Goal: Information Seeking & Learning: Find contact information

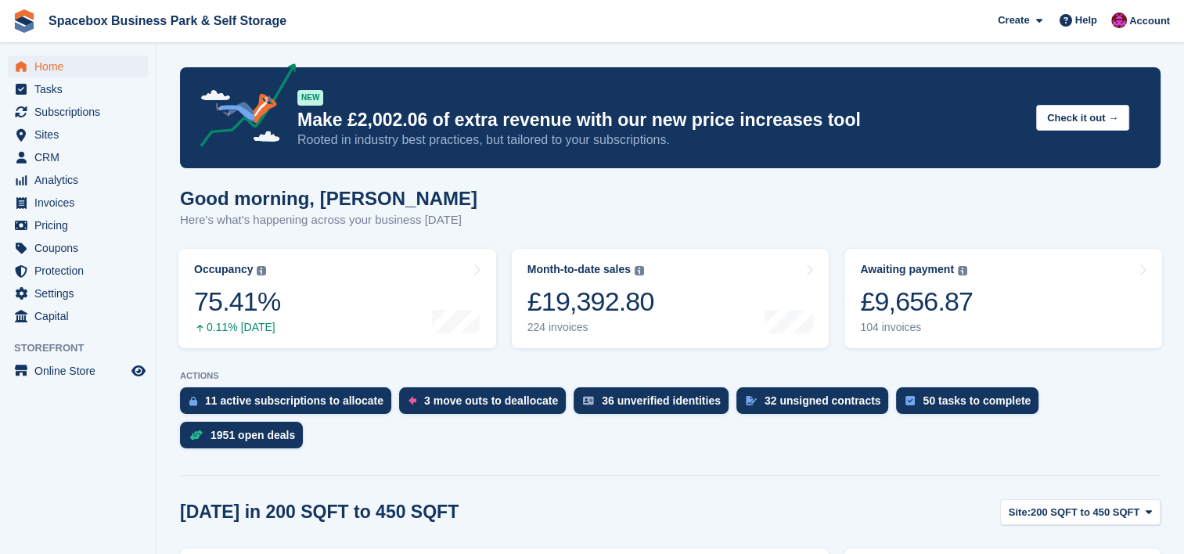
click at [62, 196] on span "Invoices" at bounding box center [81, 203] width 94 height 22
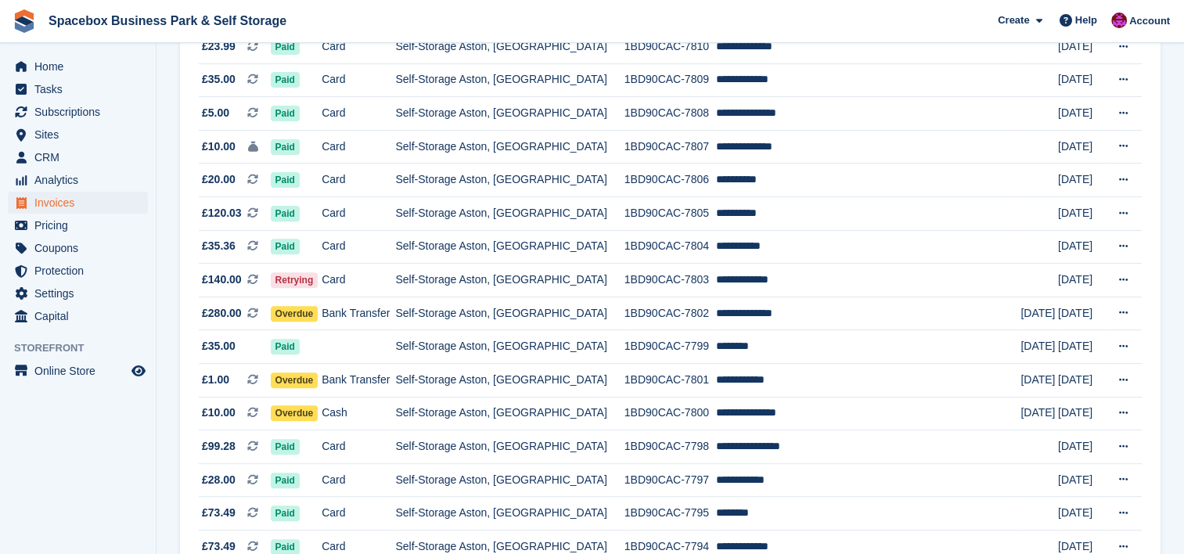
scroll to position [564, 0]
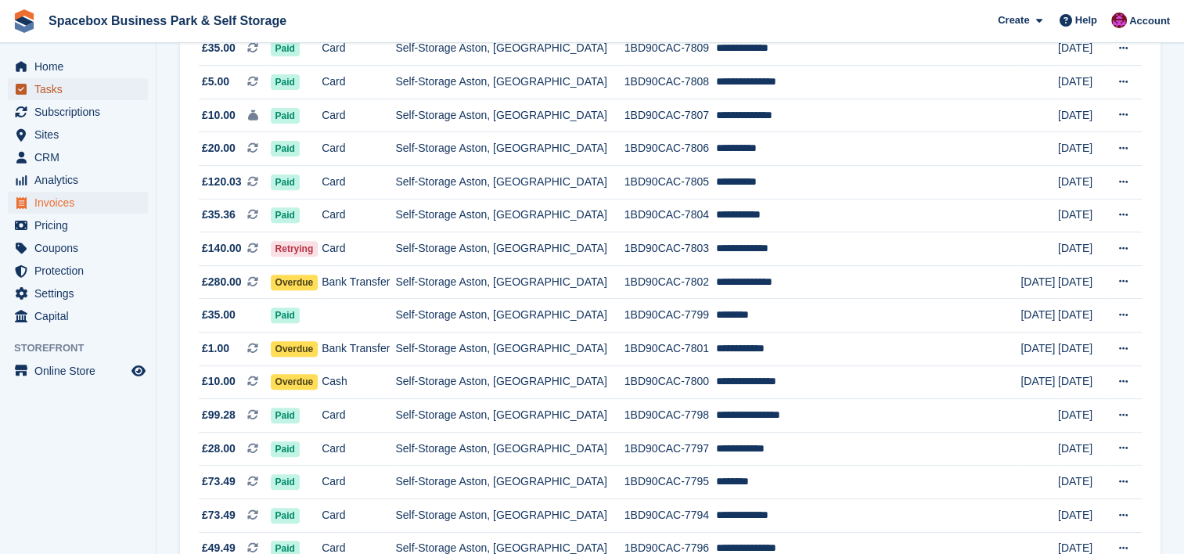
click at [74, 94] on span "Tasks" at bounding box center [81, 89] width 94 height 22
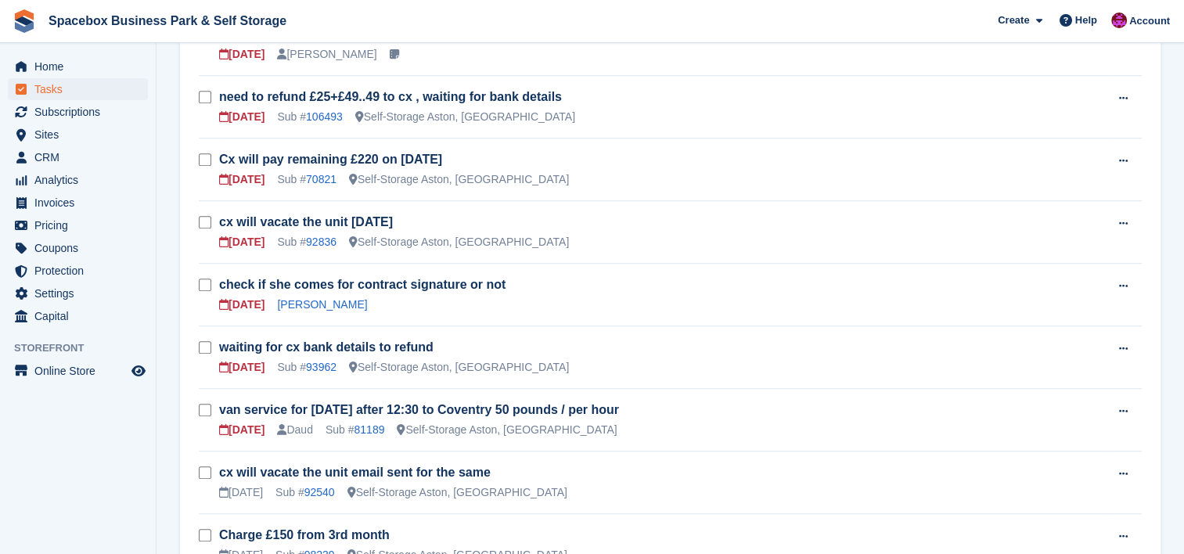
scroll to position [646, 0]
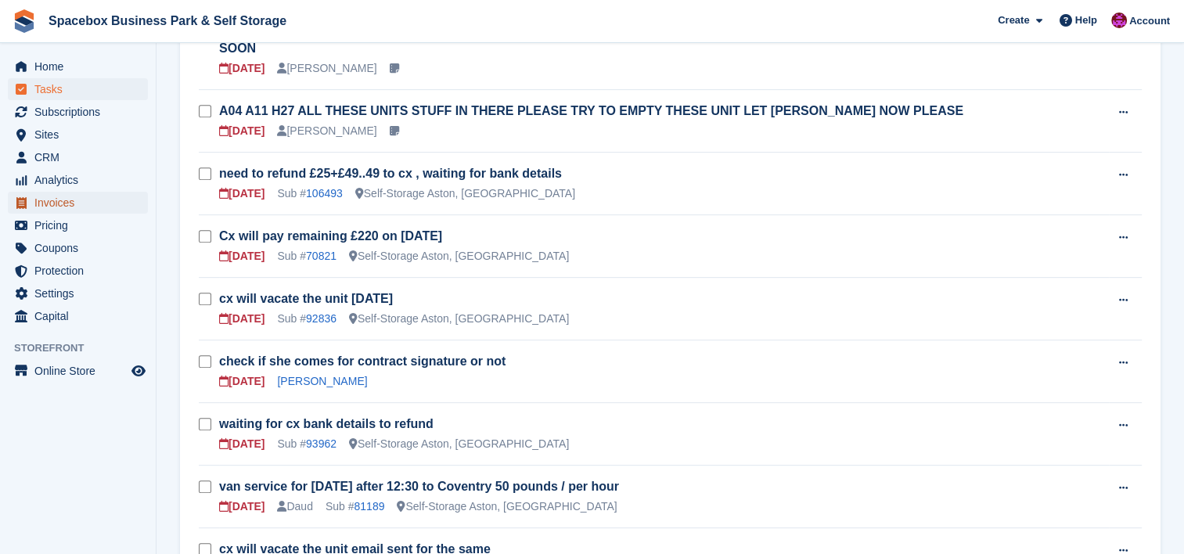
click at [87, 210] on span "Invoices" at bounding box center [81, 203] width 94 height 22
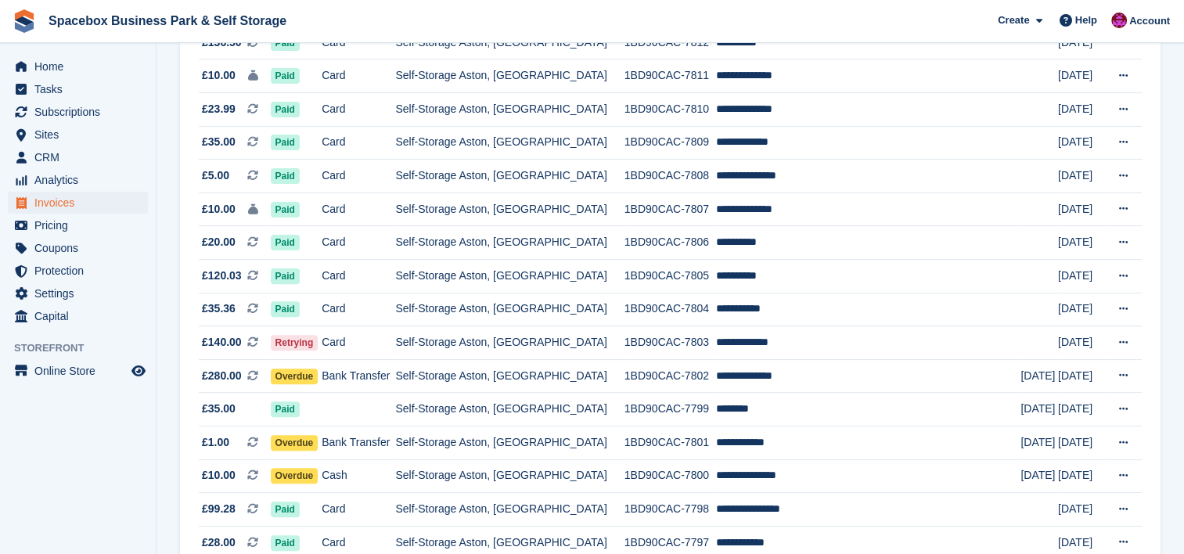
scroll to position [480, 0]
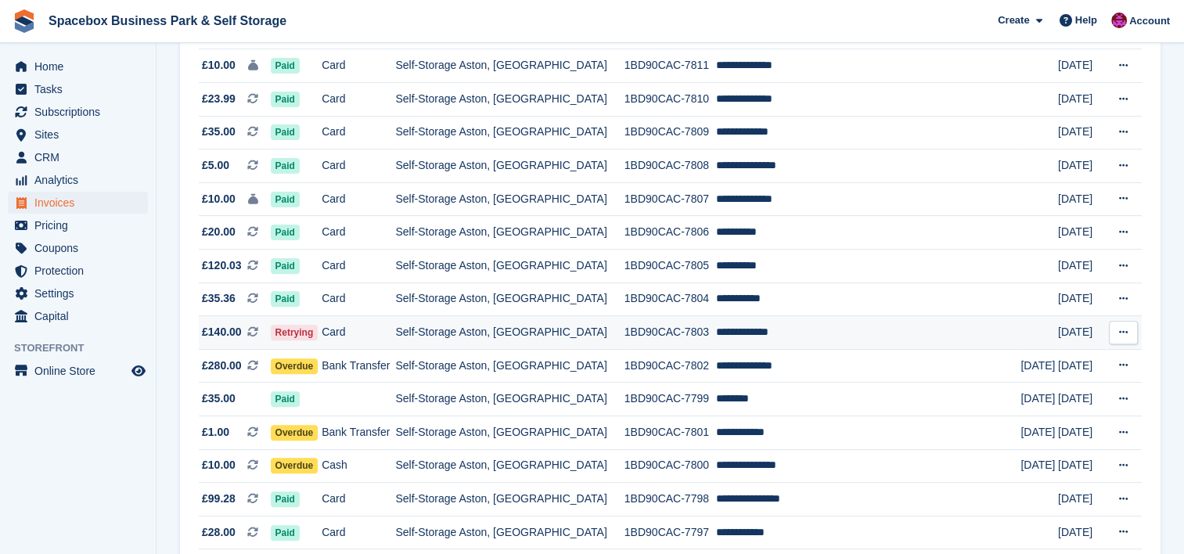
click at [608, 344] on td "Self-Storage Aston, [GEOGRAPHIC_DATA]" at bounding box center [509, 333] width 229 height 34
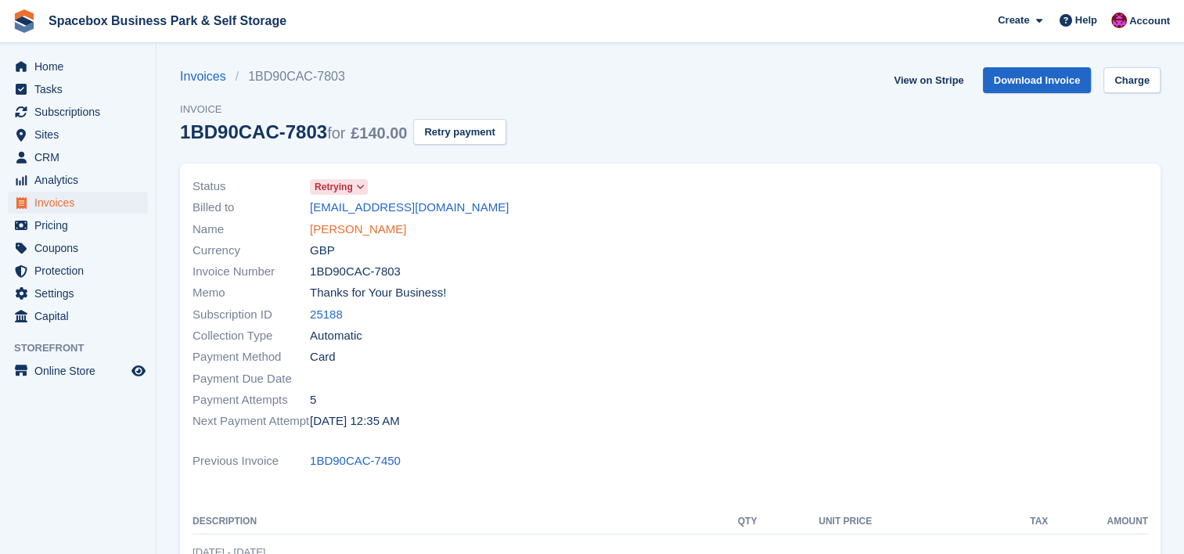
click at [349, 222] on link "Andi mahmoodi" at bounding box center [358, 230] width 96 height 18
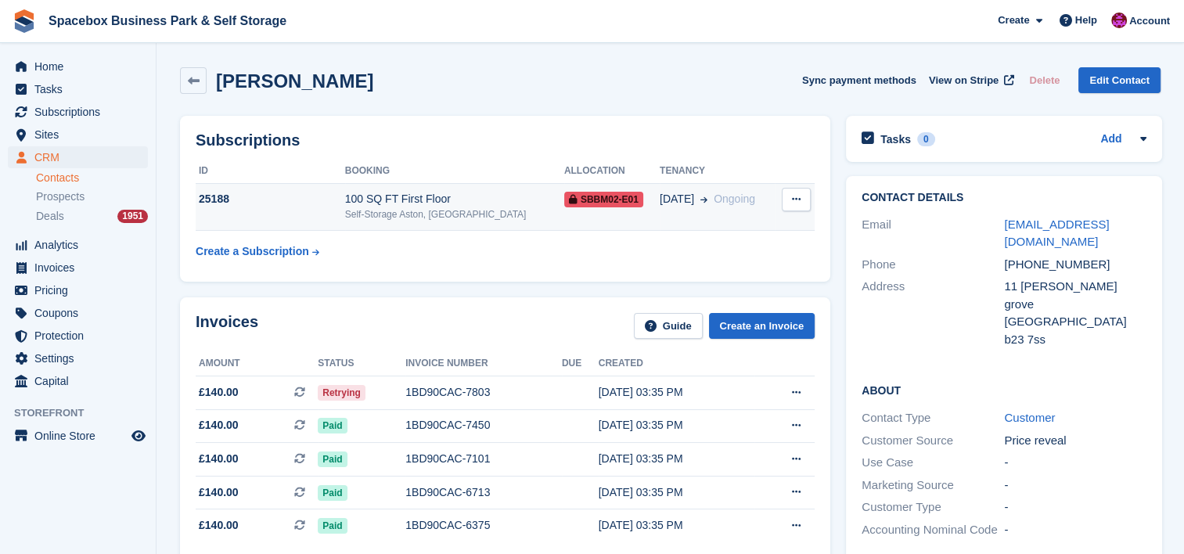
click at [408, 199] on div "100 SQ FT First Floor" at bounding box center [454, 199] width 219 height 16
click at [480, 211] on div "Self-Storage Aston, [GEOGRAPHIC_DATA]" at bounding box center [454, 214] width 219 height 14
click at [394, 288] on div "Subscriptions ID Booking Allocation Tenancy 25188 100 SQ FT First Floor Self-St…" at bounding box center [505, 199] width 666 height 182
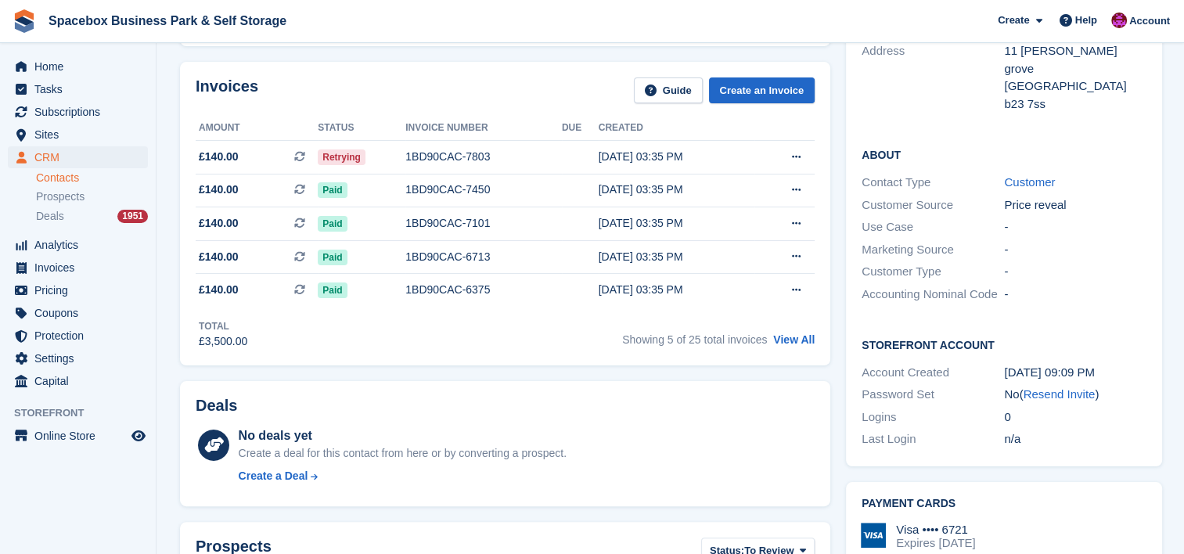
scroll to position [229, 0]
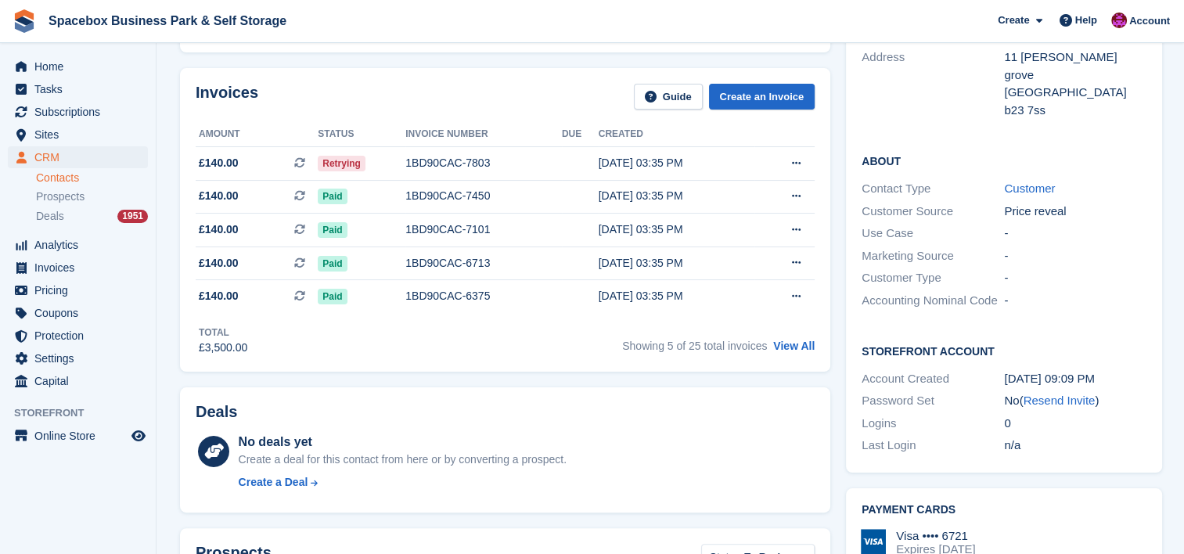
click at [263, 382] on div "Deals No deals yet Create a deal for this contact from here or by converting a …" at bounding box center [505, 451] width 666 height 142
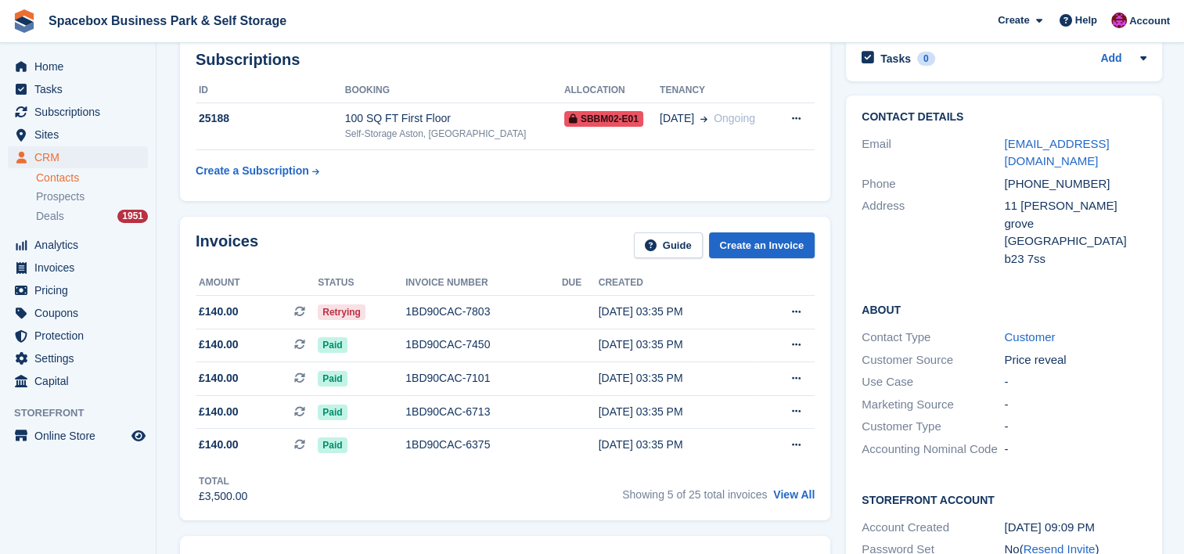
scroll to position [0, 0]
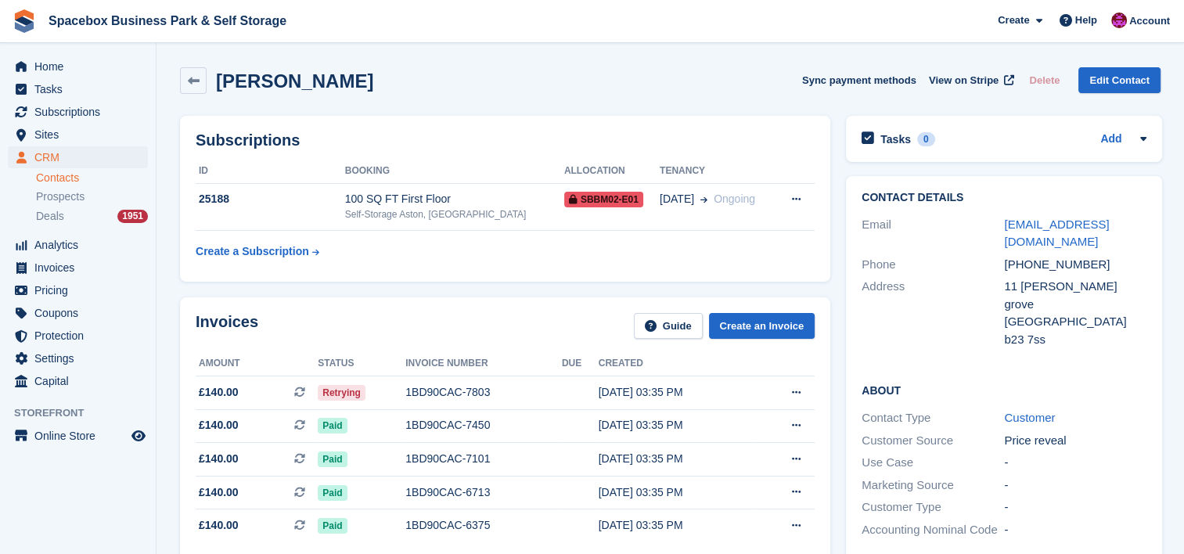
click at [402, 304] on div "Invoices Guide Create an Invoice Amount Status Invoice number Due Created £140.…" at bounding box center [505, 449] width 650 height 304
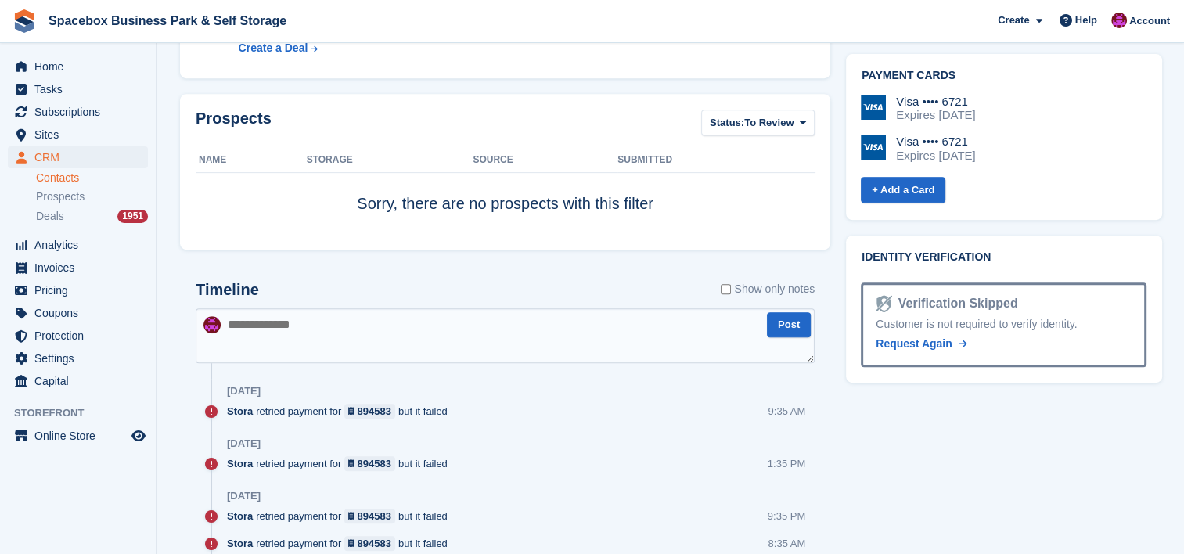
scroll to position [668, 0]
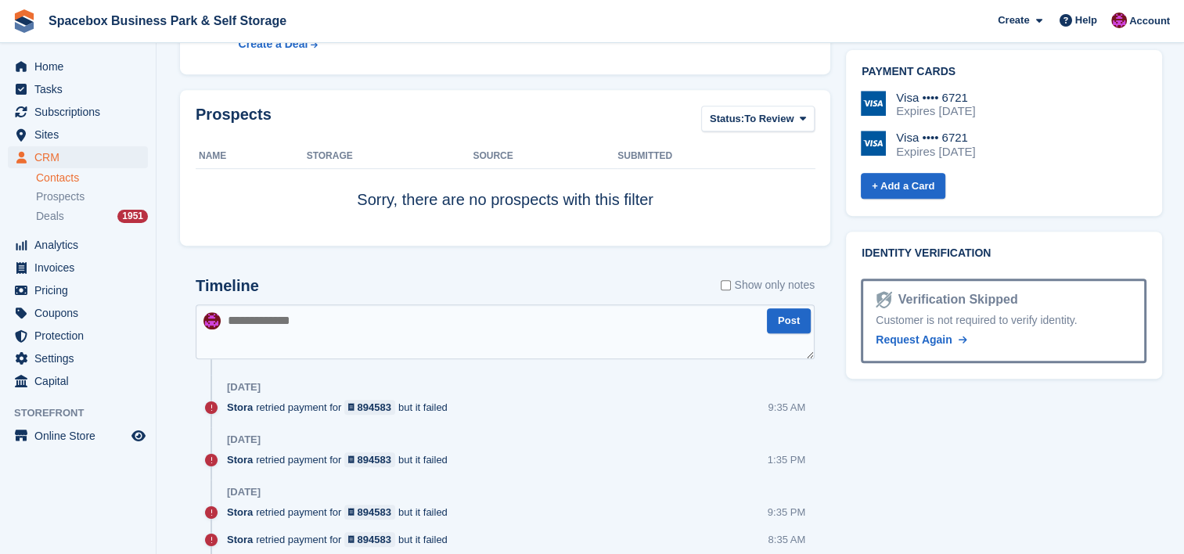
click at [657, 315] on textarea at bounding box center [505, 331] width 619 height 55
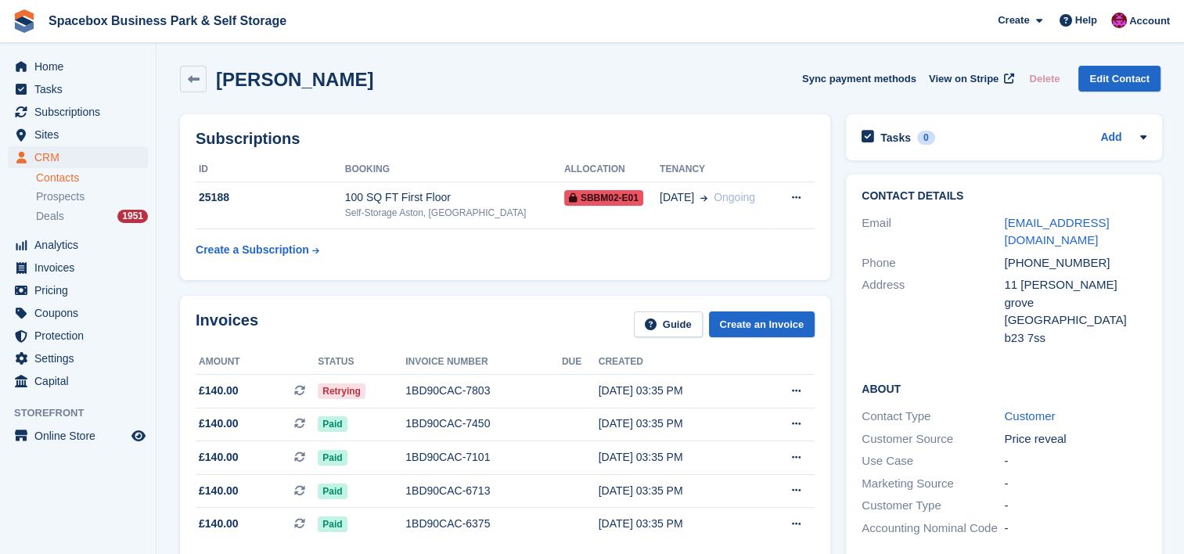
scroll to position [0, 0]
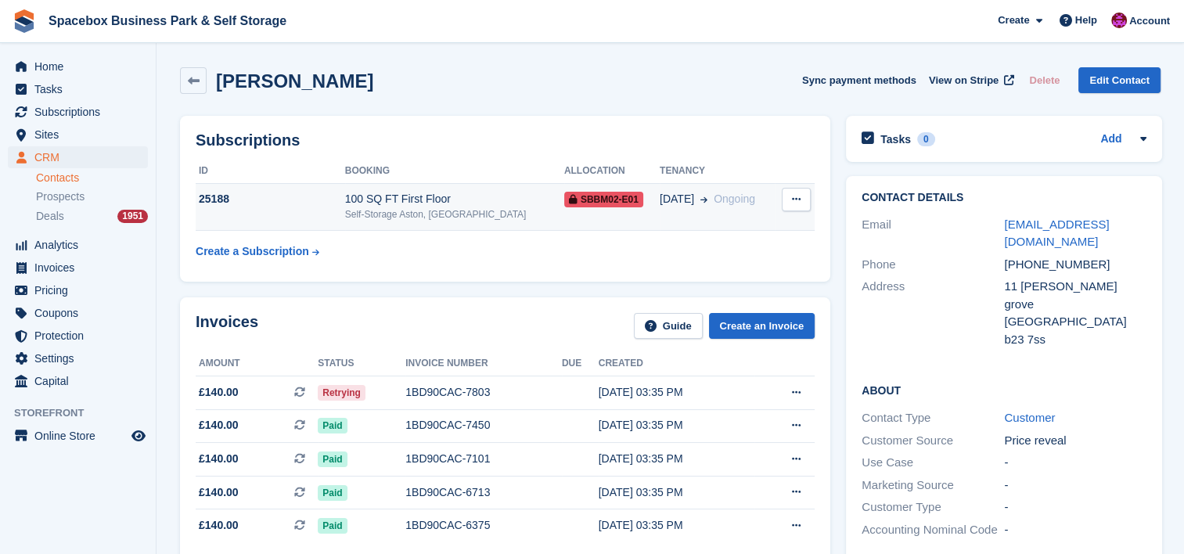
click at [476, 222] on td "100 SQ FT First Floor Self-Storage Aston, [GEOGRAPHIC_DATA]" at bounding box center [454, 207] width 219 height 48
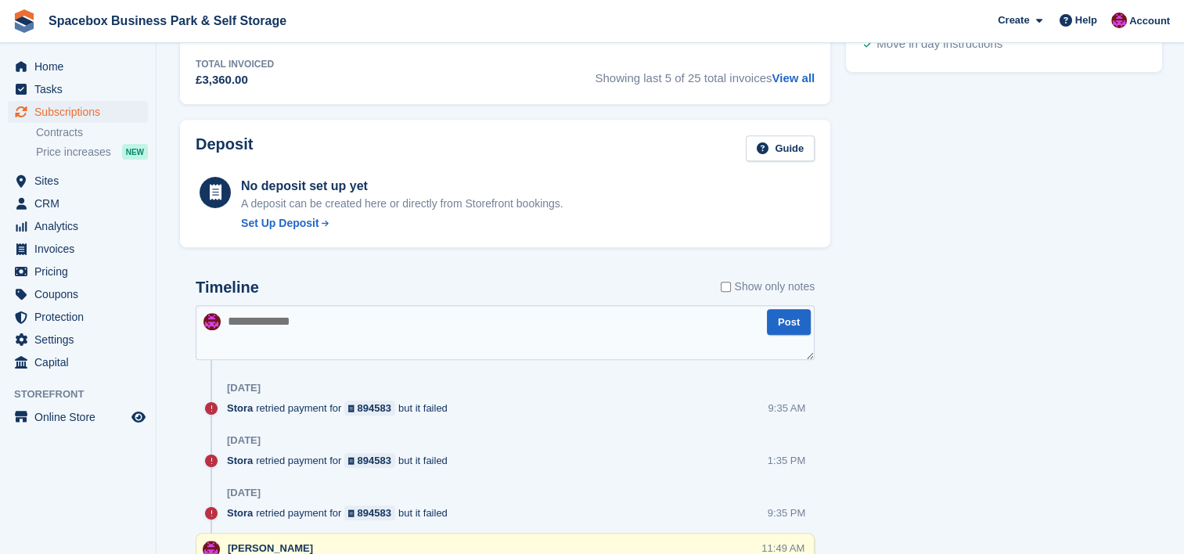
scroll to position [877, 0]
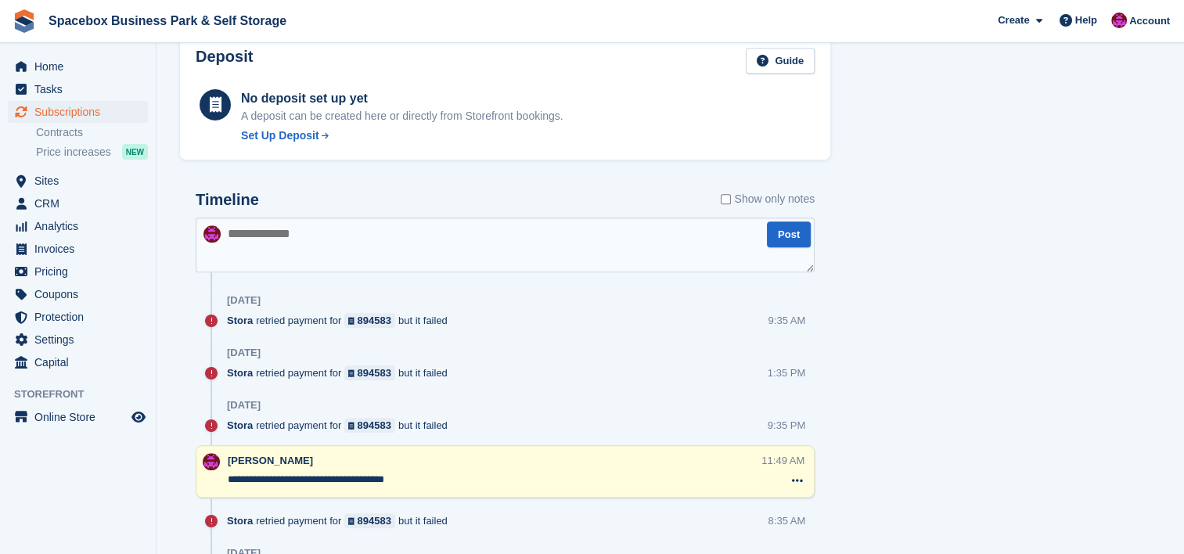
click at [448, 248] on textarea at bounding box center [505, 245] width 619 height 55
type textarea "**********"
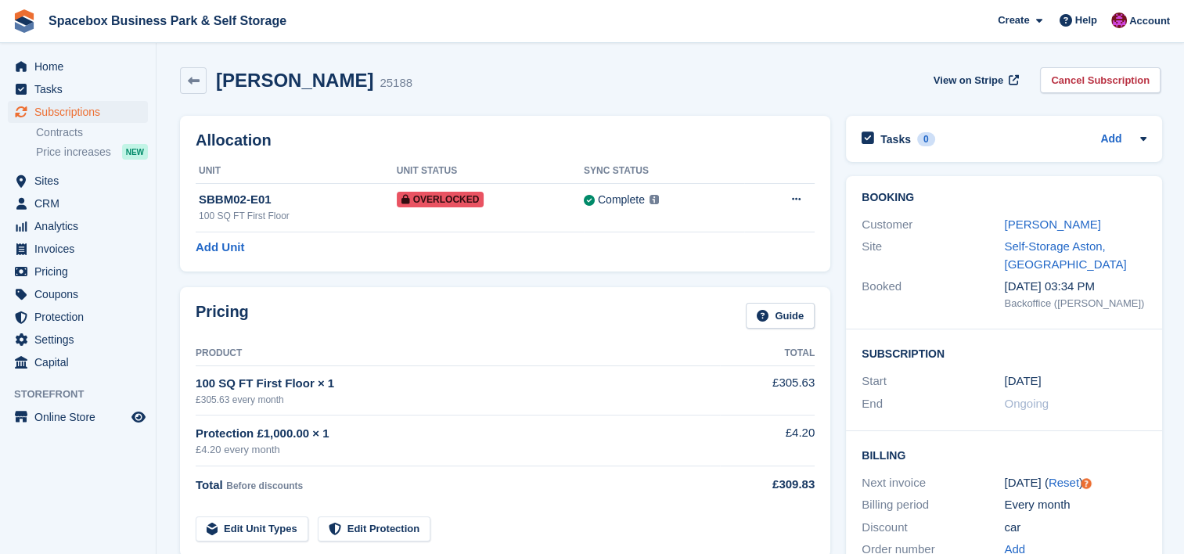
scroll to position [0, 0]
click at [1107, 139] on link "Add" at bounding box center [1110, 140] width 21 height 18
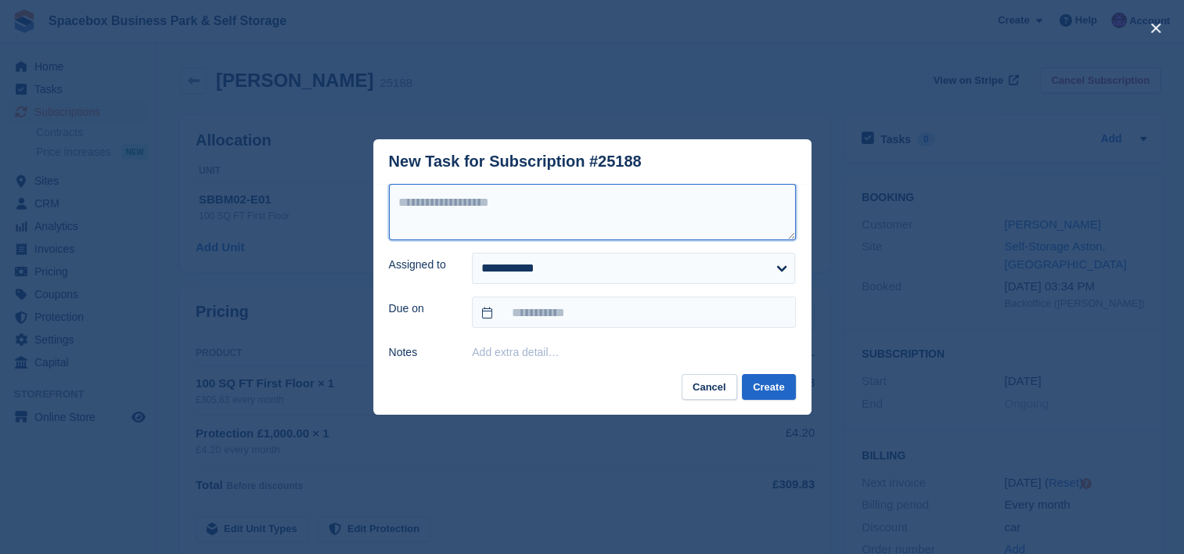
click at [525, 232] on textarea at bounding box center [592, 212] width 407 height 56
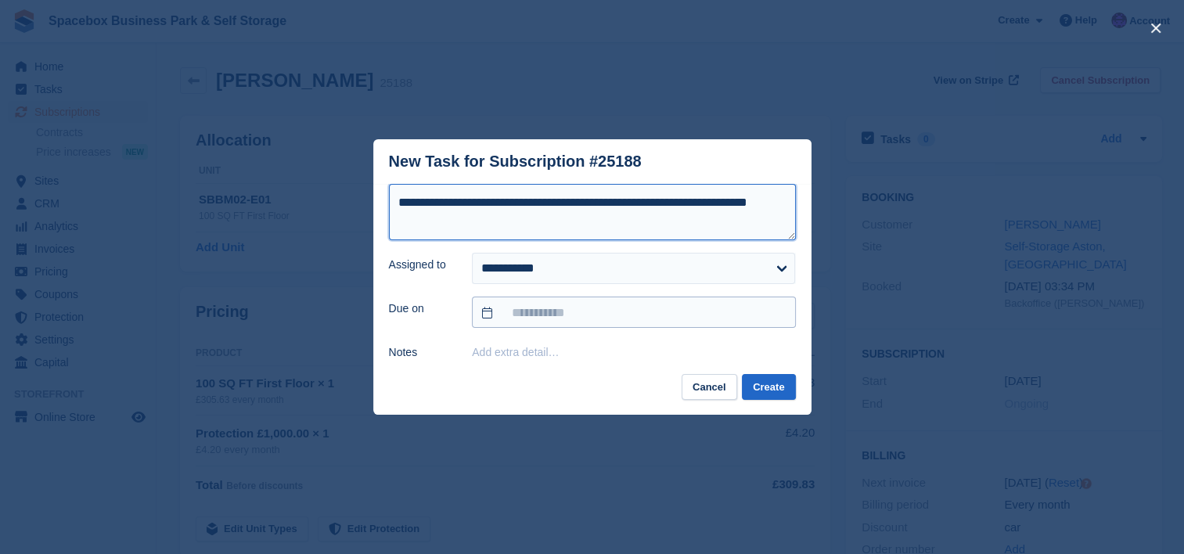
type textarea "**********"
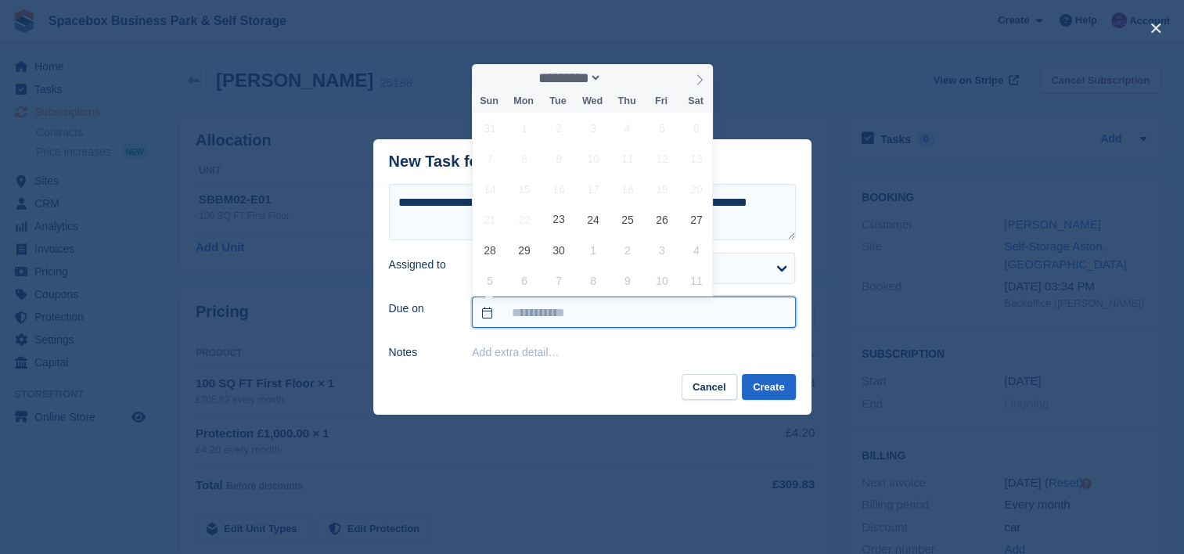
click at [697, 324] on input "text" at bounding box center [633, 312] width 323 height 31
click at [487, 254] on span "28" at bounding box center [490, 250] width 31 height 31
type input "**********"
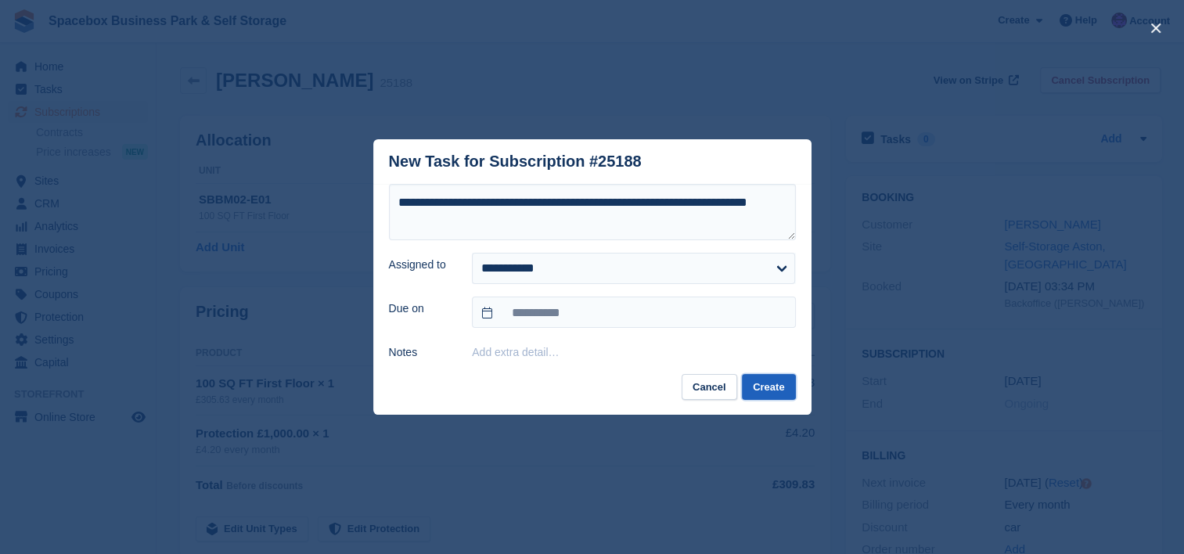
click at [773, 393] on button "Create" at bounding box center [768, 387] width 53 height 26
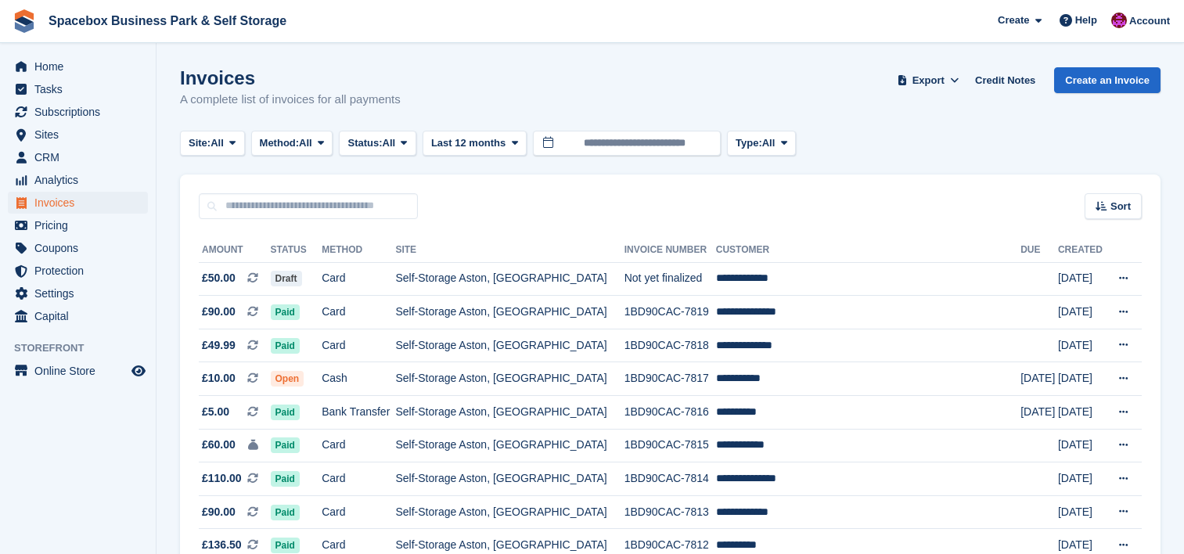
scroll to position [480, 0]
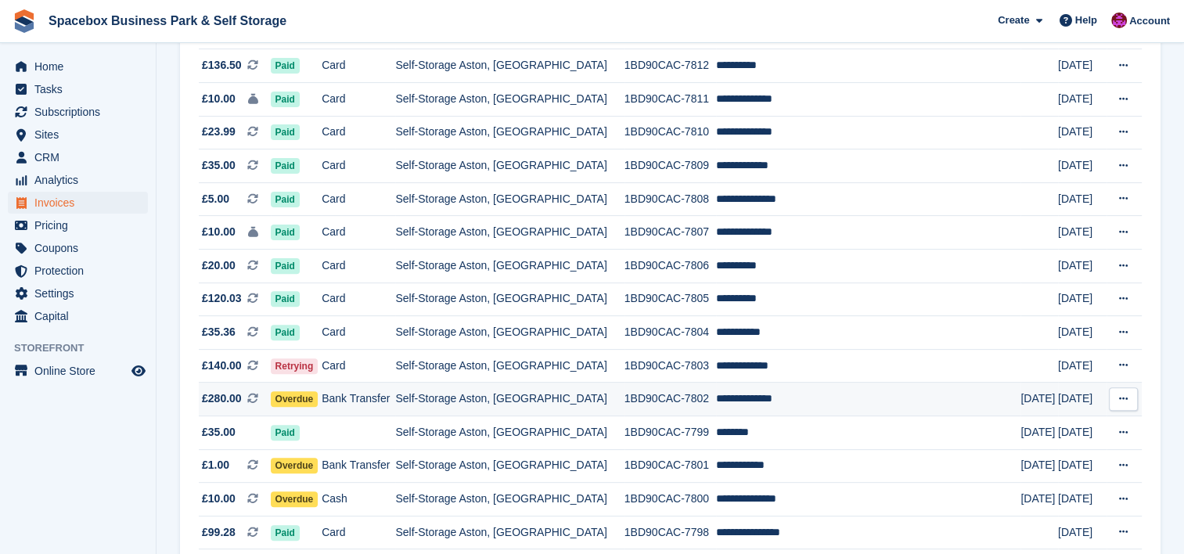
click at [487, 403] on td "Self-Storage Aston, [GEOGRAPHIC_DATA]" at bounding box center [509, 400] width 229 height 34
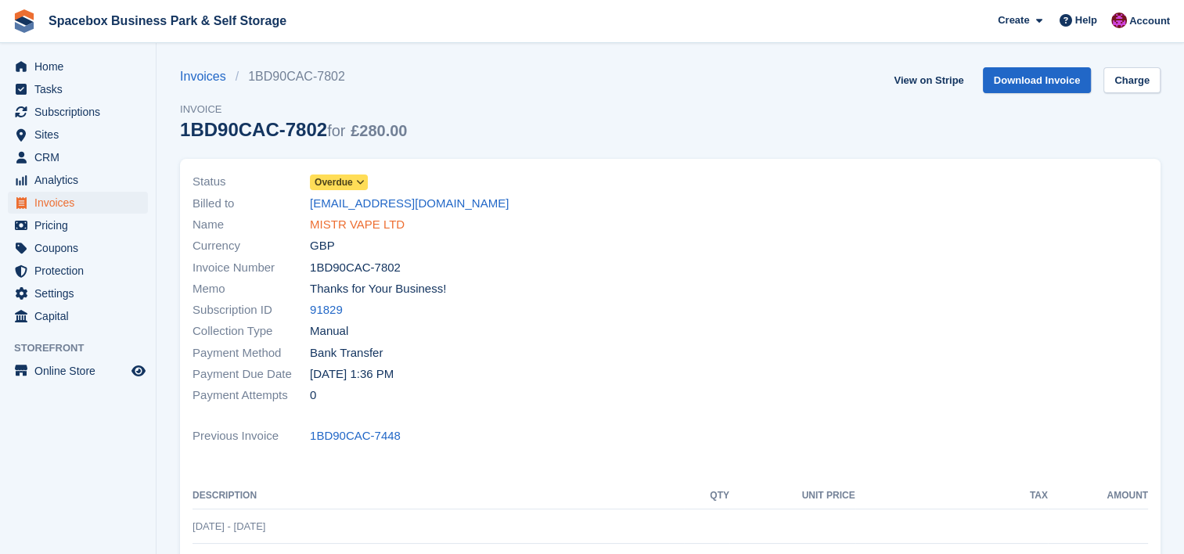
click at [366, 223] on link "MISTR VAPE LTD" at bounding box center [357, 225] width 95 height 18
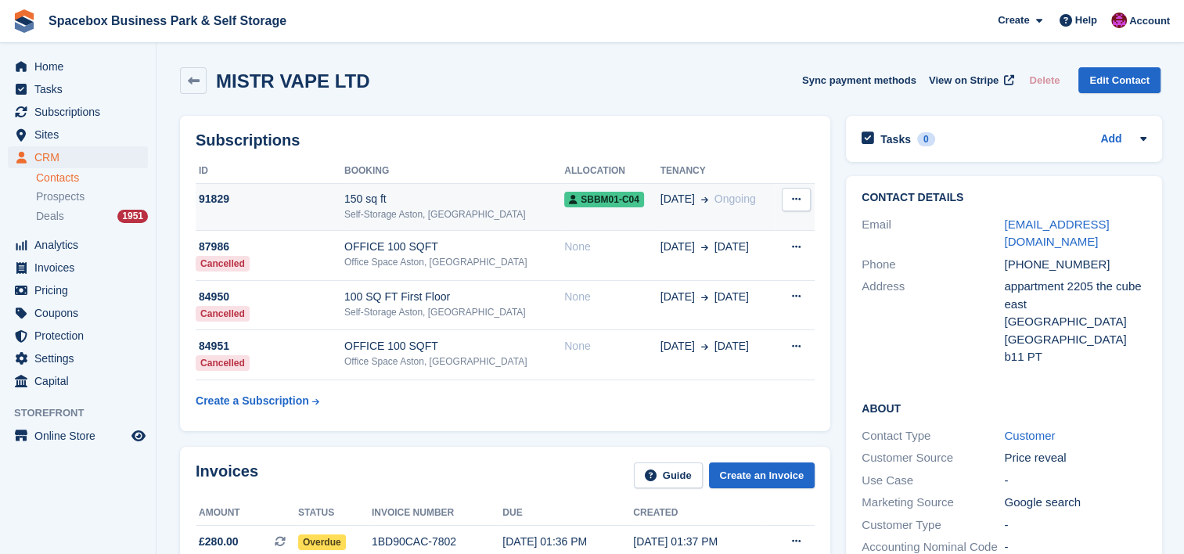
click at [440, 200] on div "150 sq ft" at bounding box center [454, 199] width 220 height 16
click at [426, 204] on div "150 sq ft" at bounding box center [454, 199] width 220 height 16
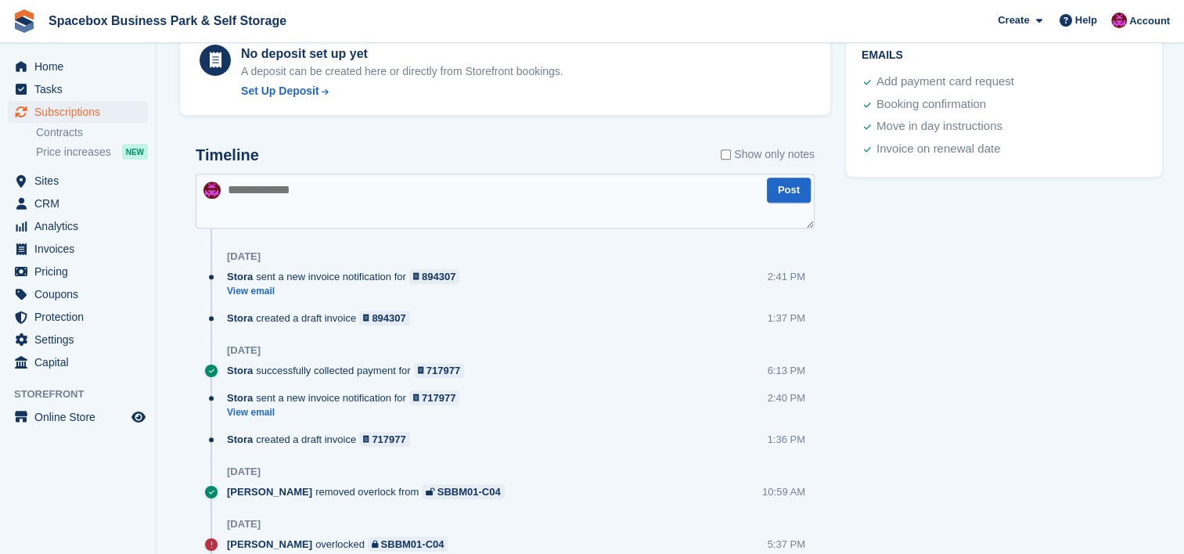
scroll to position [877, 0]
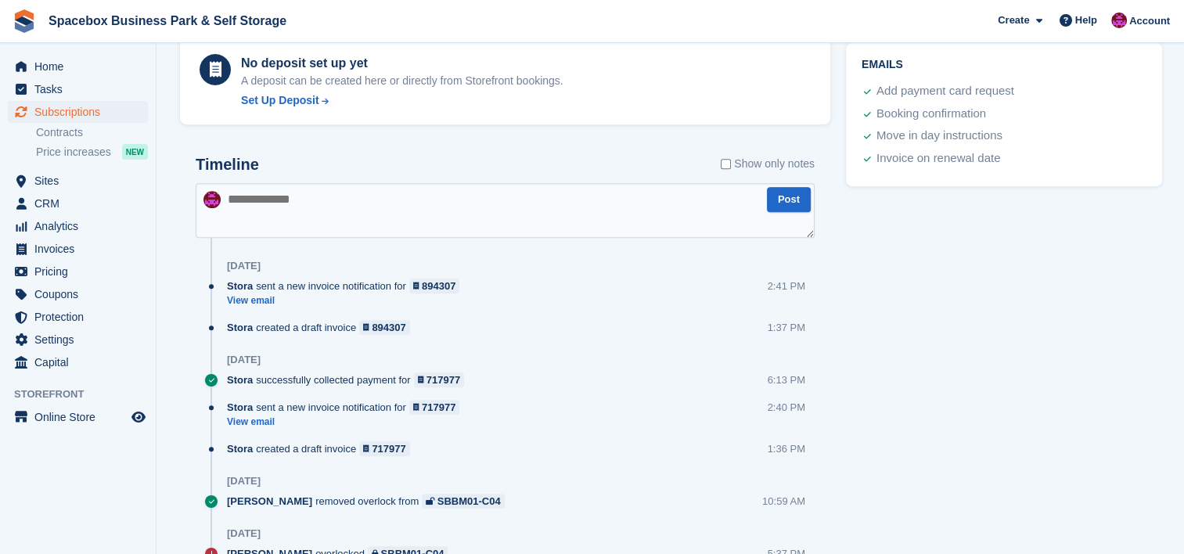
click at [426, 204] on textarea at bounding box center [505, 210] width 619 height 55
drag, startPoint x: 0, startPoint y: 0, endPoint x: 426, endPoint y: 204, distance: 472.2
click at [426, 204] on textarea at bounding box center [505, 210] width 619 height 55
type textarea "**********"
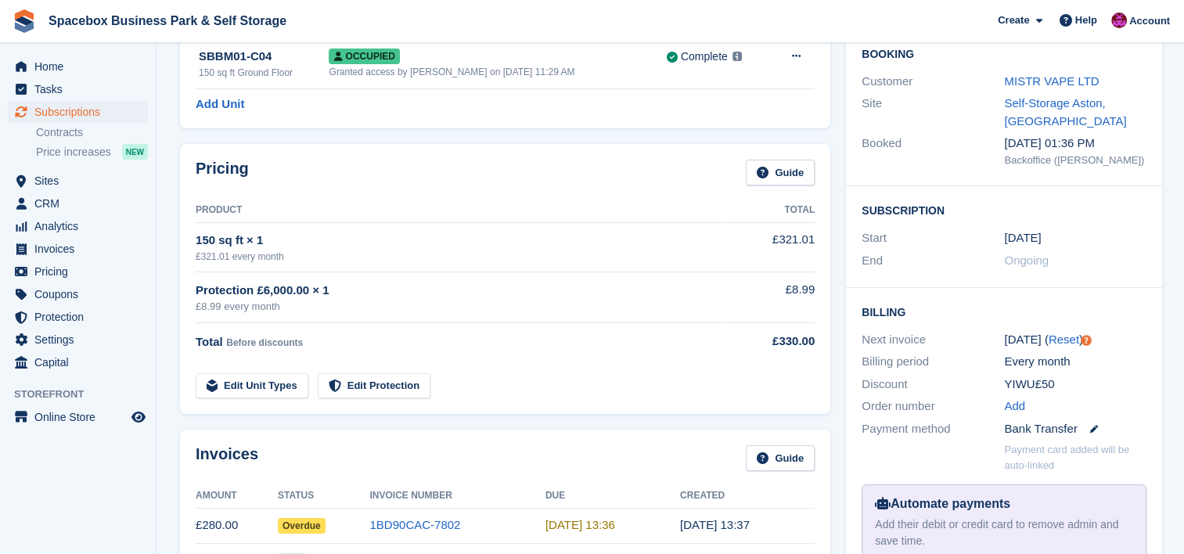
scroll to position [0, 0]
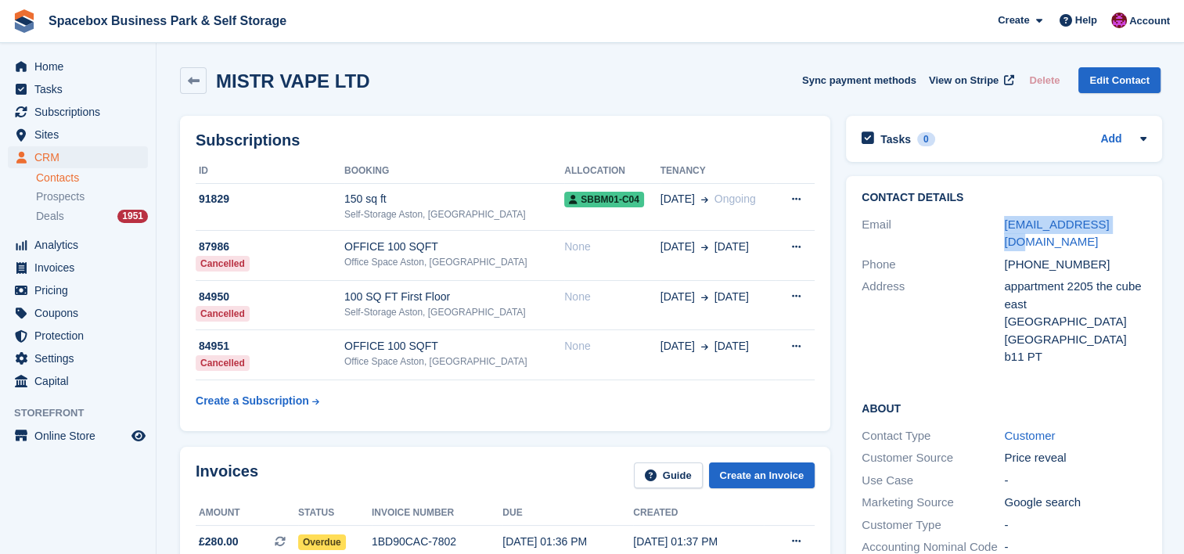
drag, startPoint x: 1125, startPoint y: 221, endPoint x: 999, endPoint y: 219, distance: 126.0
click at [999, 219] on div "Email yiwu5433@gmail.com" at bounding box center [1004, 234] width 285 height 40
copy div "yiwu5433@gmail.com"
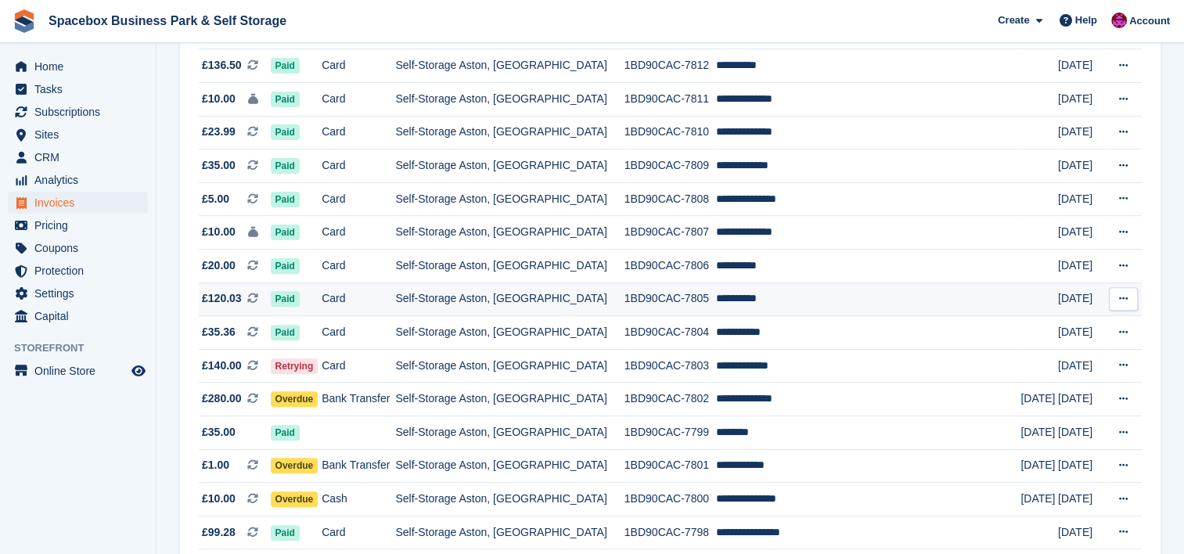
scroll to position [480, 0]
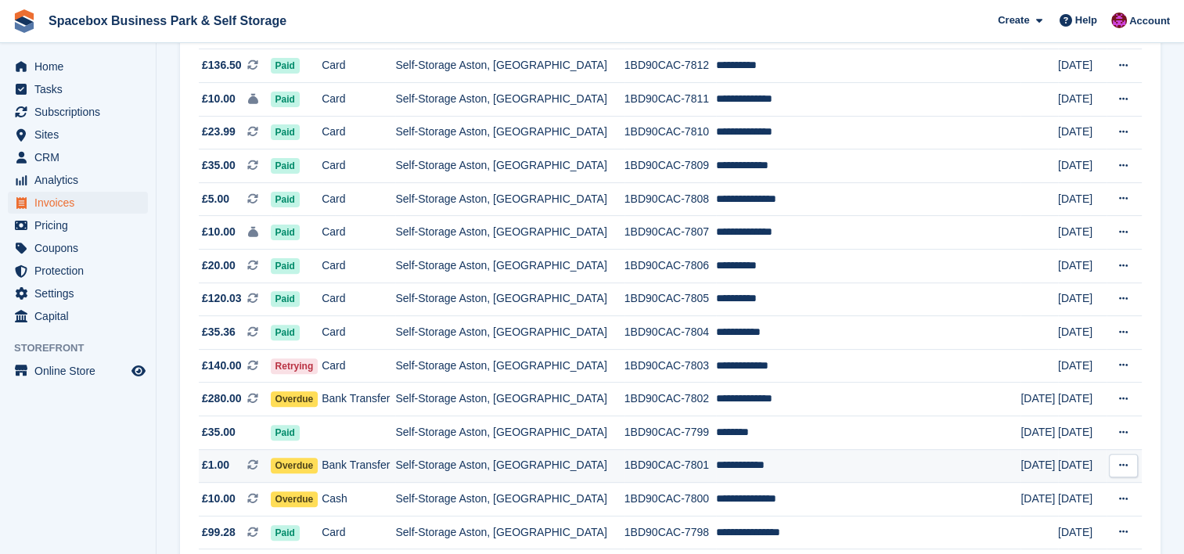
click at [536, 463] on td "Self-Storage Aston, [GEOGRAPHIC_DATA]" at bounding box center [509, 466] width 229 height 34
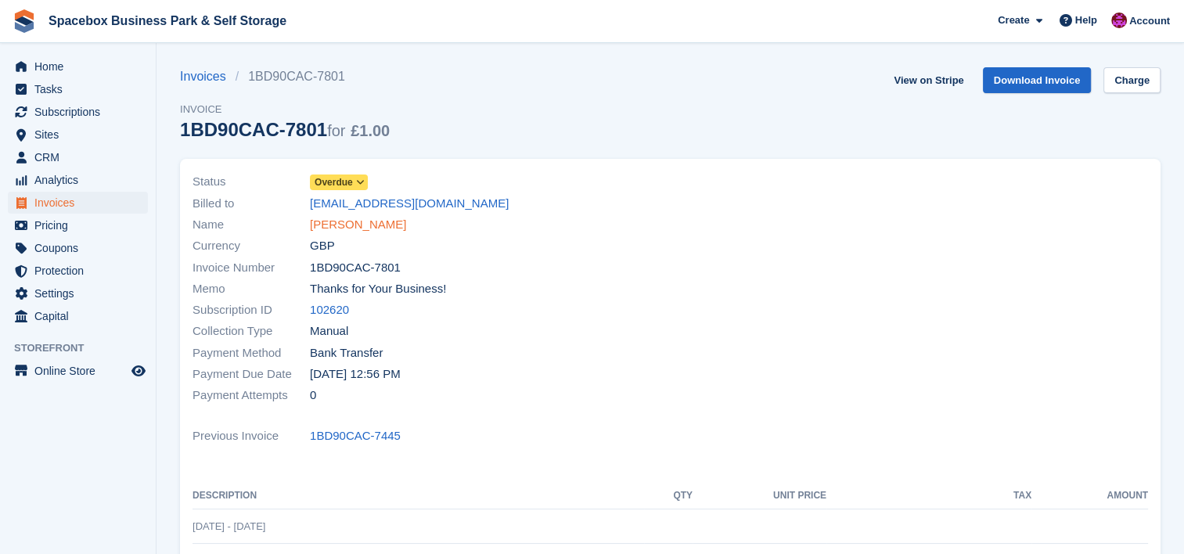
click at [366, 225] on link "[PERSON_NAME]" at bounding box center [358, 225] width 96 height 18
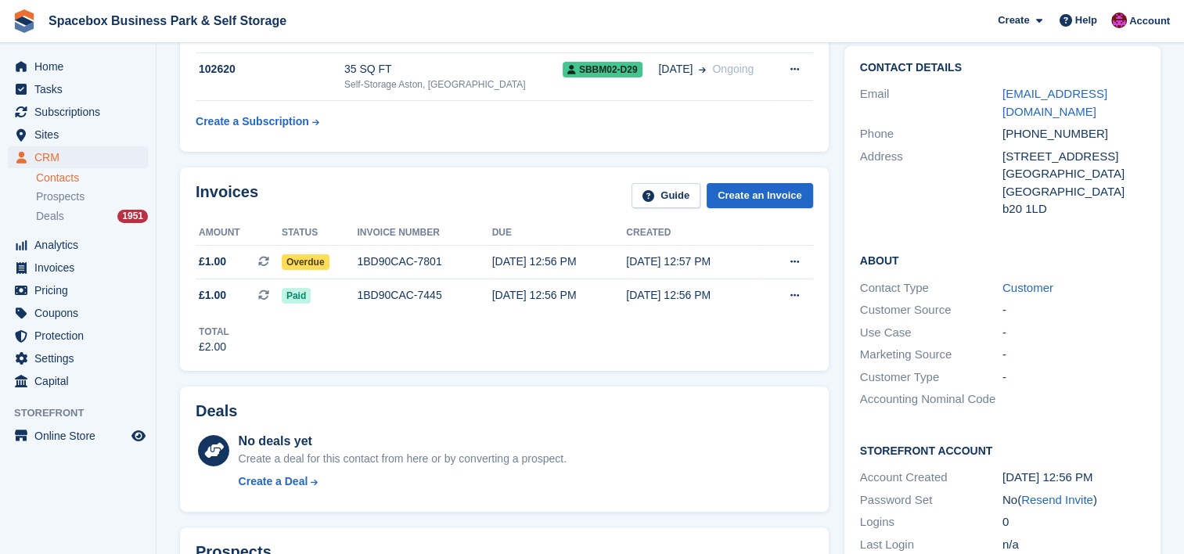
scroll to position [376, 0]
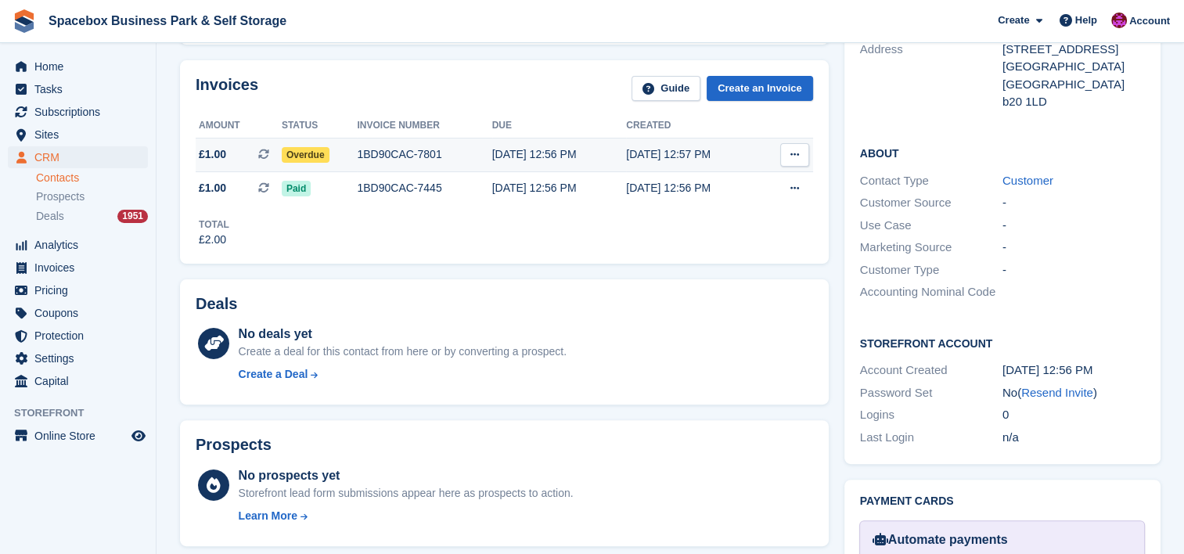
click at [363, 162] on td "1BD90CAC-7801" at bounding box center [424, 156] width 135 height 34
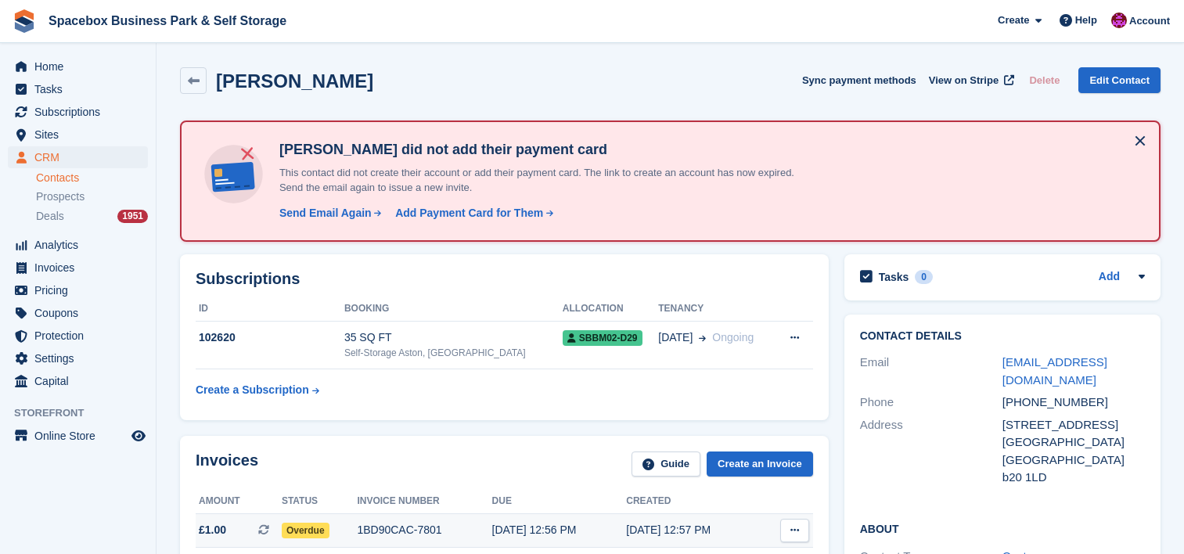
scroll to position [376, 0]
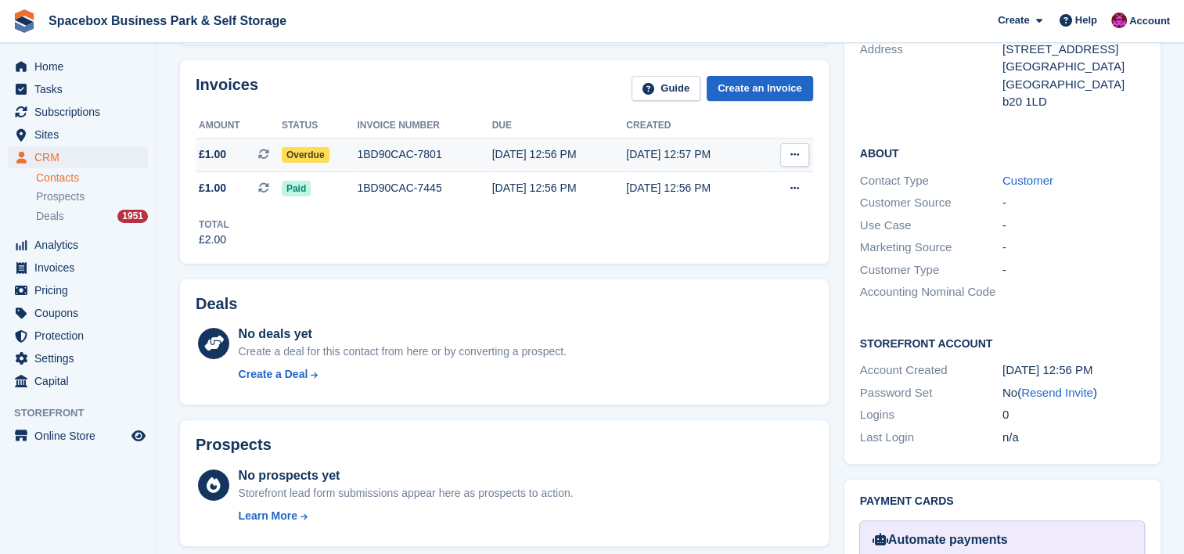
click at [426, 144] on td "1BD90CAC-7801" at bounding box center [424, 156] width 135 height 34
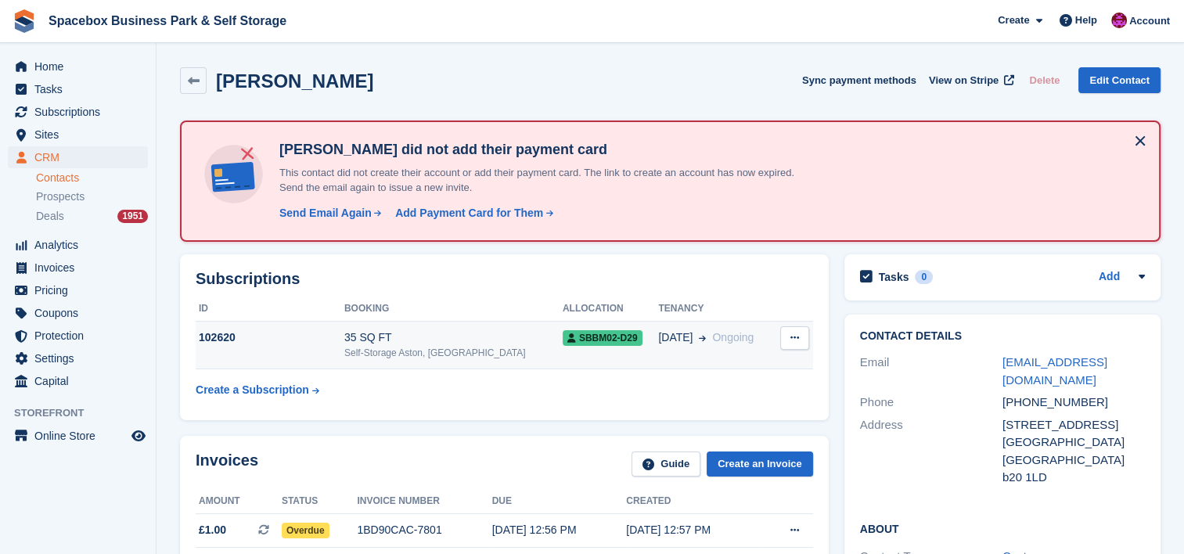
click at [413, 354] on div "Self-Storage Aston, [GEOGRAPHIC_DATA]" at bounding box center [453, 353] width 218 height 14
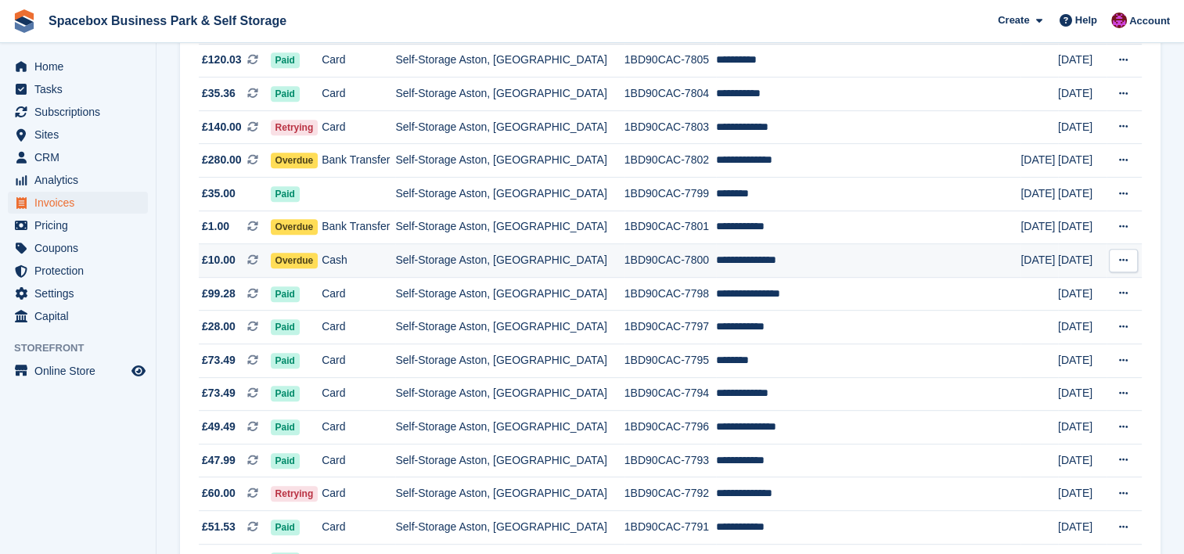
scroll to position [730, 0]
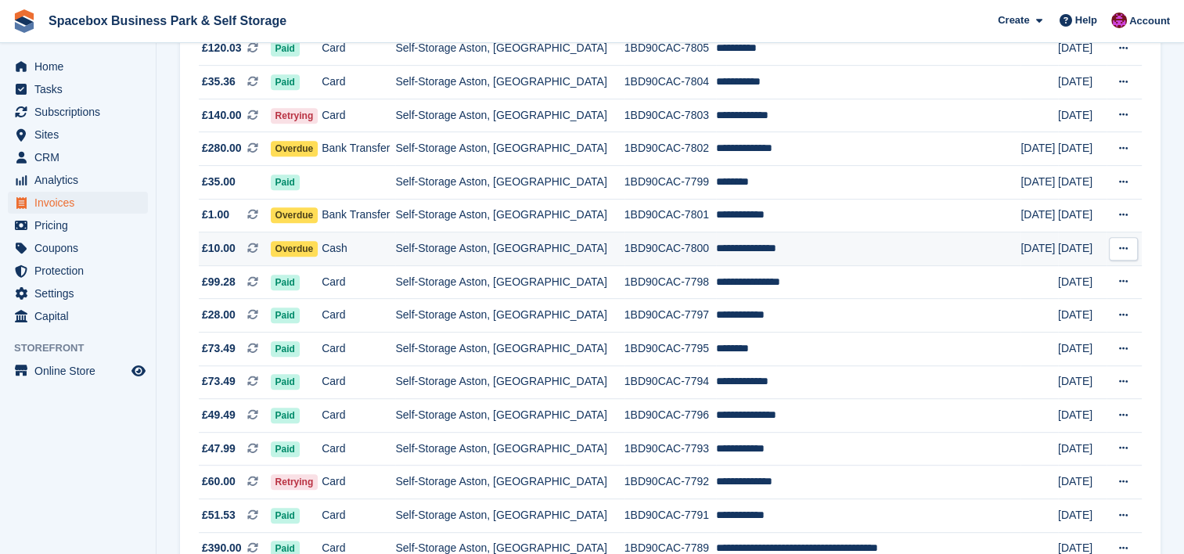
click at [595, 254] on td "Self-Storage Aston, [GEOGRAPHIC_DATA]" at bounding box center [509, 249] width 229 height 34
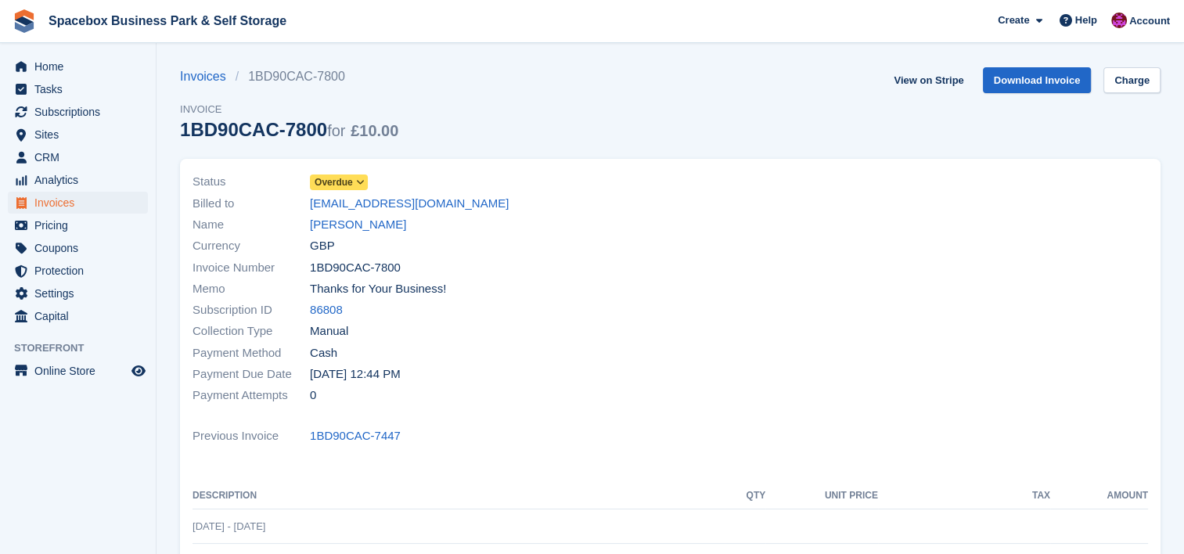
click at [341, 224] on link "[PERSON_NAME]" at bounding box center [358, 225] width 96 height 18
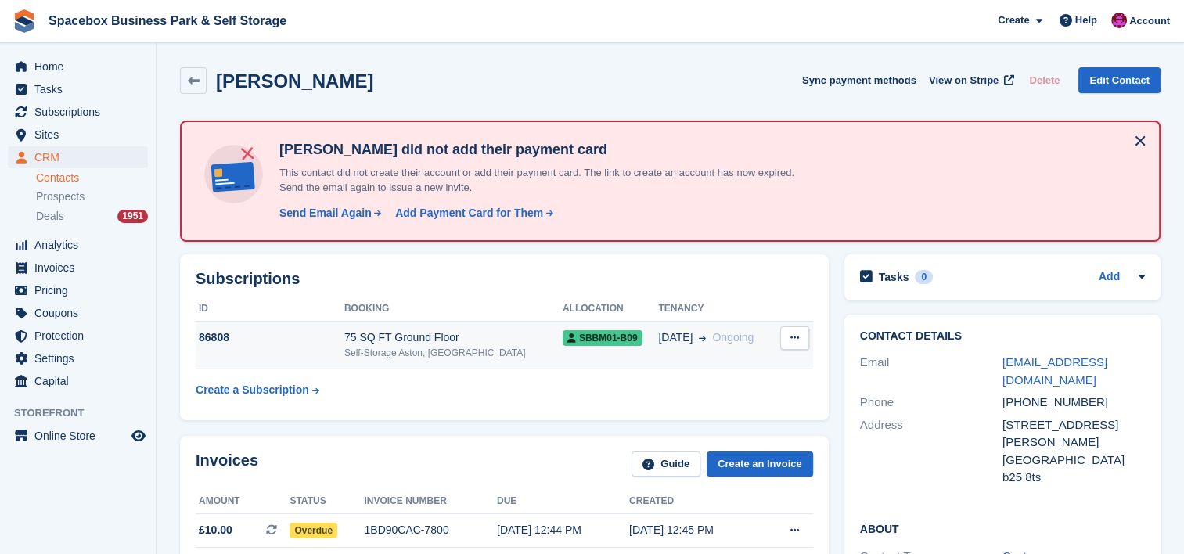
click at [386, 333] on div "75 SQ FT Ground Floor" at bounding box center [453, 338] width 218 height 16
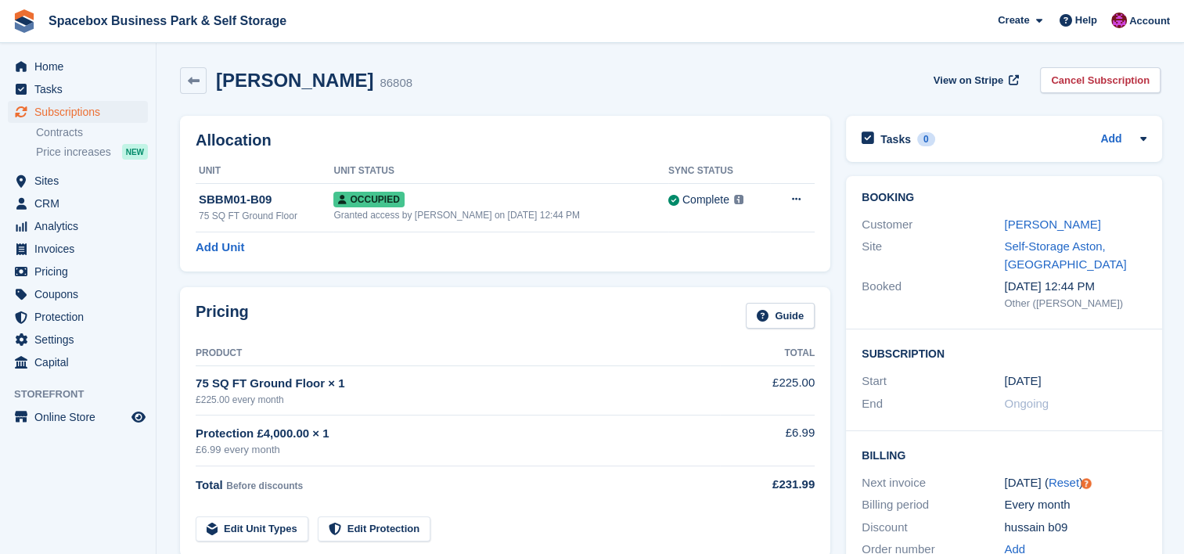
click at [454, 357] on th "Product" at bounding box center [458, 353] width 524 height 25
drag, startPoint x: 1100, startPoint y: 223, endPoint x: 939, endPoint y: 223, distance: 161.2
click at [939, 223] on div "Customer [PERSON_NAME]" at bounding box center [1004, 225] width 285 height 23
copy div "[PERSON_NAME]"
click at [506, 221] on div "Granted access by [PERSON_NAME] on [DATE] 12:44 PM" at bounding box center [500, 215] width 334 height 14
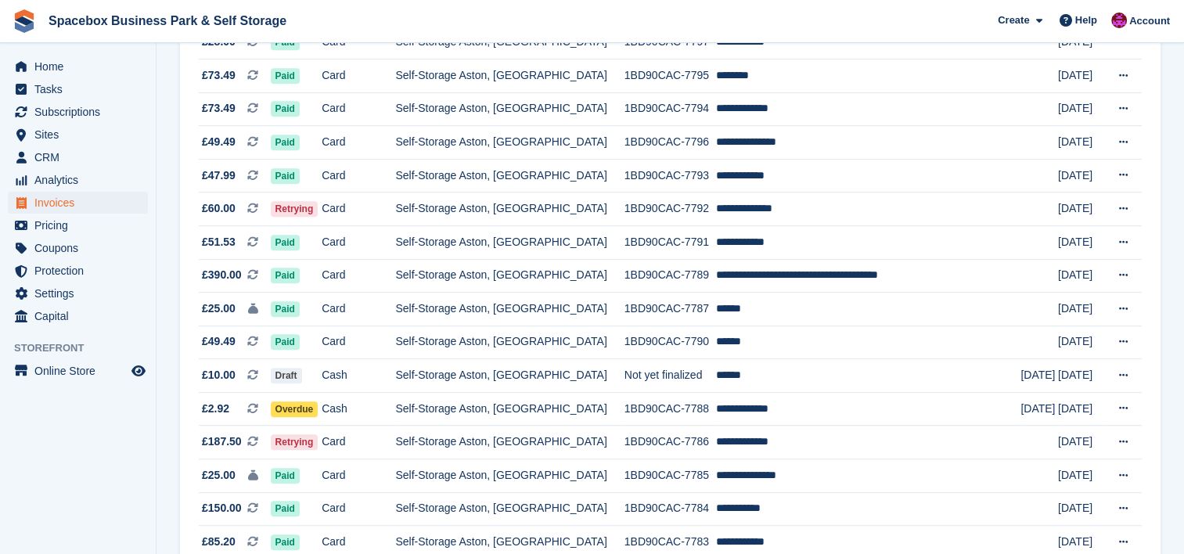
scroll to position [1023, 0]
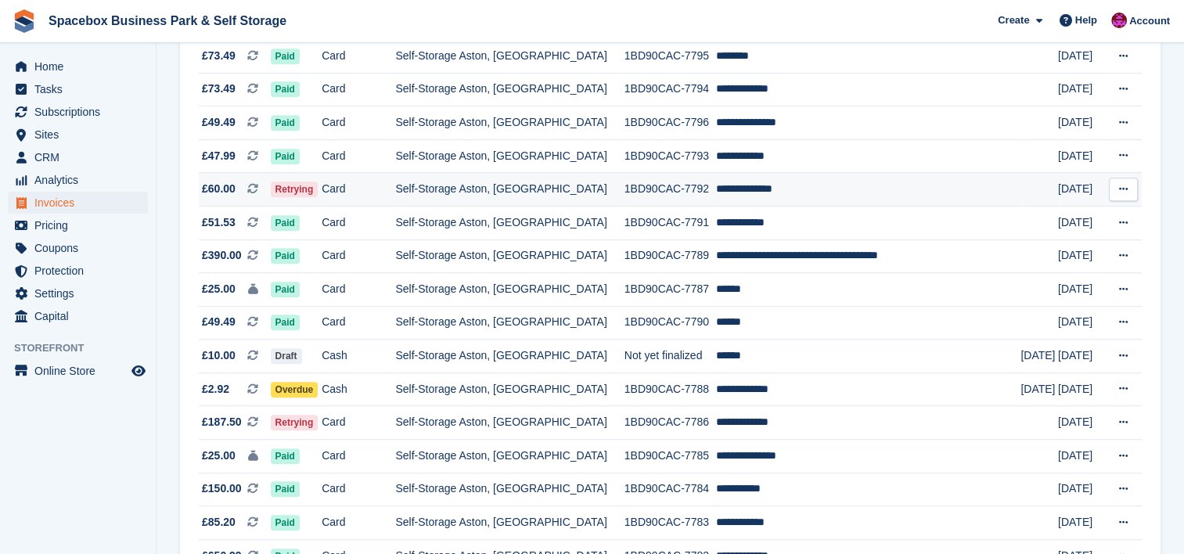
click at [542, 193] on td "Self-Storage Aston, [GEOGRAPHIC_DATA]" at bounding box center [509, 190] width 229 height 34
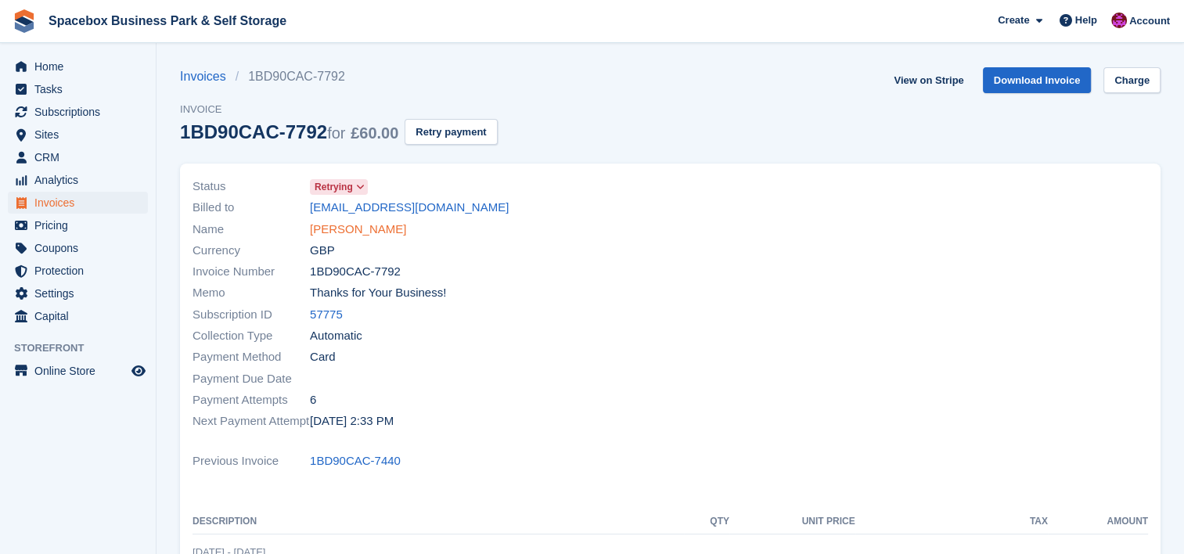
click at [360, 232] on link "[PERSON_NAME]" at bounding box center [358, 230] width 96 height 18
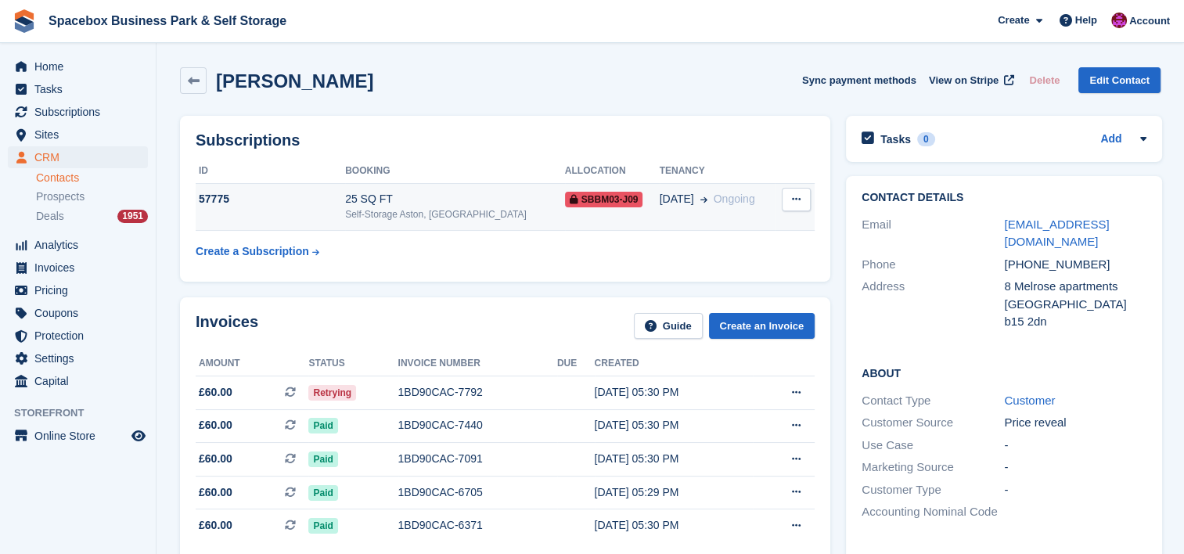
click at [448, 203] on div "25 SQ FT" at bounding box center [455, 199] width 220 height 16
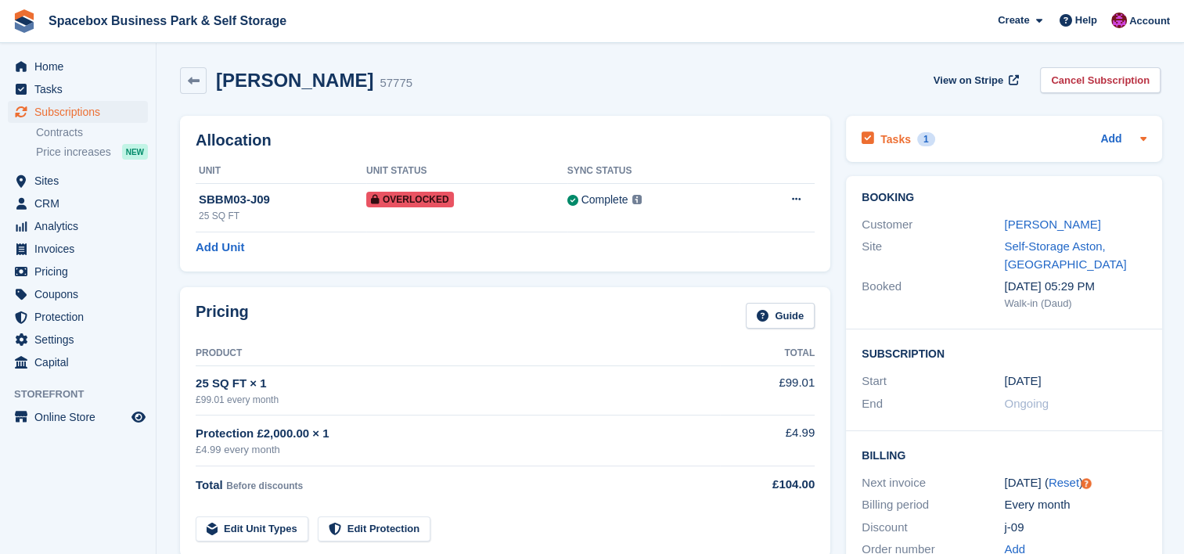
click at [1147, 134] on icon at bounding box center [1143, 138] width 13 height 13
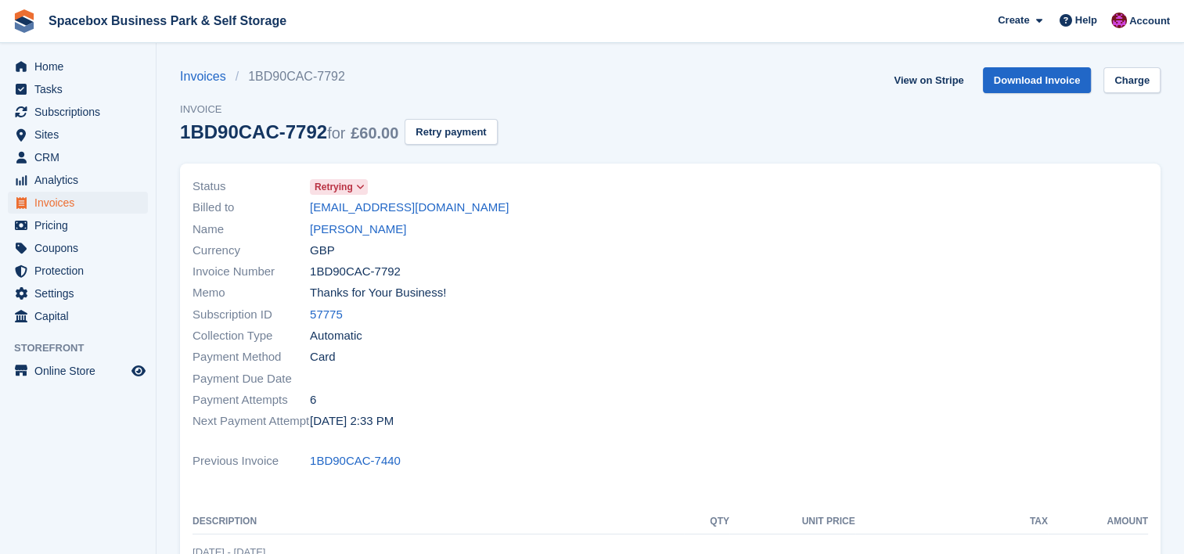
click at [885, 330] on div at bounding box center [915, 304] width 488 height 275
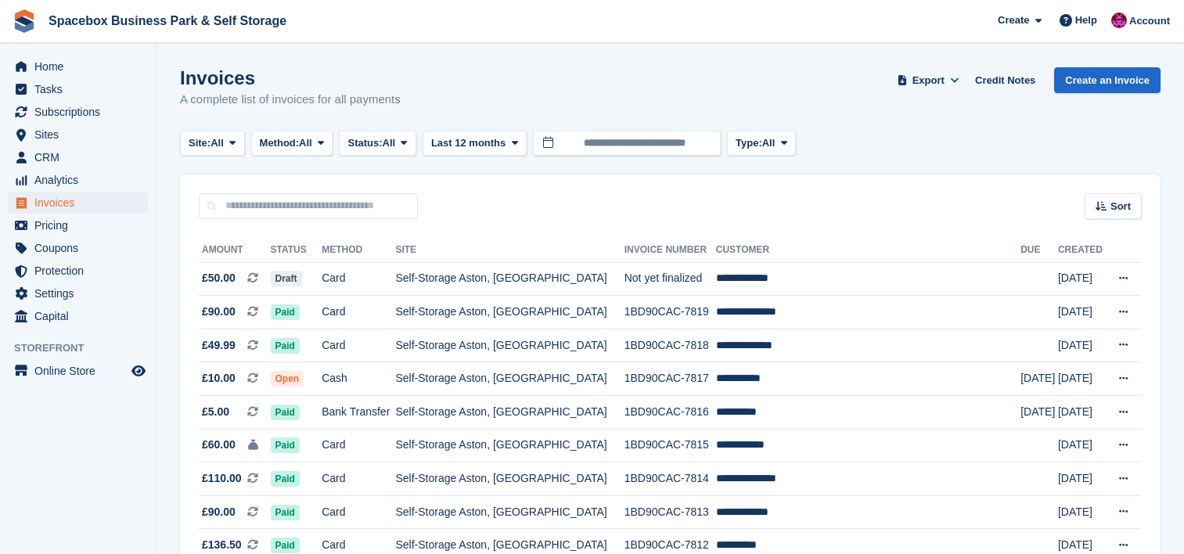
scroll to position [1023, 0]
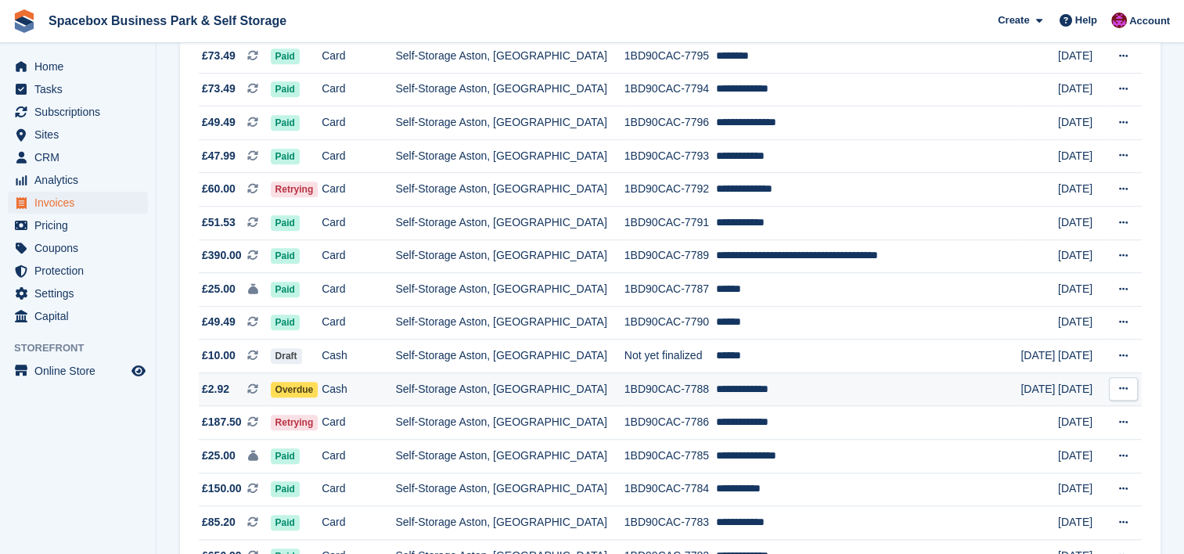
click at [587, 404] on td "Self-Storage Aston, [GEOGRAPHIC_DATA]" at bounding box center [509, 390] width 229 height 34
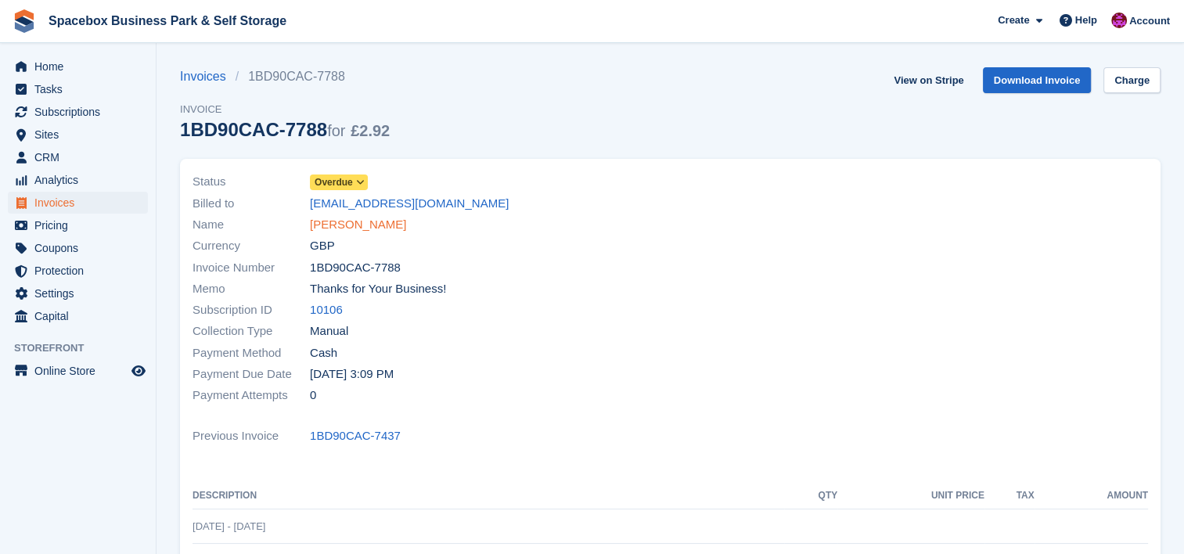
click at [350, 232] on link "[PERSON_NAME]" at bounding box center [358, 225] width 96 height 18
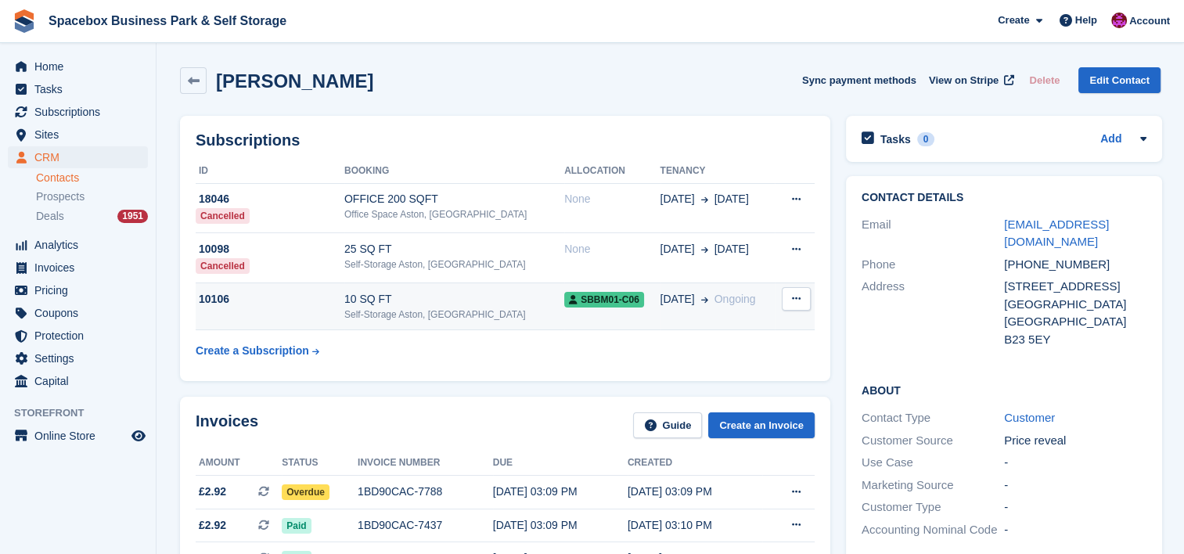
click at [405, 294] on div "10 SQ FT" at bounding box center [454, 299] width 220 height 16
click at [578, 389] on div "Invoices Guide Create an Invoice Amount Status Invoice number Due Created £2.92…" at bounding box center [505, 548] width 666 height 319
click at [495, 288] on td "10 SQ FT Self-Storage Aston, Birmingham" at bounding box center [454, 307] width 220 height 48
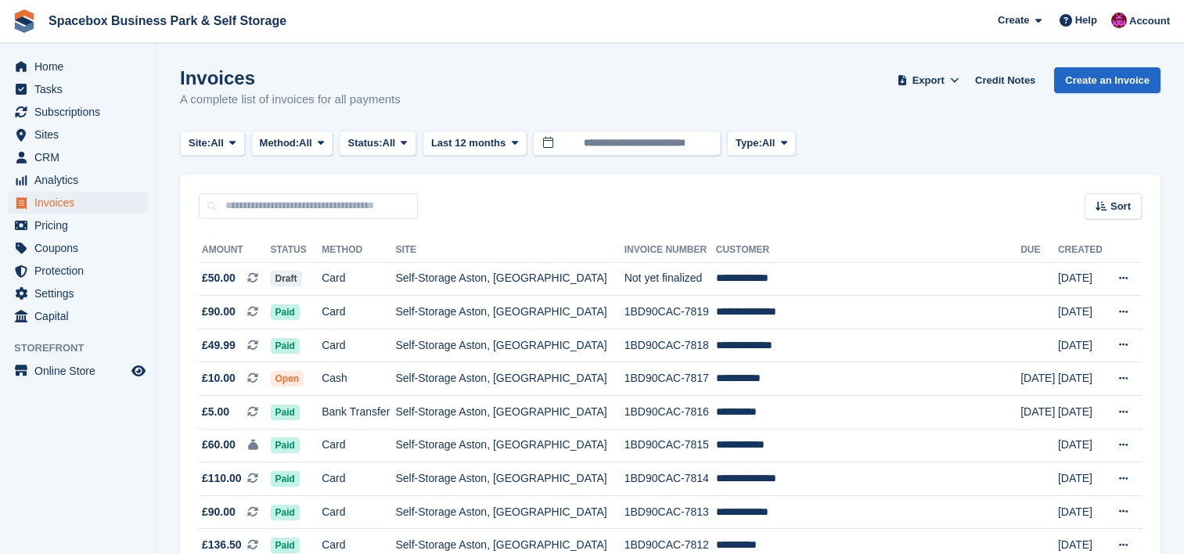
scroll to position [1023, 0]
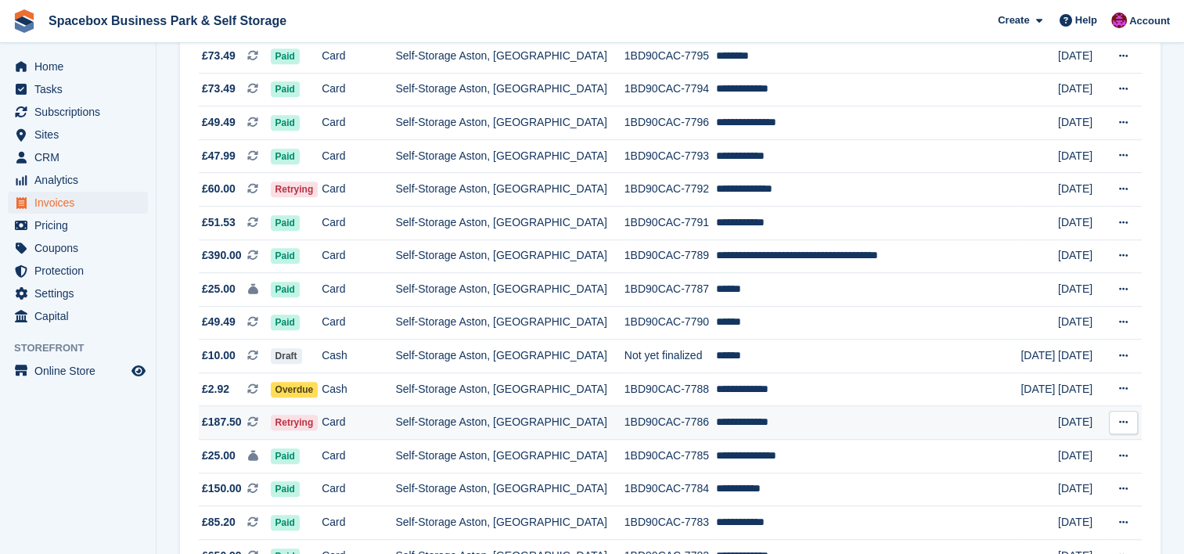
click at [474, 438] on td "Self-Storage Aston, [GEOGRAPHIC_DATA]" at bounding box center [509, 423] width 229 height 34
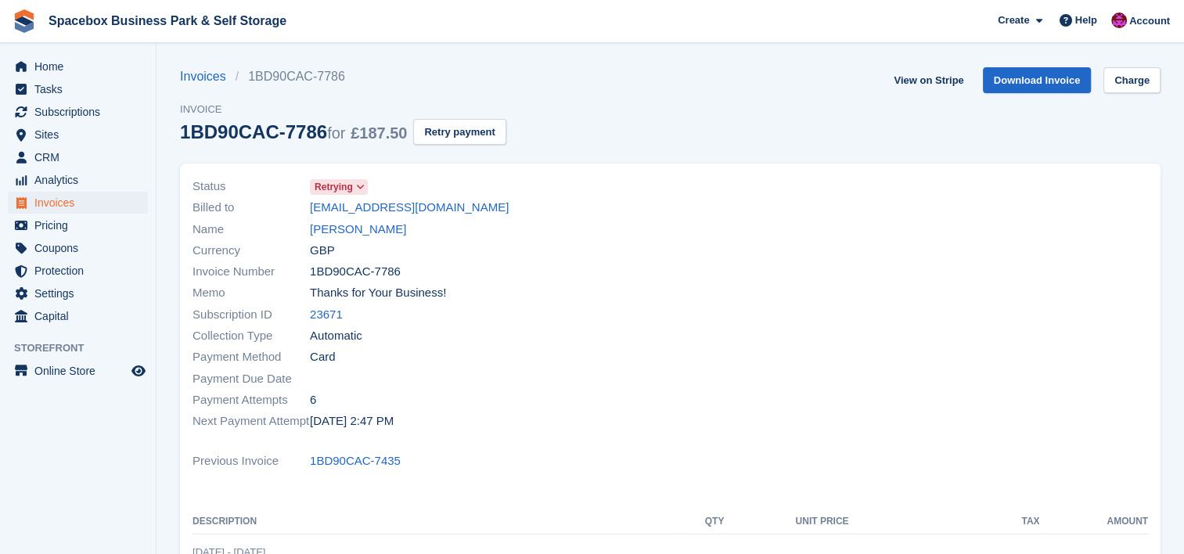
click at [548, 142] on div "Invoices 1BD90CAC-7786 Invoice 1BD90CAC-7786 for £187.50 Retry payment View on …" at bounding box center [670, 115] width 981 height 96
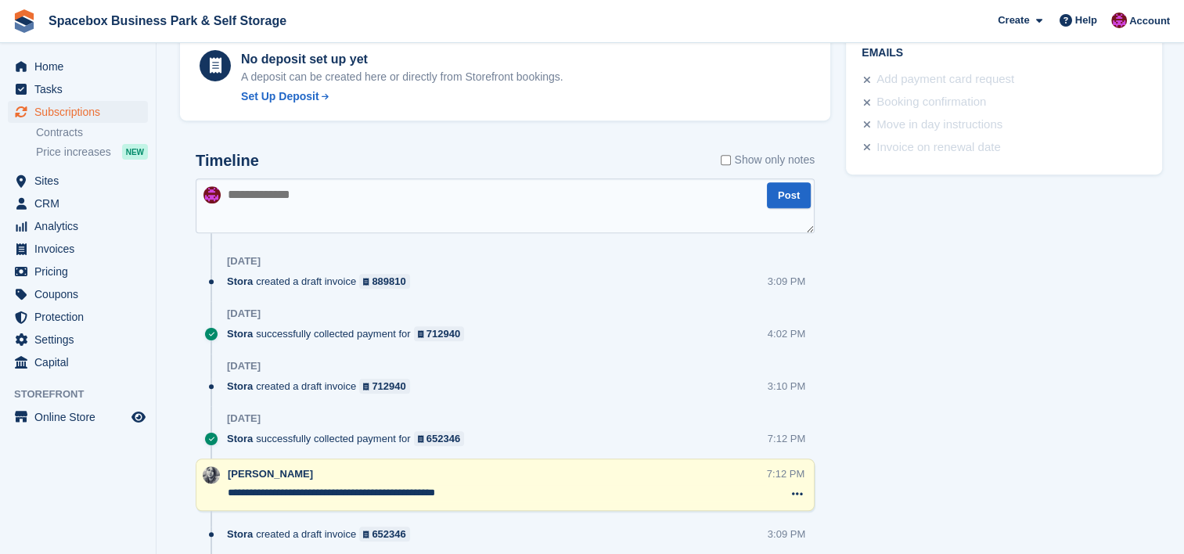
scroll to position [960, 0]
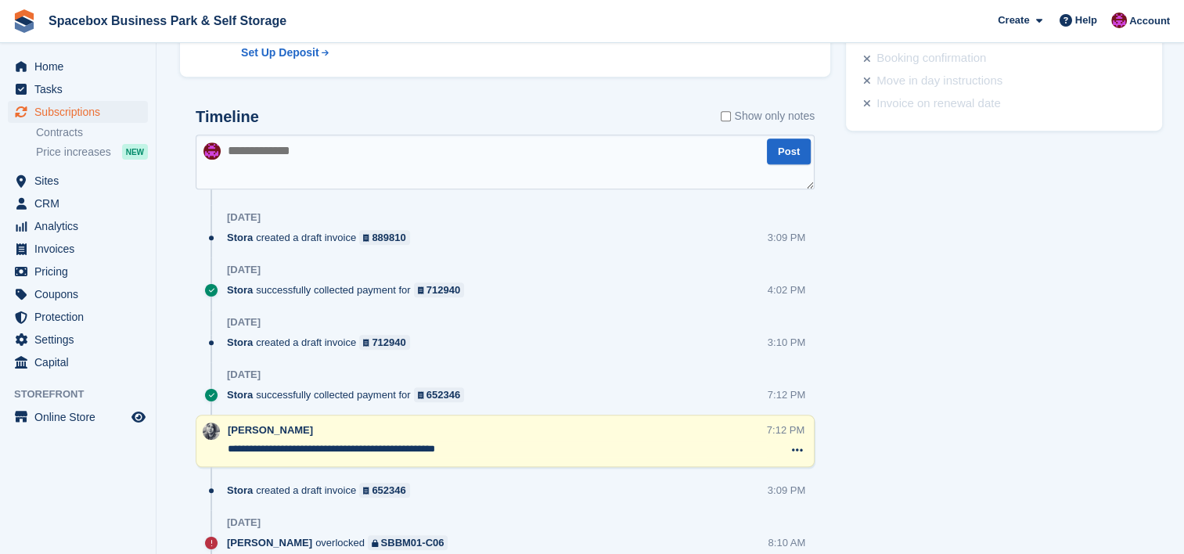
click at [476, 144] on textarea at bounding box center [505, 162] width 619 height 55
type textarea "**"
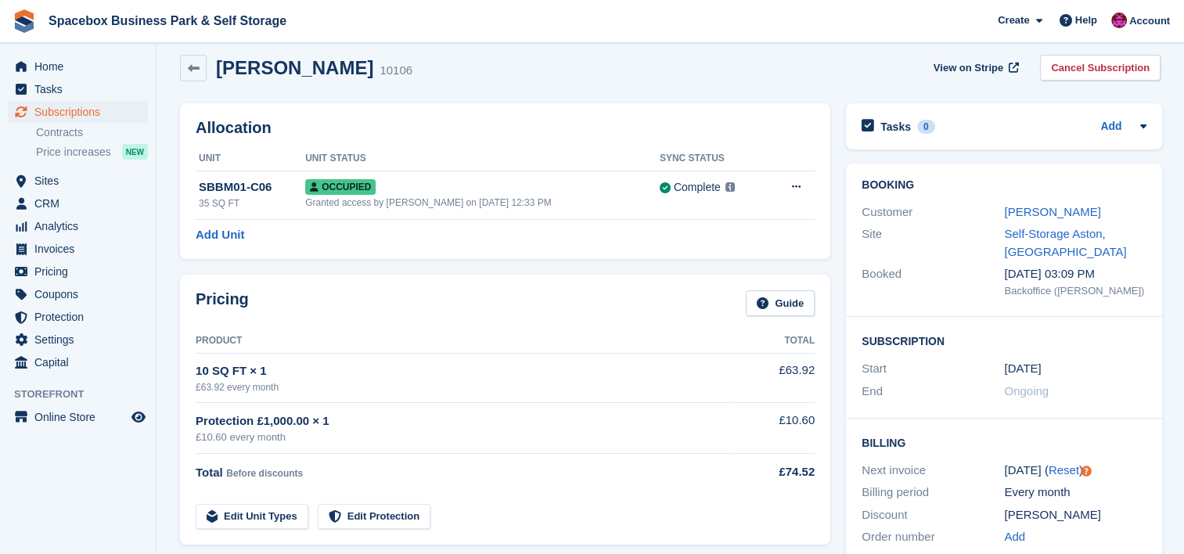
scroll to position [0, 0]
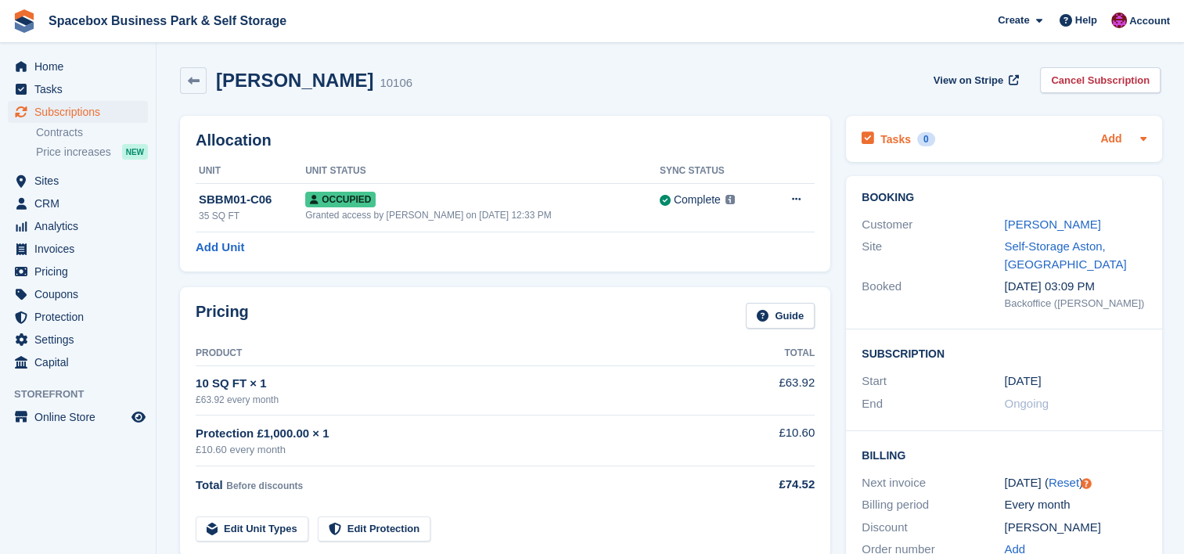
click at [1107, 136] on link "Add" at bounding box center [1110, 140] width 21 height 18
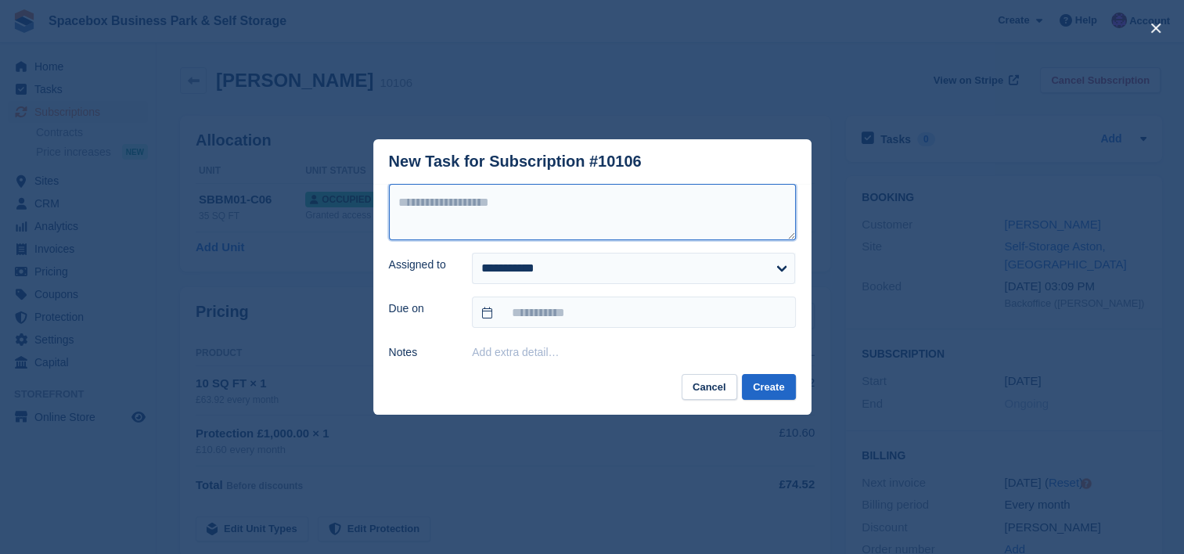
click at [582, 216] on textarea at bounding box center [592, 212] width 407 height 56
type textarea "**********"
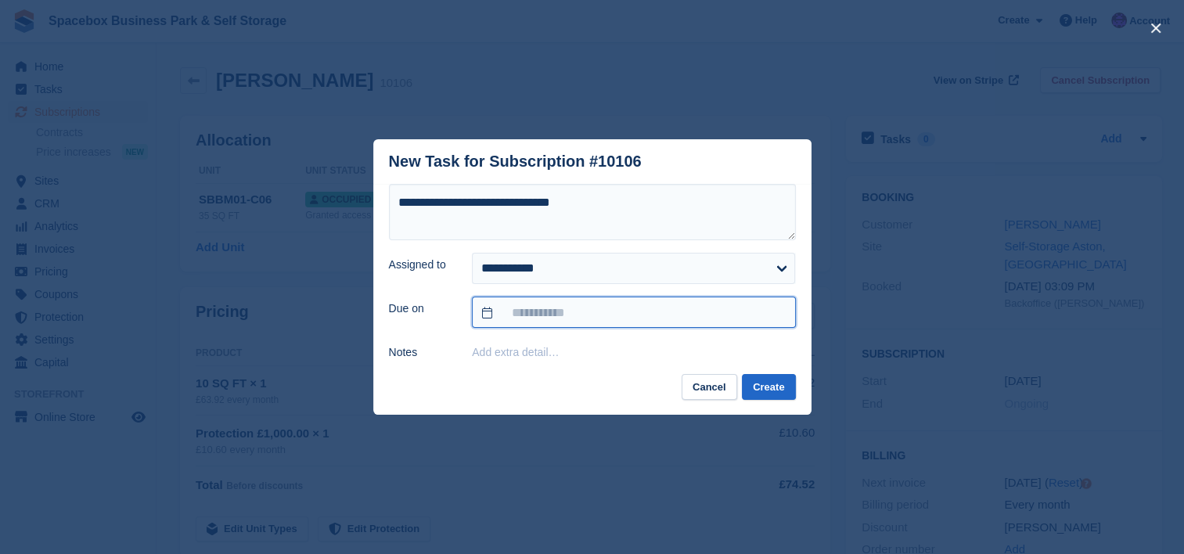
click at [600, 314] on input "text" at bounding box center [633, 312] width 323 height 31
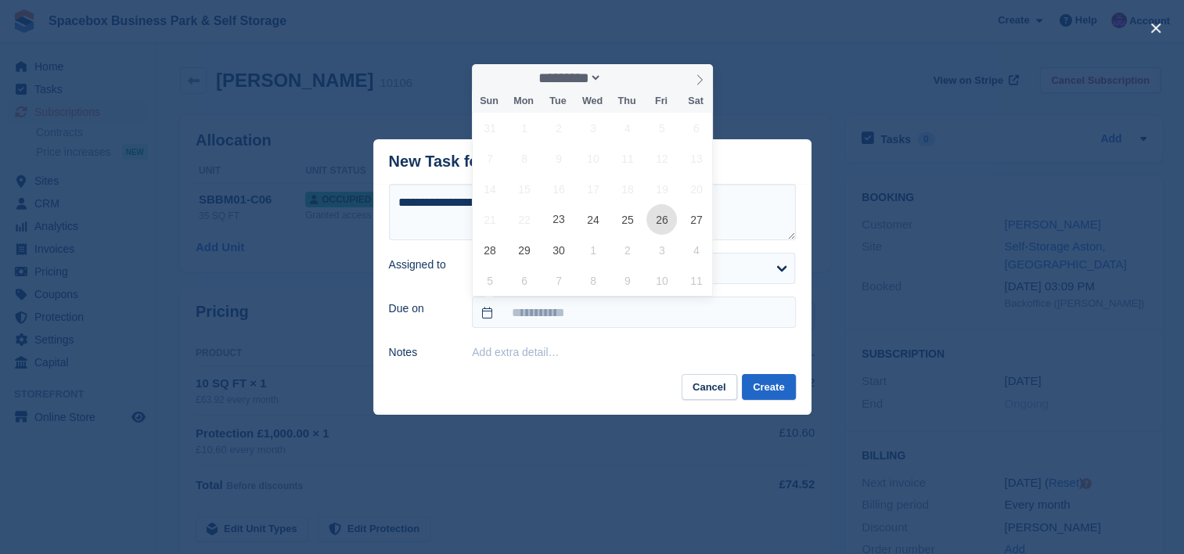
click at [668, 218] on span "26" at bounding box center [661, 219] width 31 height 31
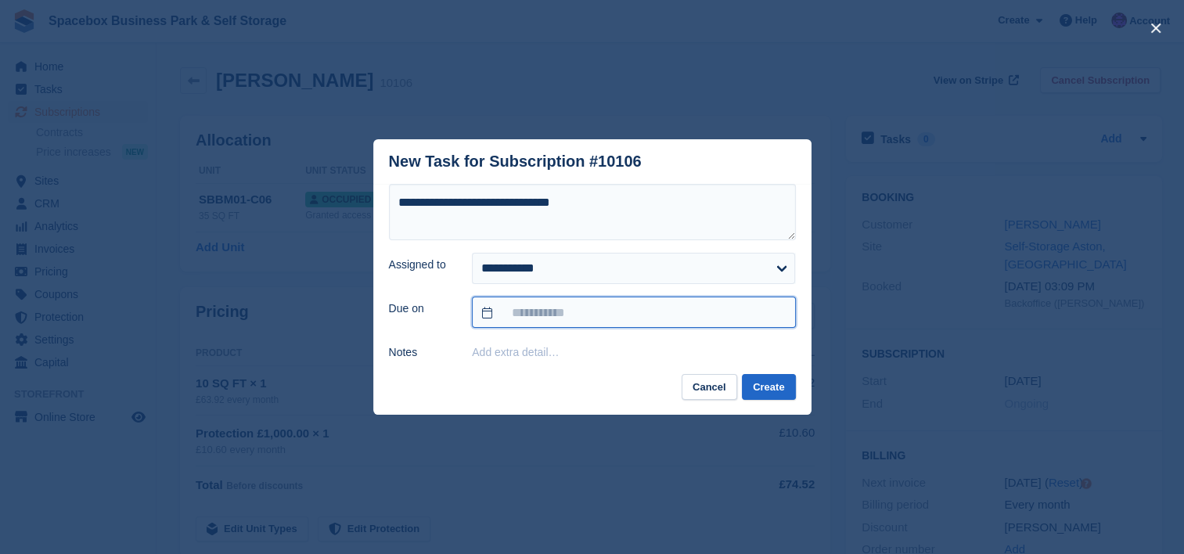
type input "**********"
click at [776, 391] on button "Create" at bounding box center [768, 387] width 53 height 26
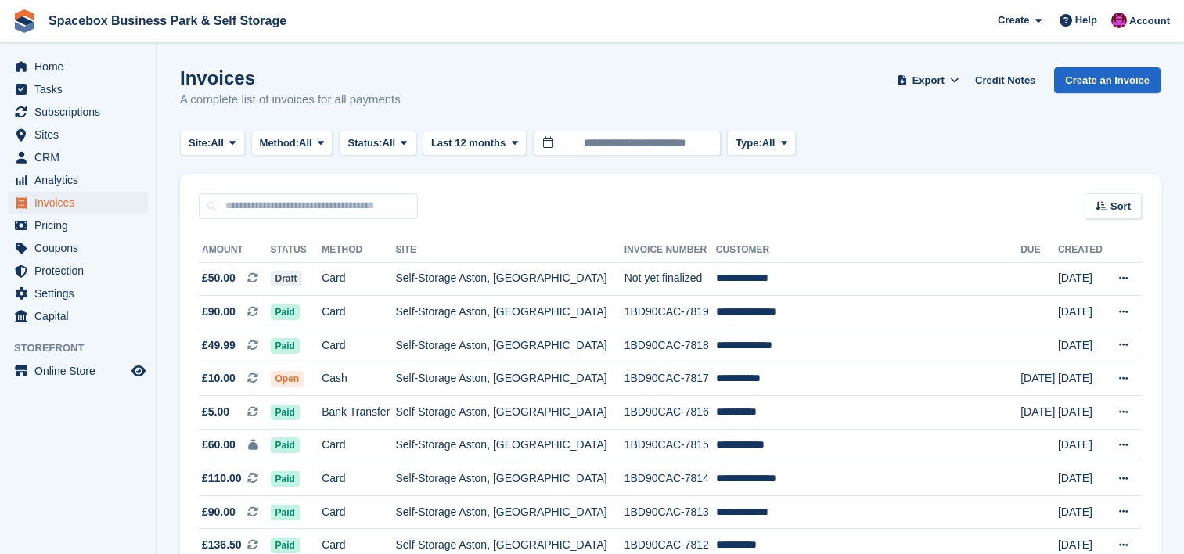
scroll to position [1023, 0]
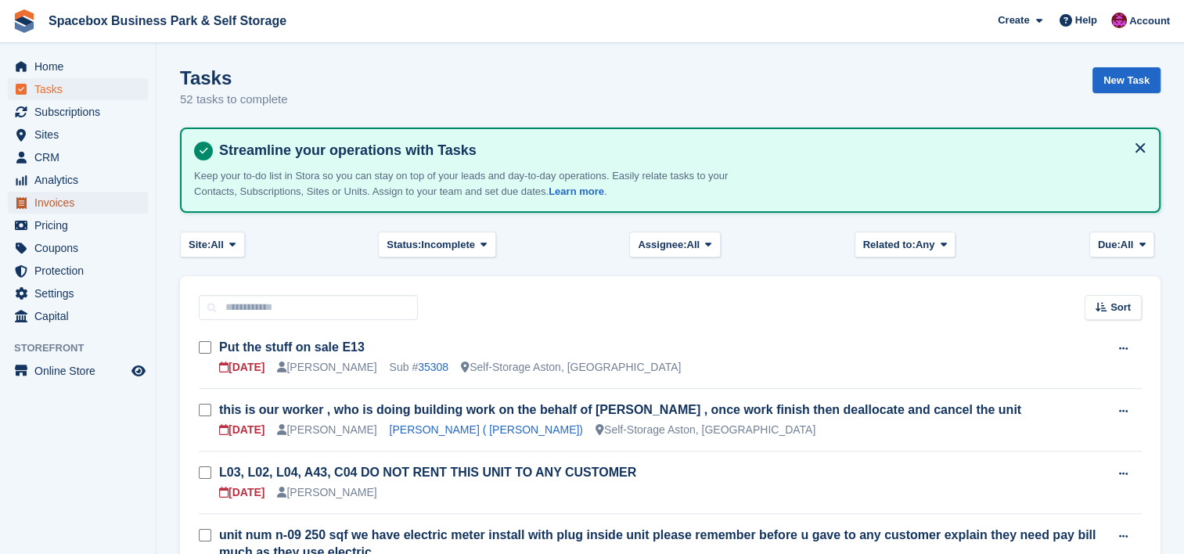
click at [68, 203] on span "Invoices" at bounding box center [81, 203] width 94 height 22
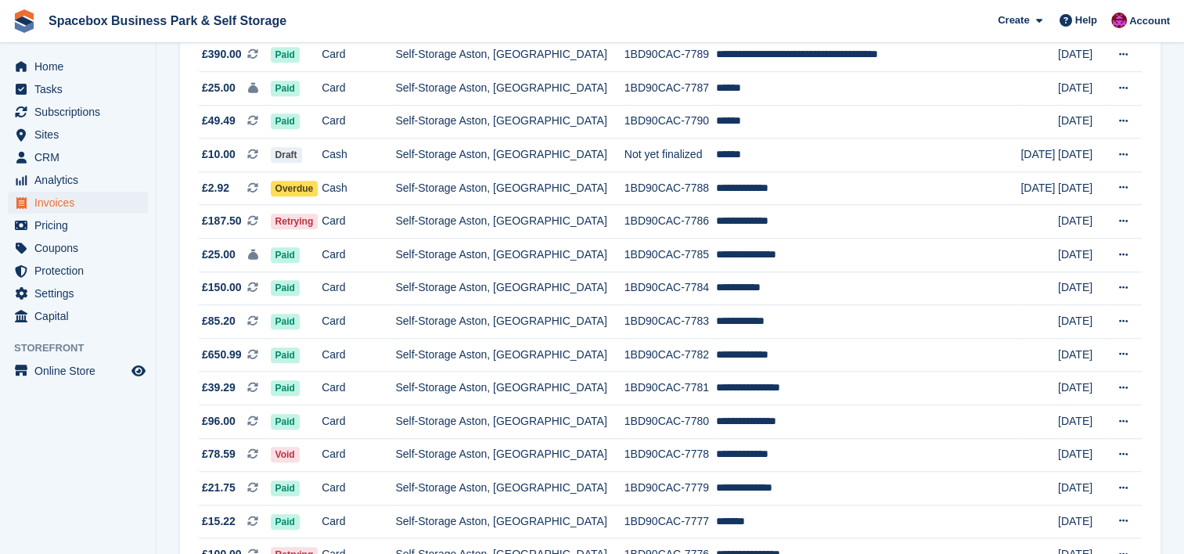
scroll to position [1231, 0]
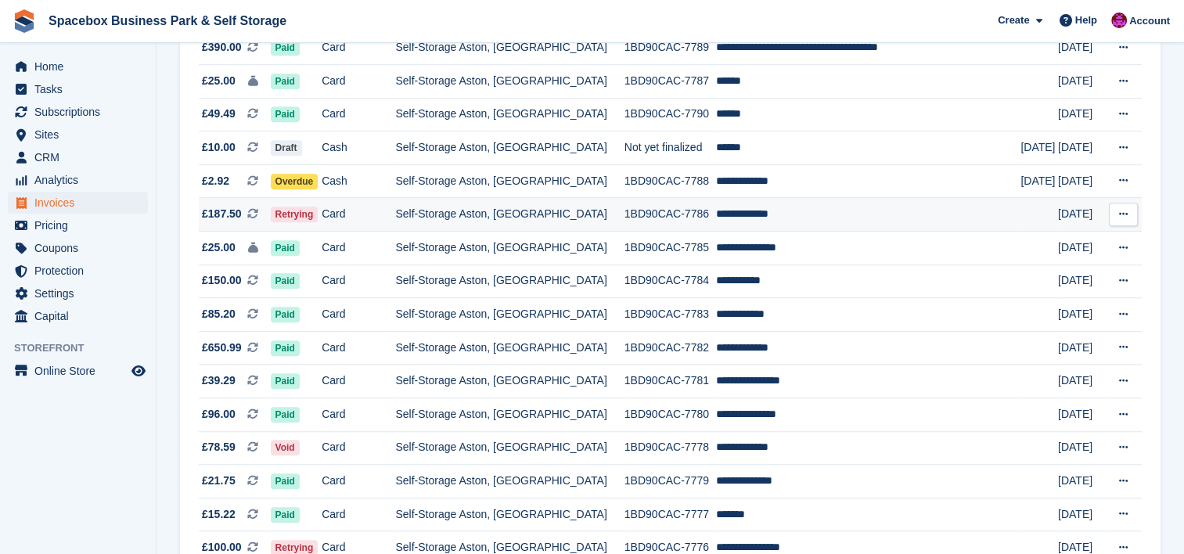
click at [729, 221] on td "**********" at bounding box center [868, 215] width 304 height 34
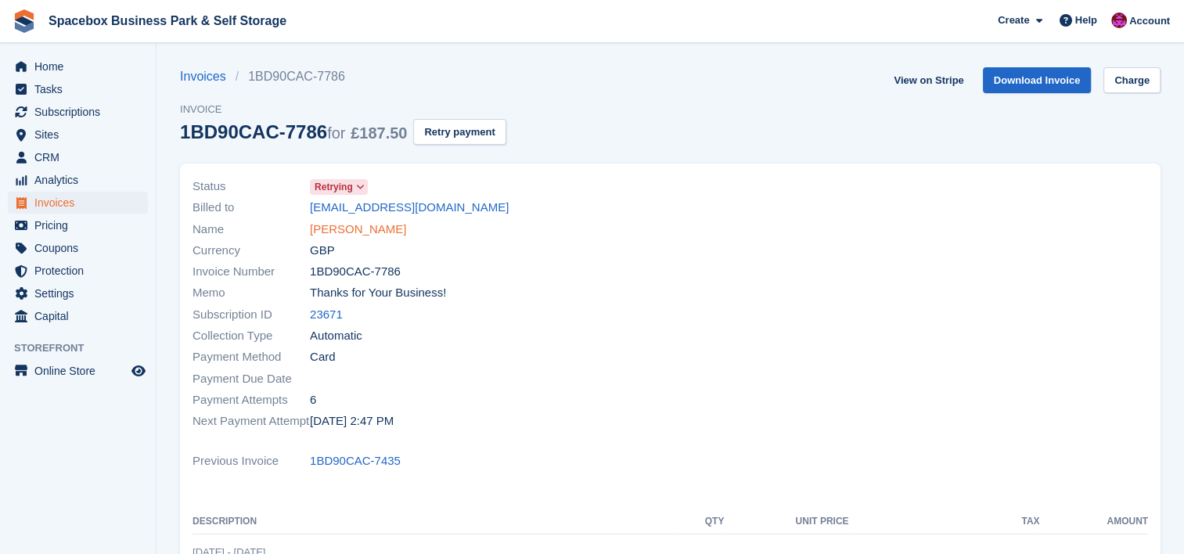
click at [355, 221] on link "[PERSON_NAME]" at bounding box center [358, 230] width 96 height 18
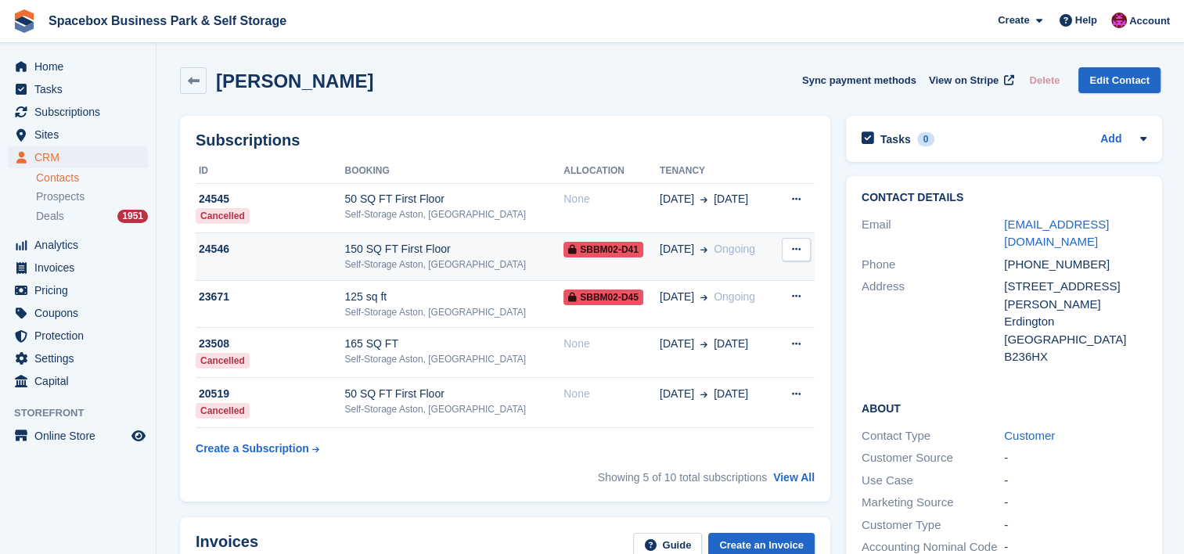
click at [310, 258] on td "24546" at bounding box center [270, 257] width 149 height 48
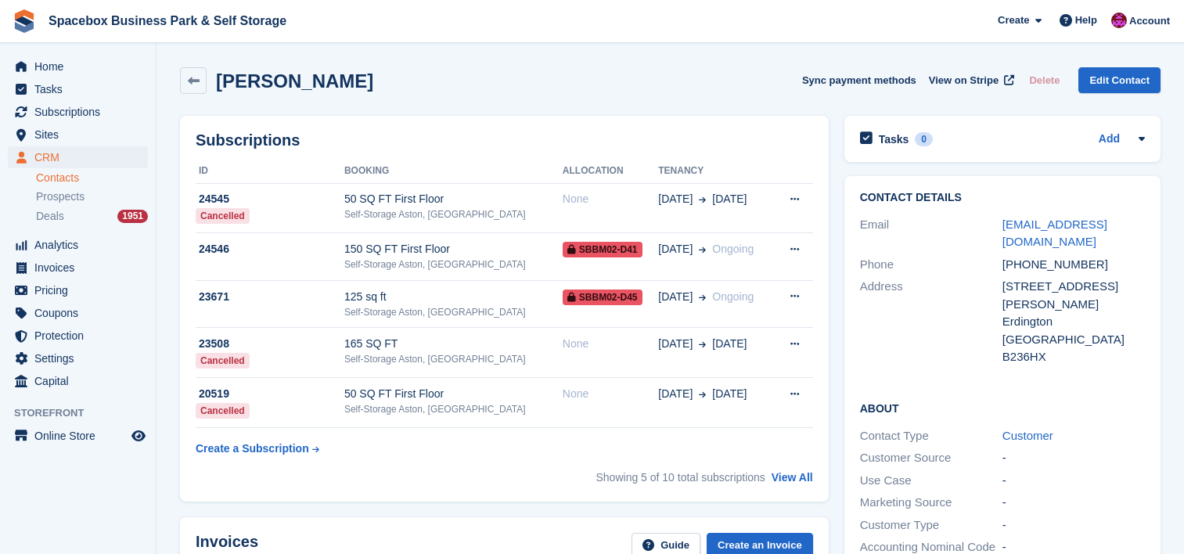
click at [403, 316] on div "Self-Storage Aston, [GEOGRAPHIC_DATA]" at bounding box center [453, 312] width 218 height 14
click at [973, 189] on div "Contact Details Email sameera_ayoub@hotmail.com Phone +447897385719 Address 35 …" at bounding box center [1004, 280] width 316 height 208
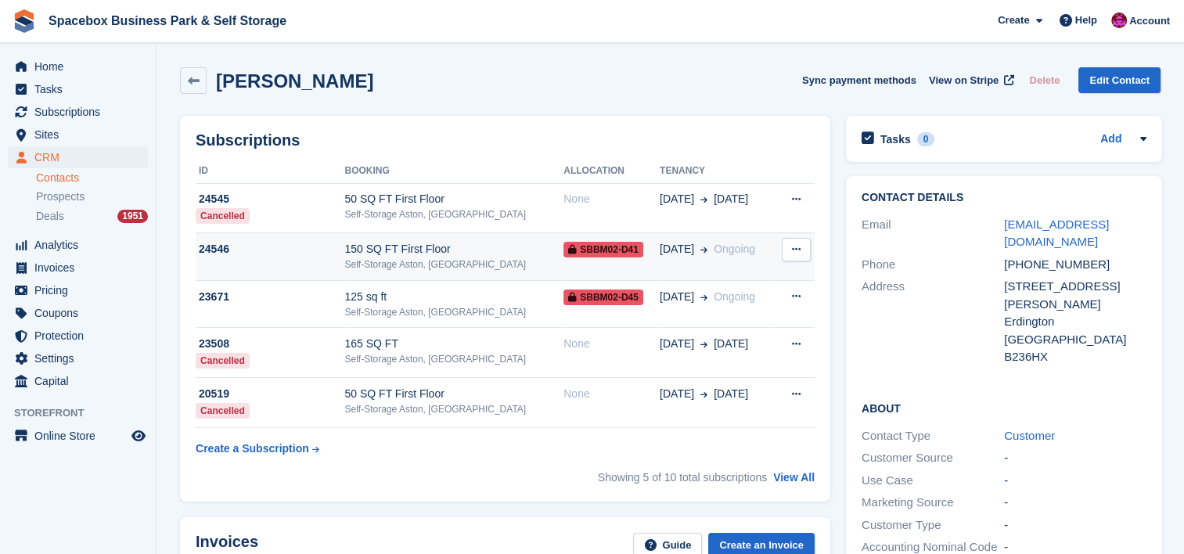
click at [492, 262] on div "Self-Storage Aston, [GEOGRAPHIC_DATA]" at bounding box center [453, 265] width 219 height 14
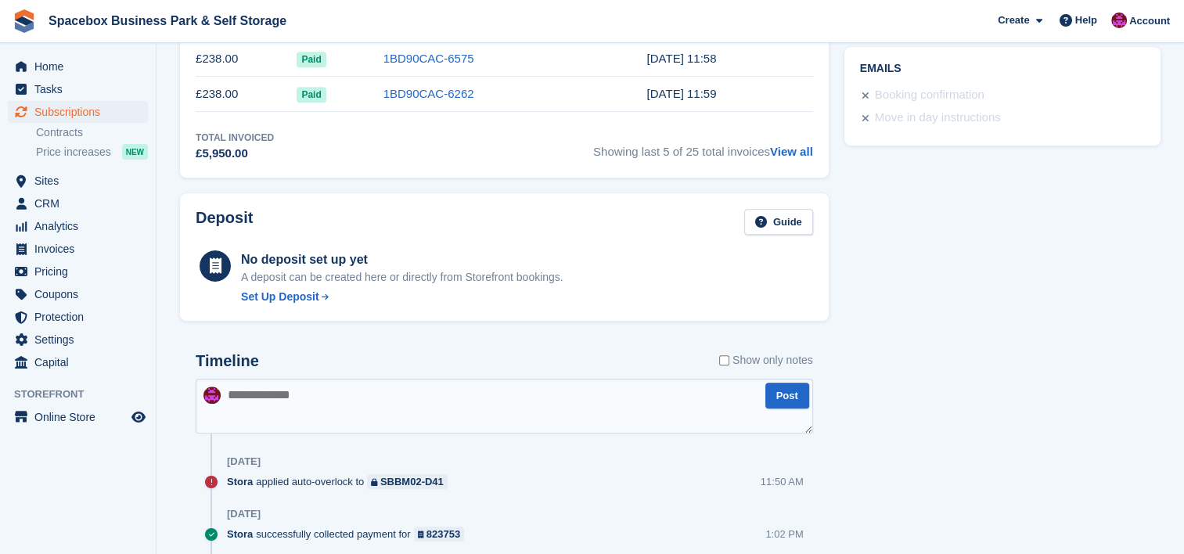
scroll to position [730, 0]
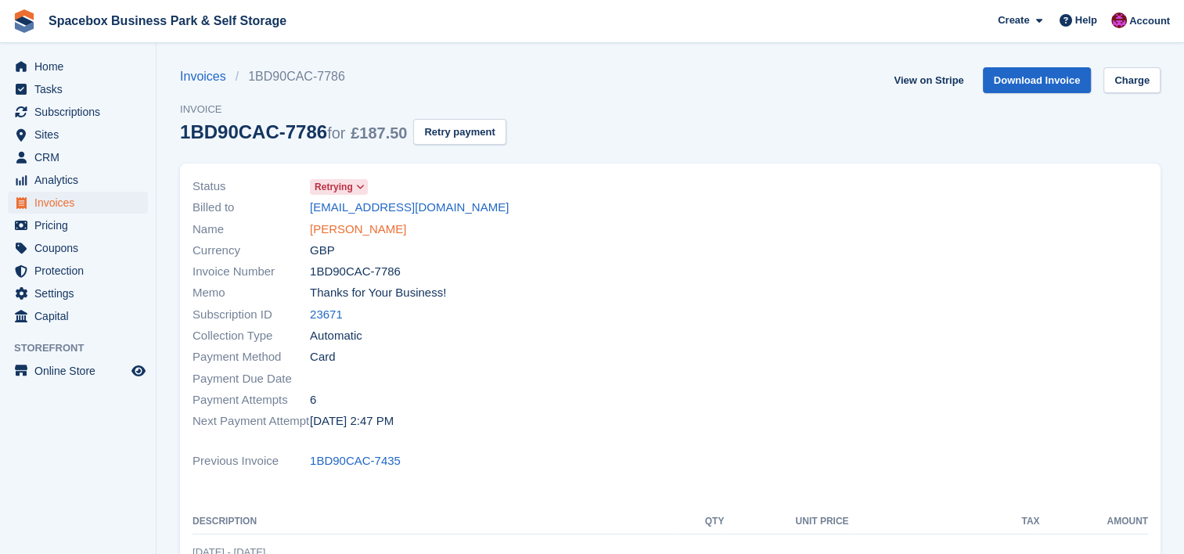
click at [354, 233] on link "Sameera Ayoub" at bounding box center [358, 230] width 96 height 18
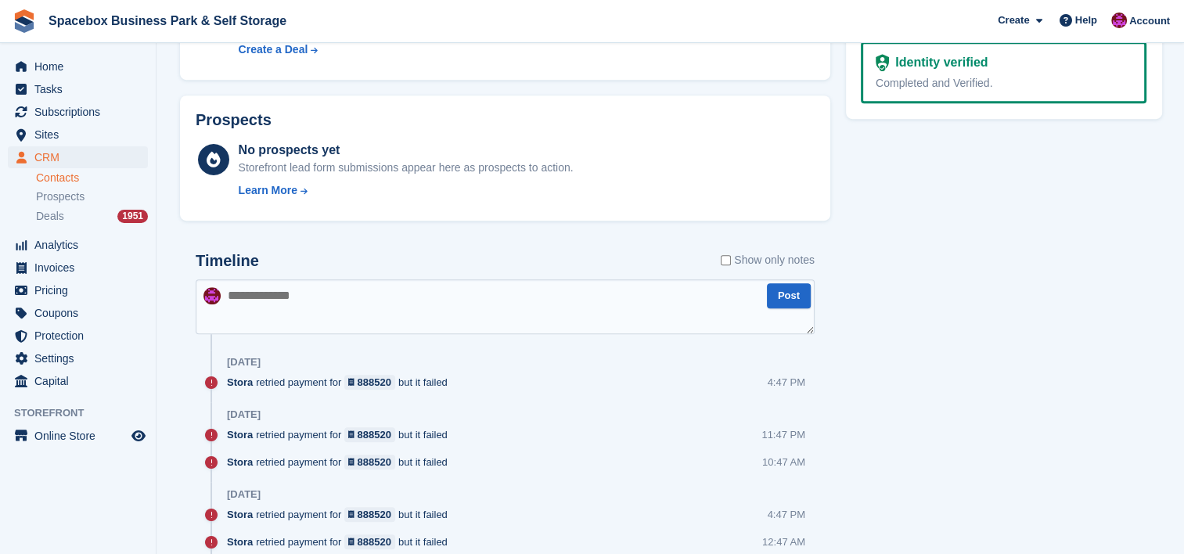
scroll to position [897, 0]
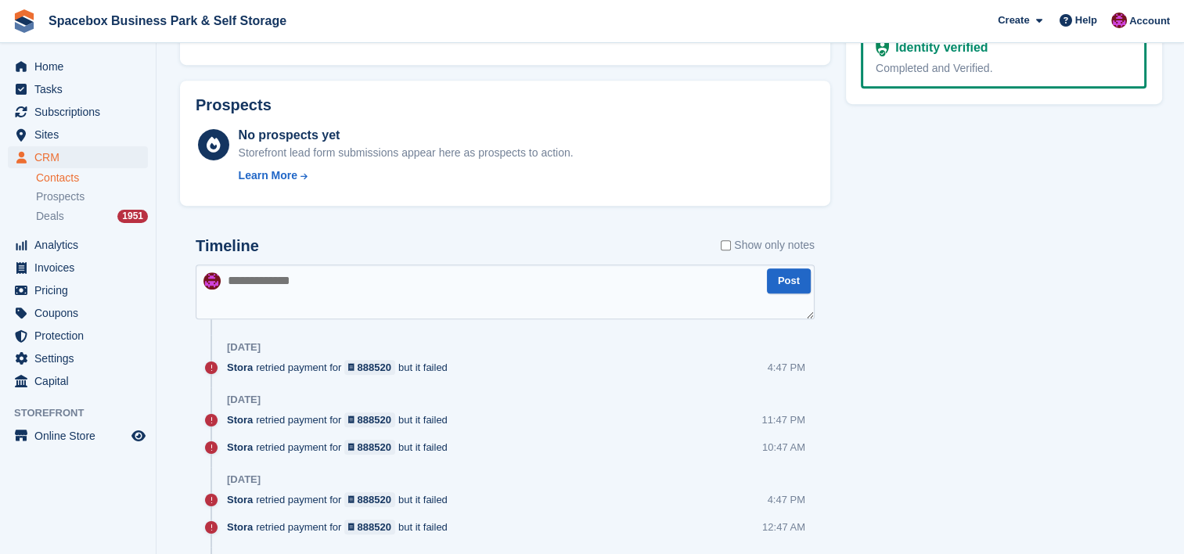
click at [487, 301] on textarea at bounding box center [505, 292] width 619 height 55
type textarea "**********"
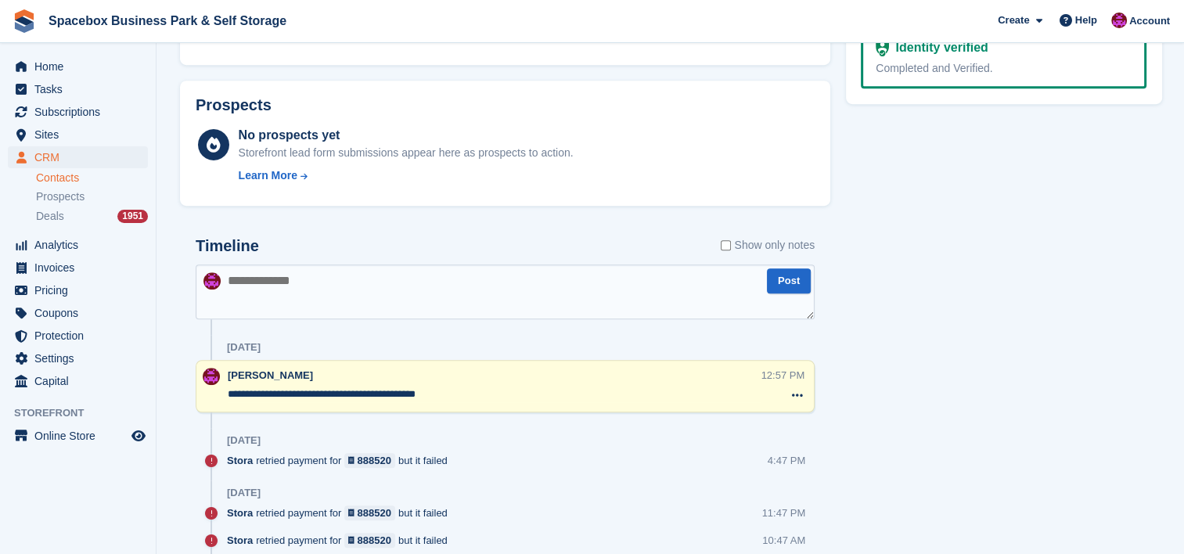
scroll to position [0, 0]
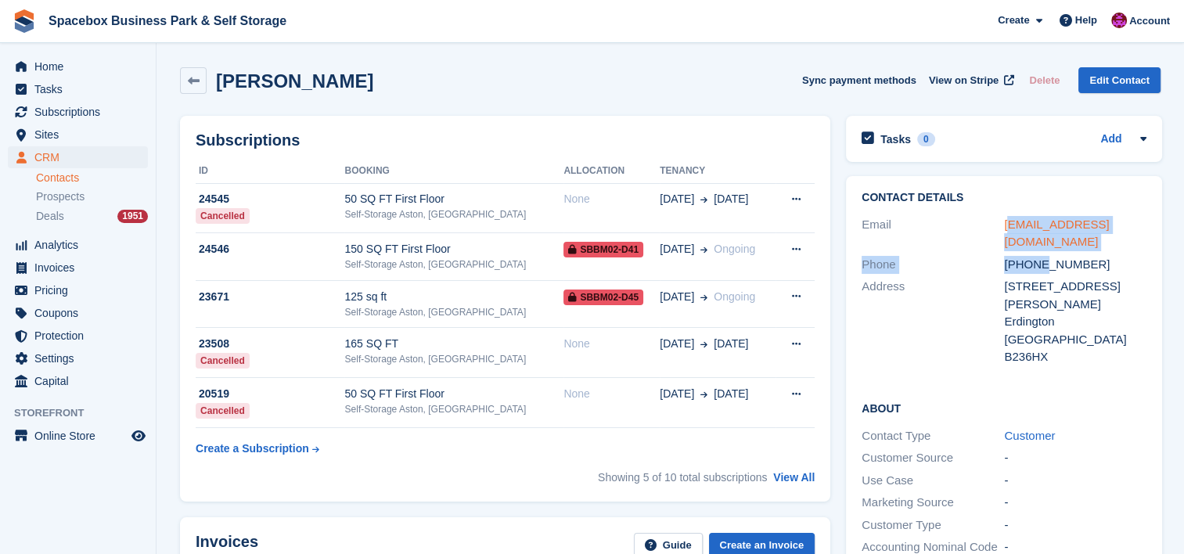
drag, startPoint x: 1045, startPoint y: 253, endPoint x: 1006, endPoint y: 223, distance: 49.2
click at [1006, 223] on div "Contact Details Email sameera_ayoub@hotmail.com Phone +447897385719 Address 35 …" at bounding box center [1004, 280] width 316 height 208
drag, startPoint x: 1006, startPoint y: 223, endPoint x: 1151, endPoint y: 256, distance: 149.2
click at [1151, 256] on div "Contact Details Email sameera_ayoub@hotmail.com Phone +447897385719 Address 35 …" at bounding box center [1004, 280] width 316 height 208
drag, startPoint x: 1028, startPoint y: 242, endPoint x: 999, endPoint y: 223, distance: 34.5
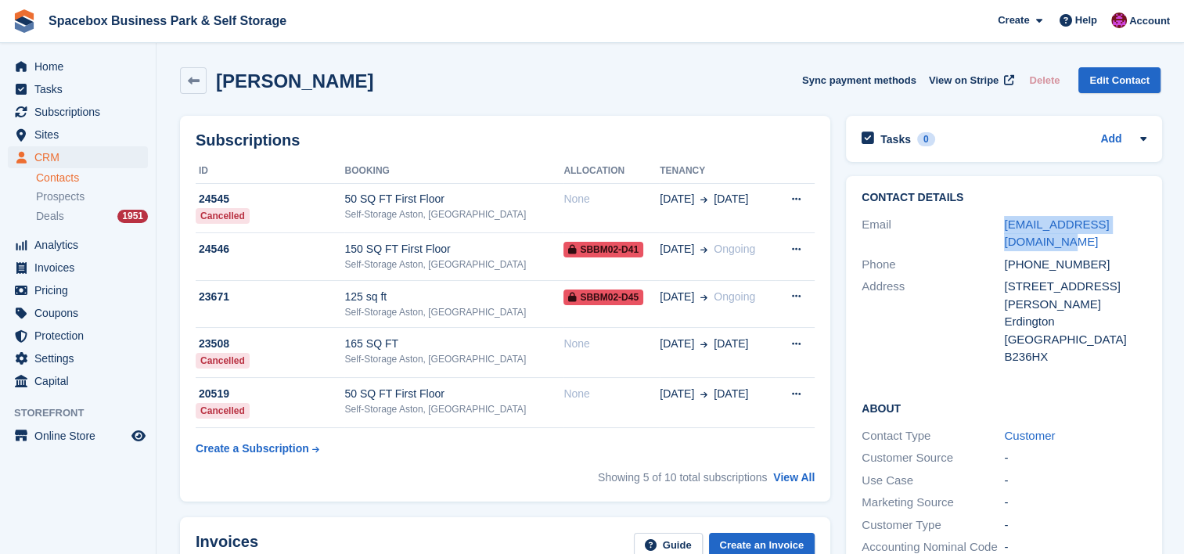
click at [999, 223] on div "Email sameera_ayoub@hotmail.com" at bounding box center [1004, 234] width 285 height 40
copy div "sameera_ayoub@hotmail.com"
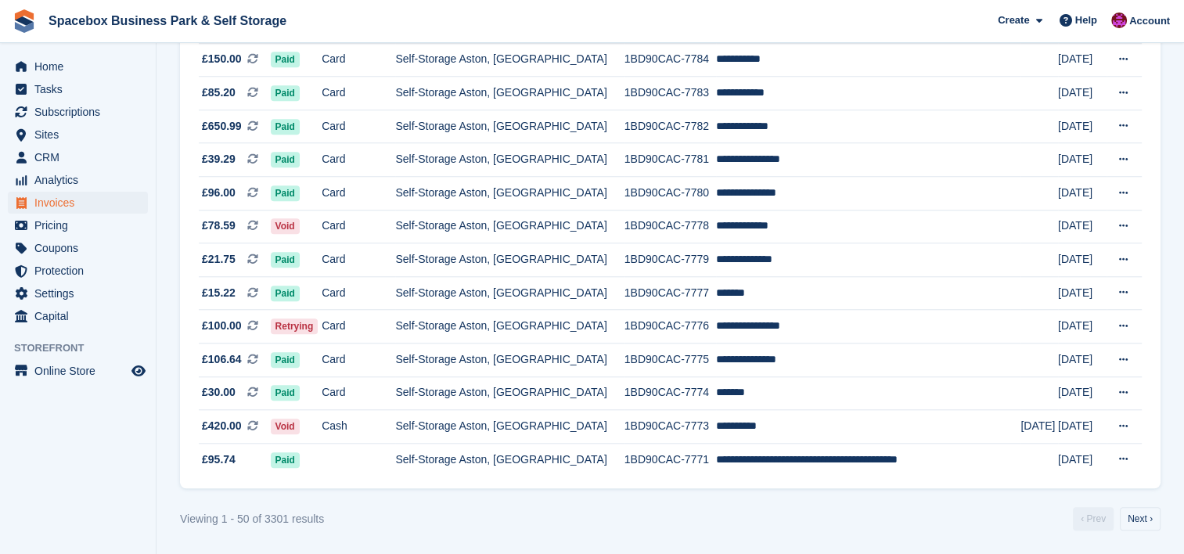
scroll to position [1460, 0]
click at [395, 328] on td "Card" at bounding box center [359, 327] width 74 height 34
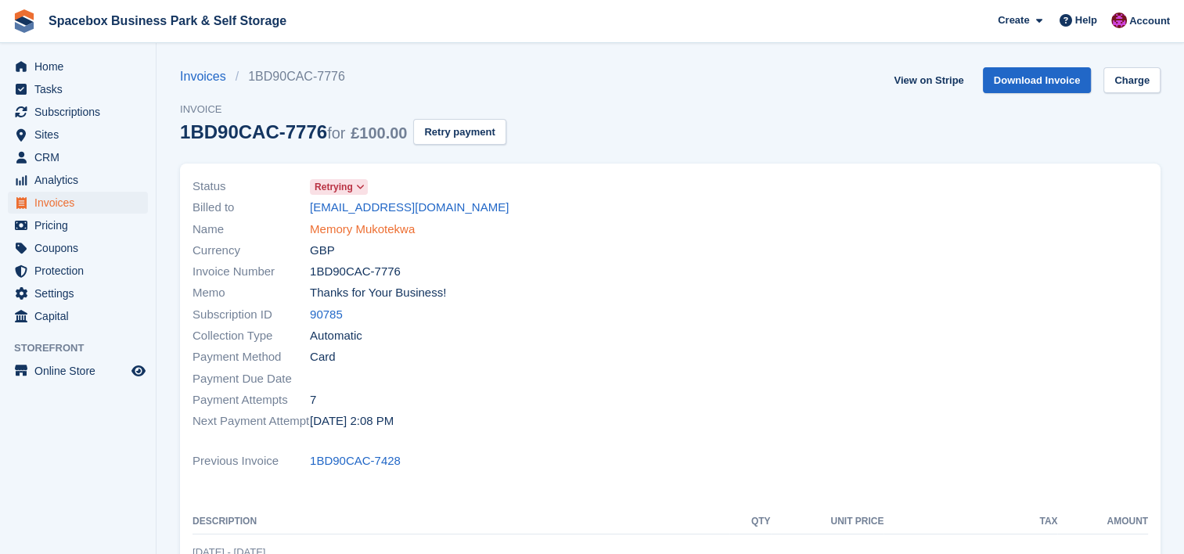
click at [372, 227] on link "Memory Mukotekwa" at bounding box center [362, 230] width 105 height 18
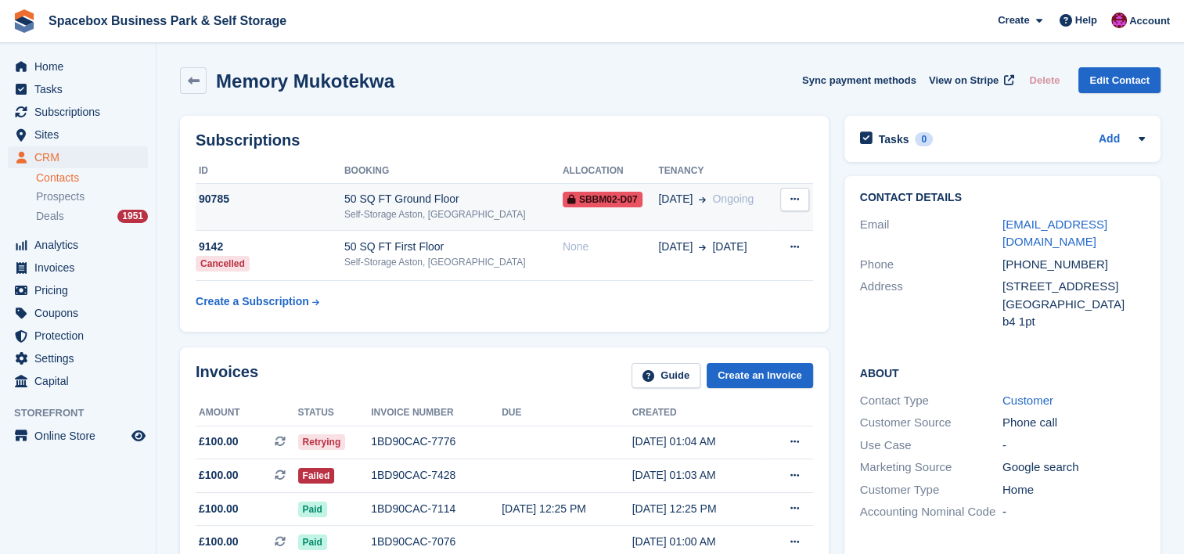
click at [416, 218] on div "Self-Storage Aston, [GEOGRAPHIC_DATA]" at bounding box center [453, 214] width 218 height 14
click at [474, 214] on div "Self-Storage Aston, [GEOGRAPHIC_DATA]" at bounding box center [453, 214] width 218 height 14
click at [451, 225] on td "50 SQ FT Ground Floor Self-Storage Aston, [GEOGRAPHIC_DATA]" at bounding box center [453, 207] width 218 height 48
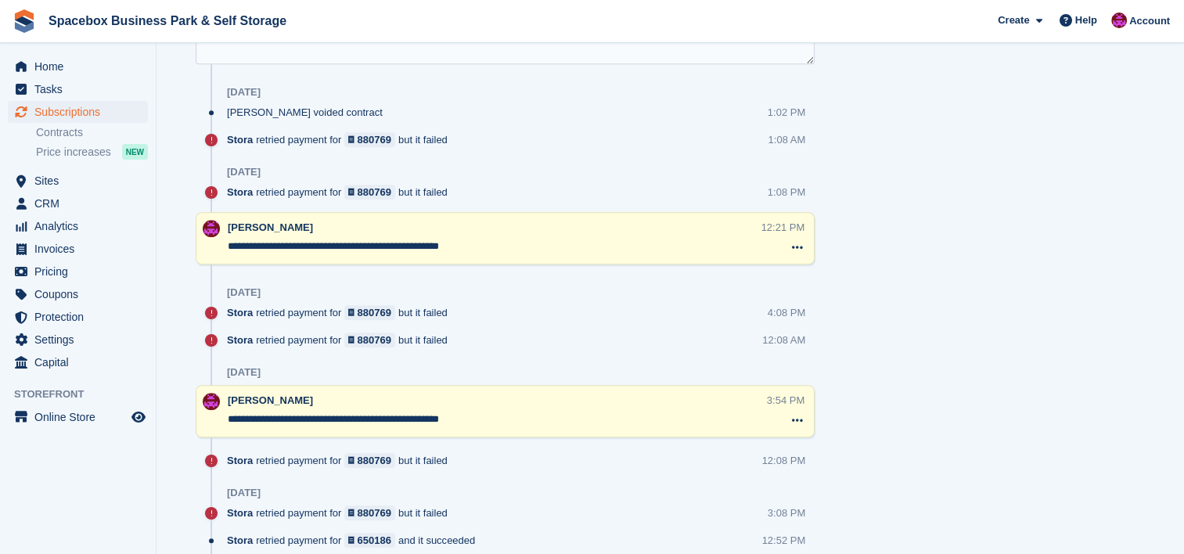
scroll to position [1071, 0]
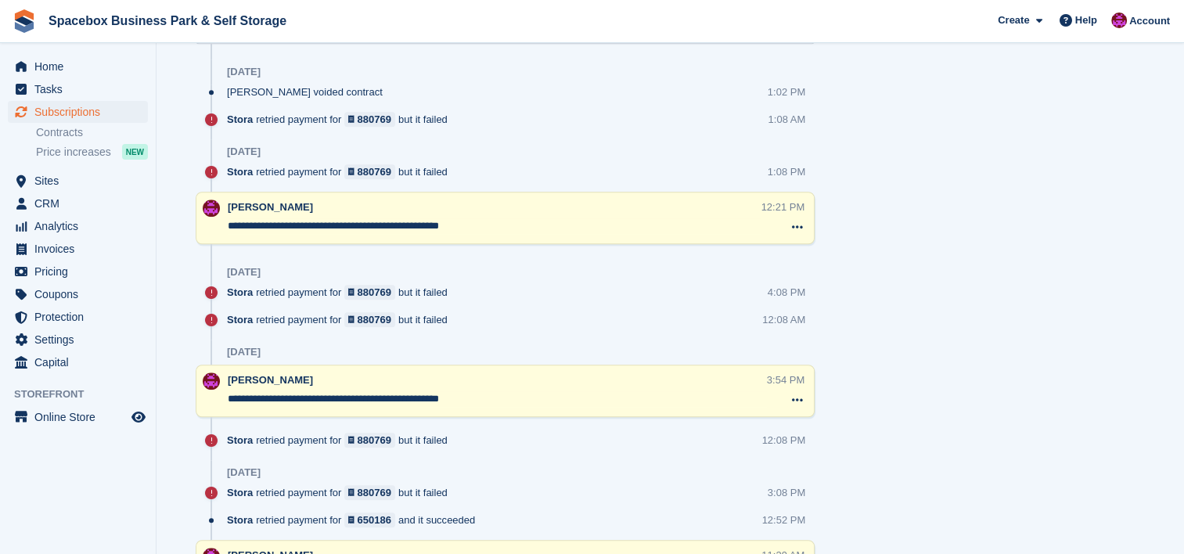
drag, startPoint x: 489, startPoint y: 219, endPoint x: 214, endPoint y: 206, distance: 275.0
click at [214, 206] on div "**********" at bounding box center [505, 218] width 619 height 52
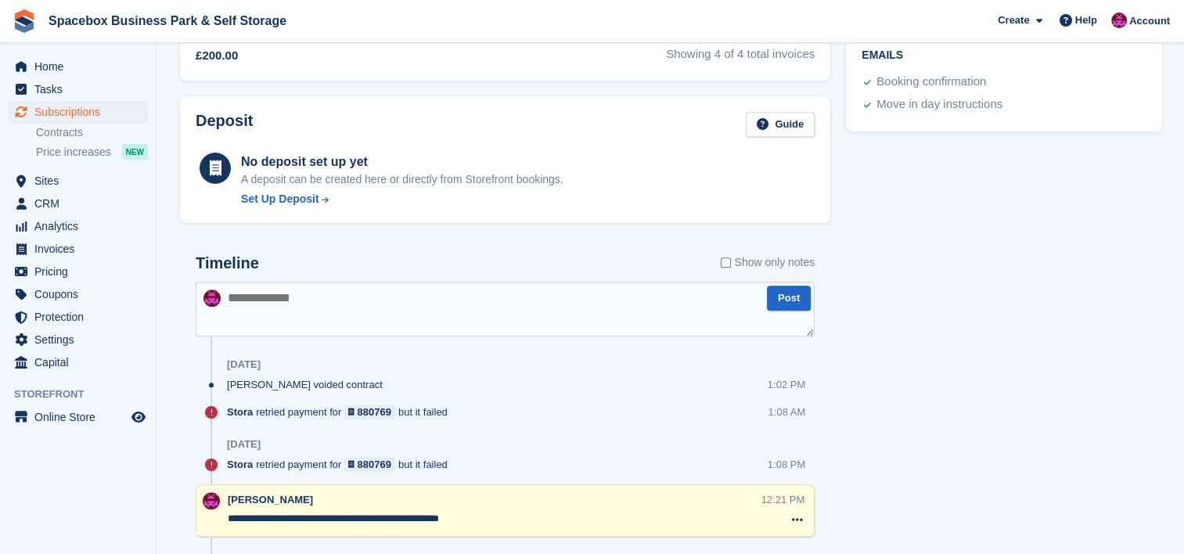
click at [345, 316] on textarea at bounding box center [505, 309] width 619 height 55
paste textarea "**********"
type textarea "**********"
click at [785, 304] on button "Post" at bounding box center [789, 299] width 44 height 26
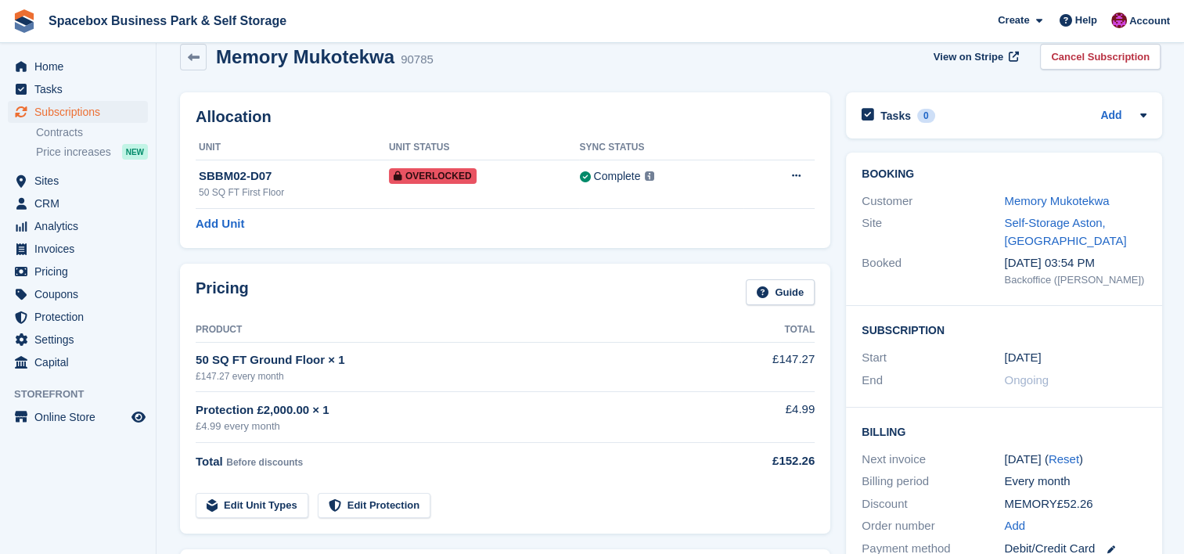
scroll to position [0, 0]
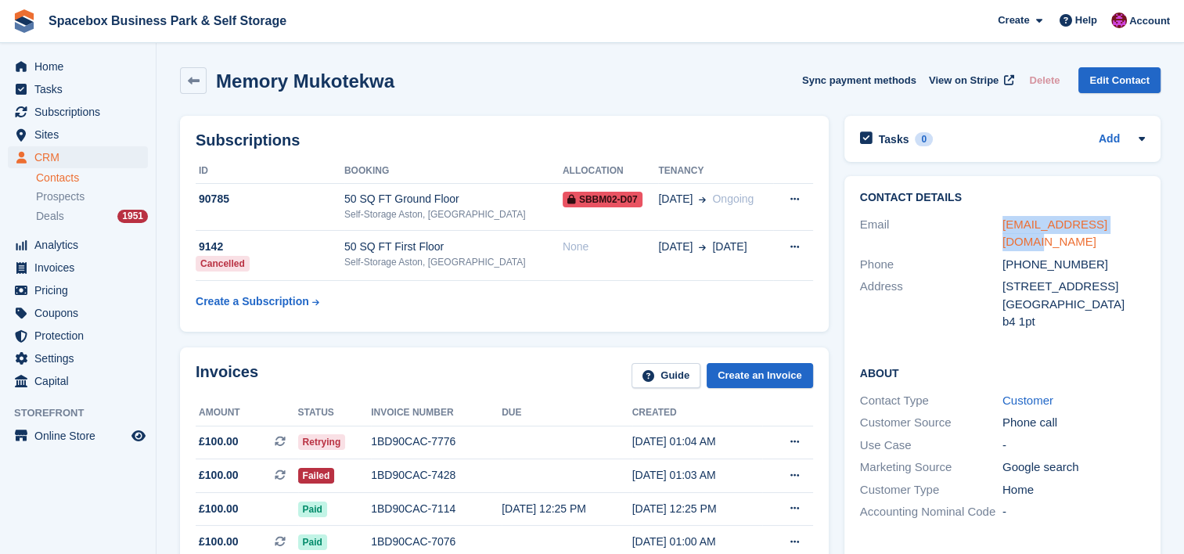
drag, startPoint x: 1144, startPoint y: 219, endPoint x: 1002, endPoint y: 227, distance: 142.7
click at [1003, 227] on div "[EMAIL_ADDRESS][DOMAIN_NAME]" at bounding box center [1074, 233] width 142 height 35
copy link "mmmglory233@gmail.com"
click at [533, 81] on div "Memory Mukotekwa Sync payment methods View on Stripe Delete Edit Contact" at bounding box center [670, 80] width 981 height 27
click at [504, 333] on div "Subscriptions ID Booking Allocation Tenancy 90785 50 SQ FT Ground Floor Self-St…" at bounding box center [504, 224] width 664 height 232
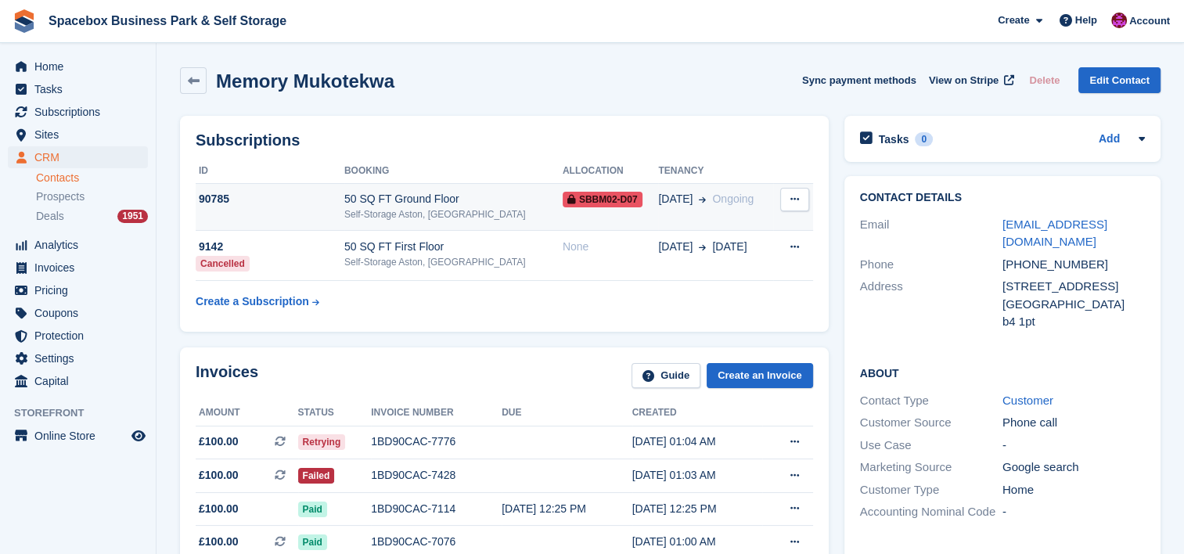
click at [403, 214] on div "Self-Storage Aston, [GEOGRAPHIC_DATA]" at bounding box center [453, 214] width 218 height 14
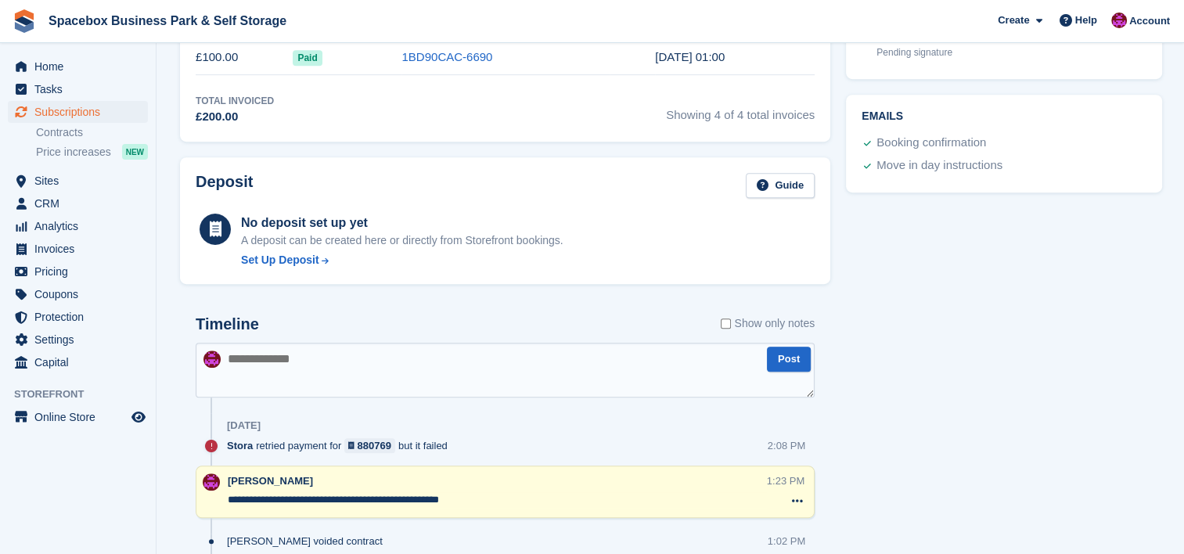
scroll to position [871, 0]
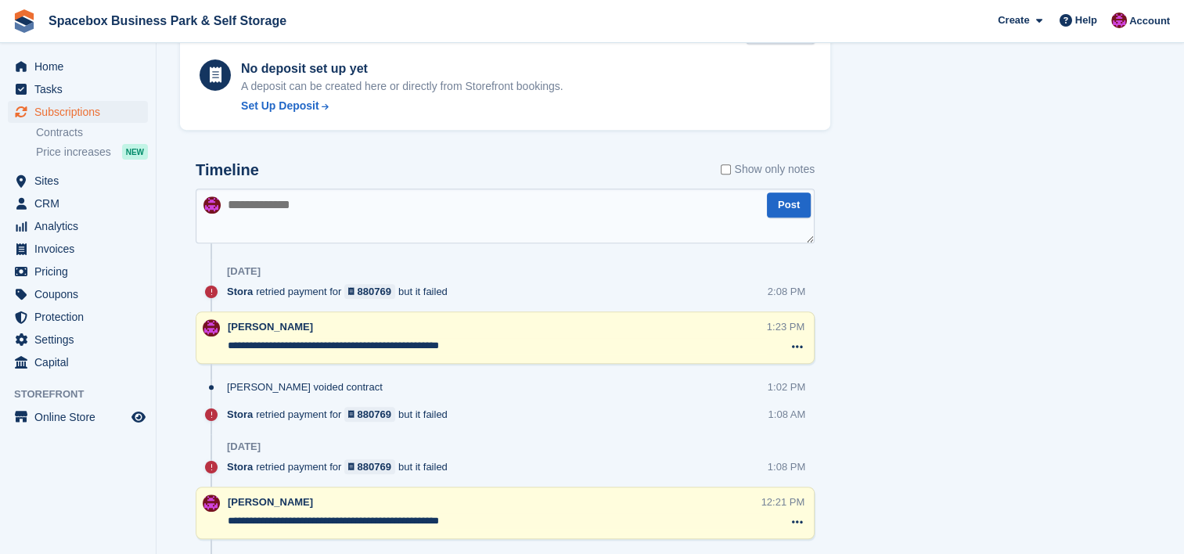
drag, startPoint x: 229, startPoint y: 342, endPoint x: 487, endPoint y: 329, distance: 257.8
click at [487, 329] on div "**********" at bounding box center [497, 338] width 539 height 38
click at [443, 196] on textarea at bounding box center [505, 216] width 619 height 55
paste textarea "**********"
type textarea "**********"
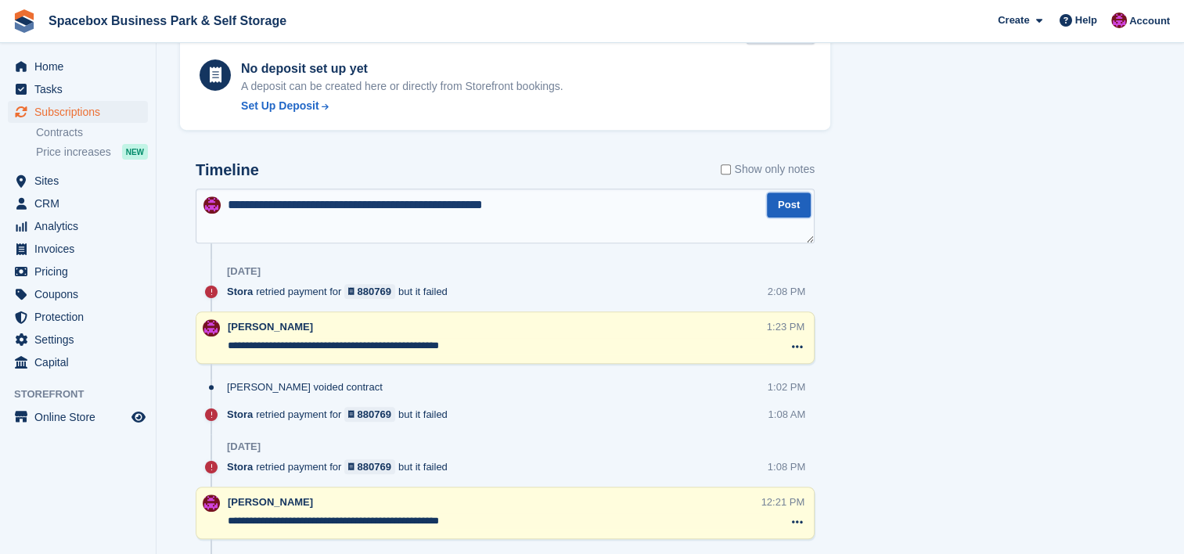
click at [787, 204] on button "Post" at bounding box center [789, 206] width 44 height 26
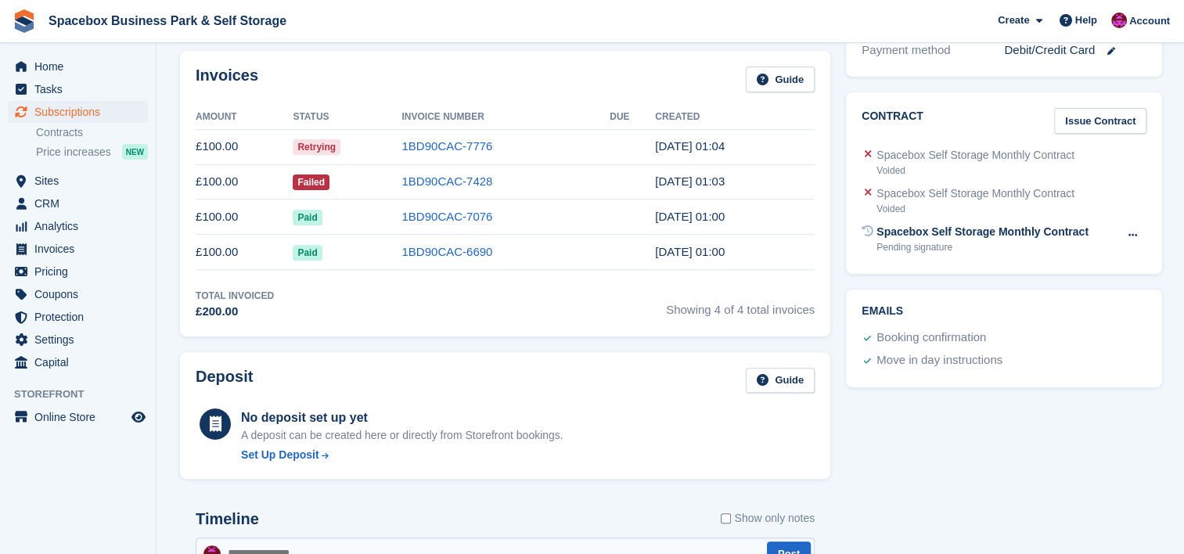
scroll to position [0, 0]
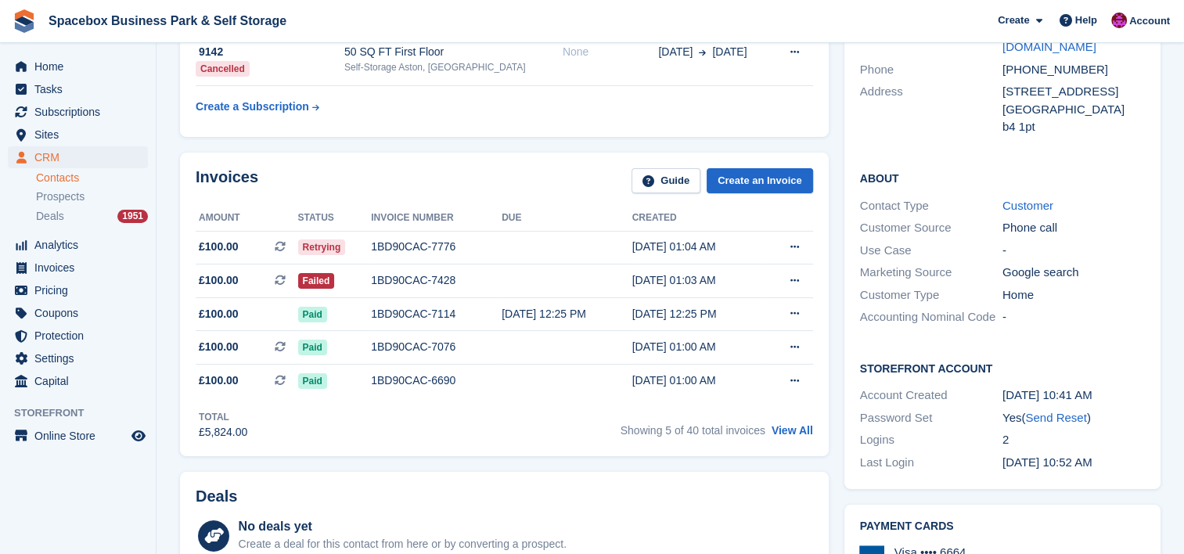
scroll to position [250, 0]
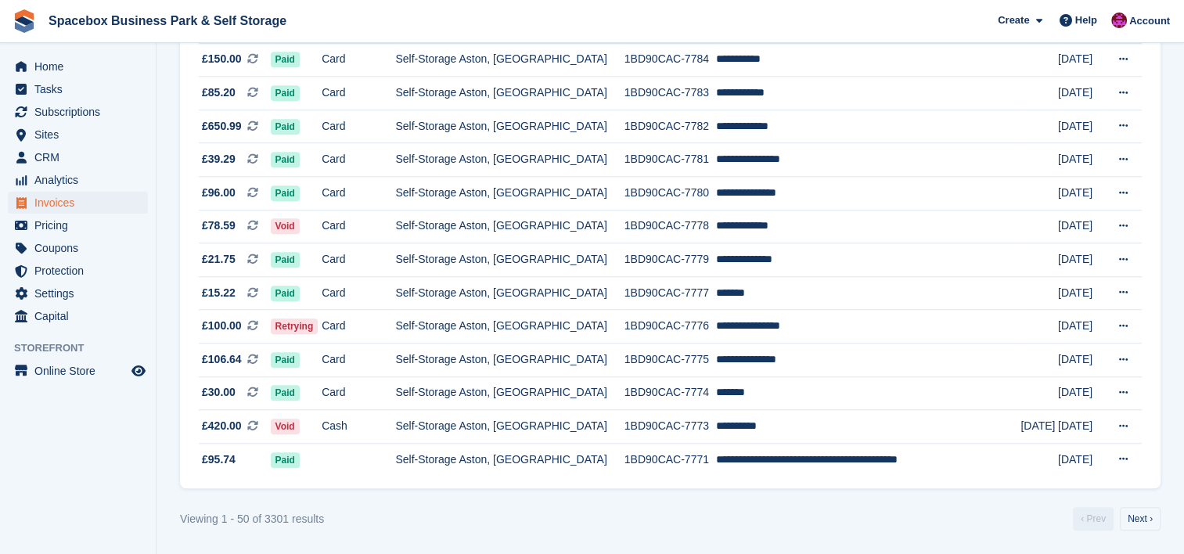
scroll to position [1460, 0]
click at [1146, 523] on link "Next ›" at bounding box center [1140, 518] width 41 height 23
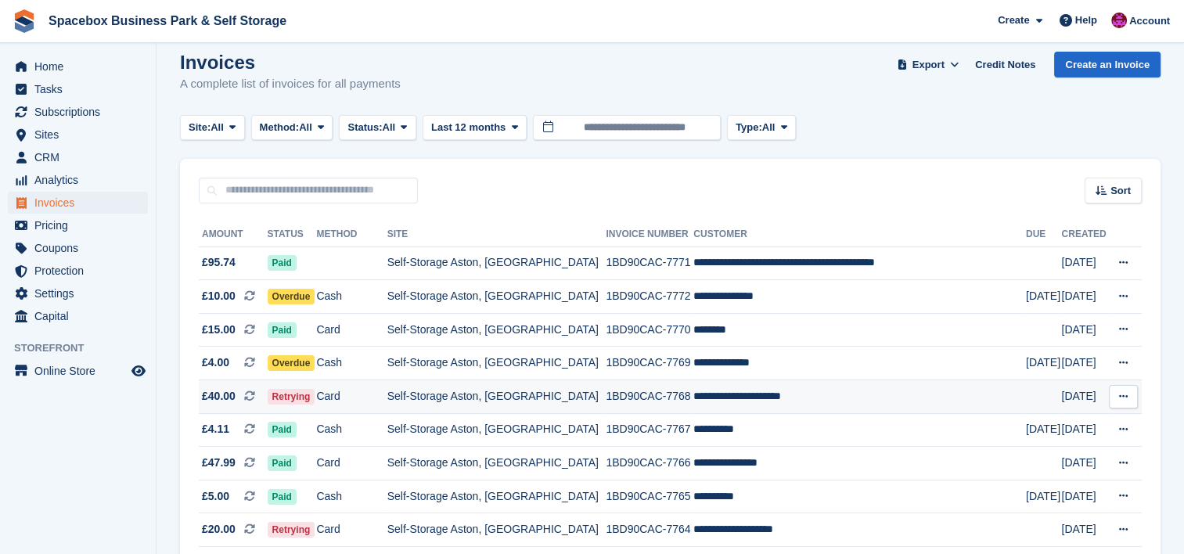
scroll to position [20, 0]
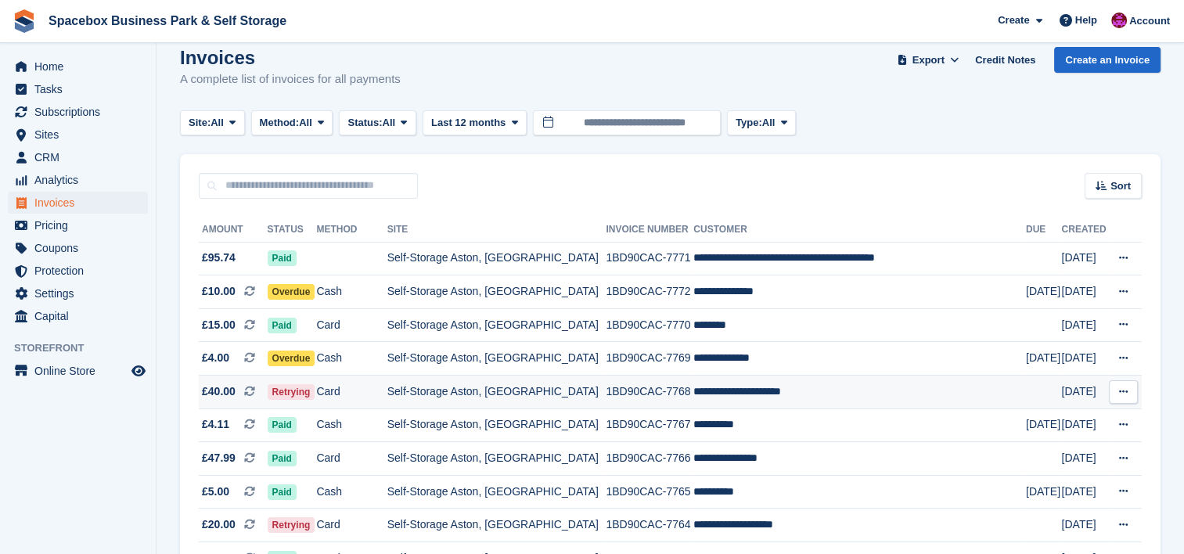
click at [783, 381] on td "**********" at bounding box center [859, 393] width 333 height 34
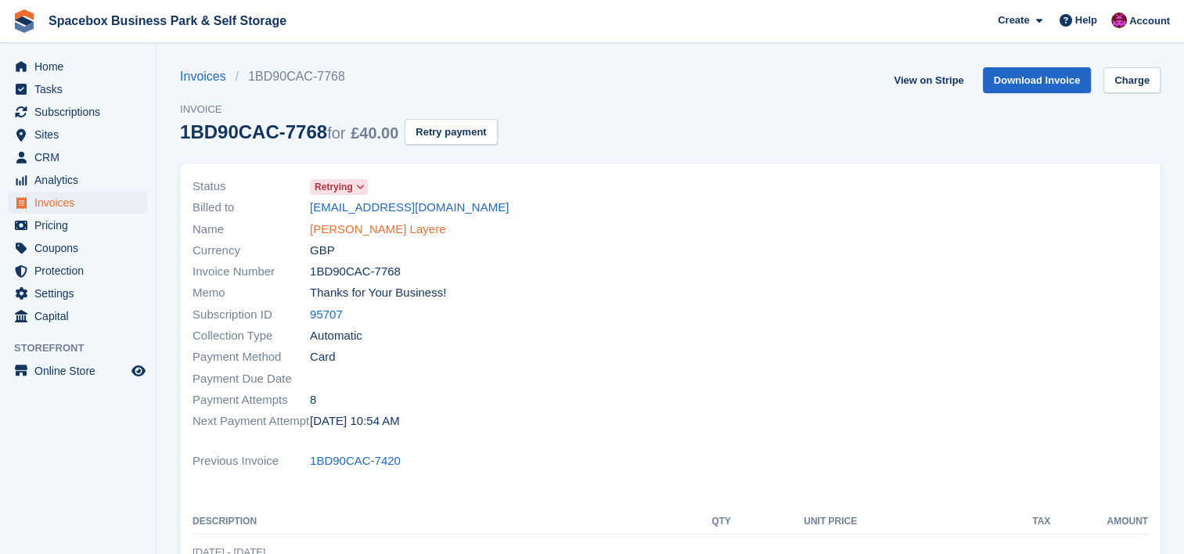
click at [426, 228] on link "[PERSON_NAME] Layere" at bounding box center [377, 230] width 135 height 18
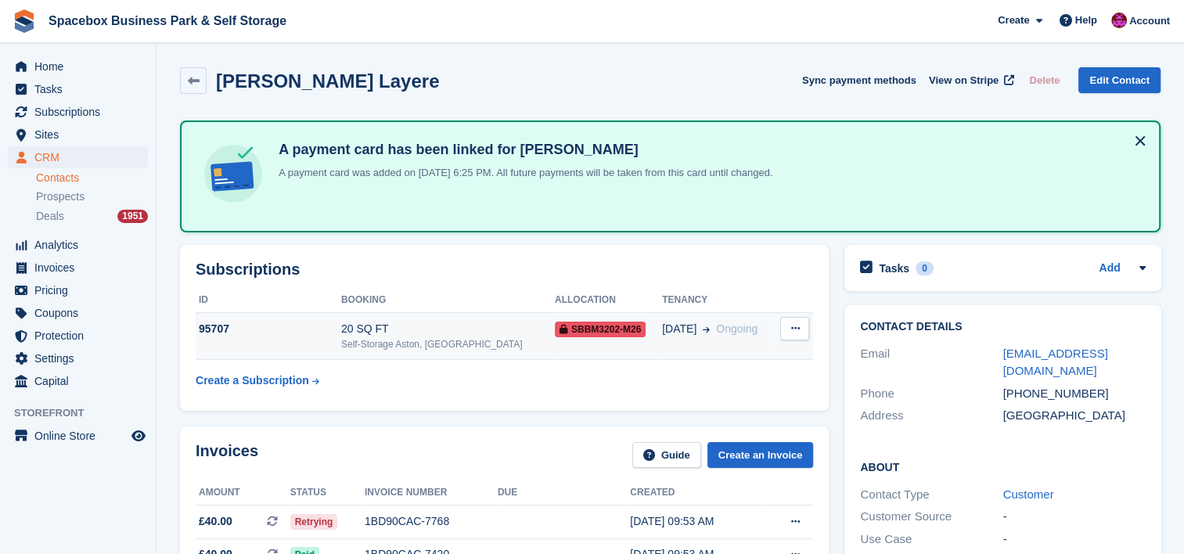
click at [459, 338] on div "Self-Storage Aston, [GEOGRAPHIC_DATA]" at bounding box center [448, 344] width 214 height 14
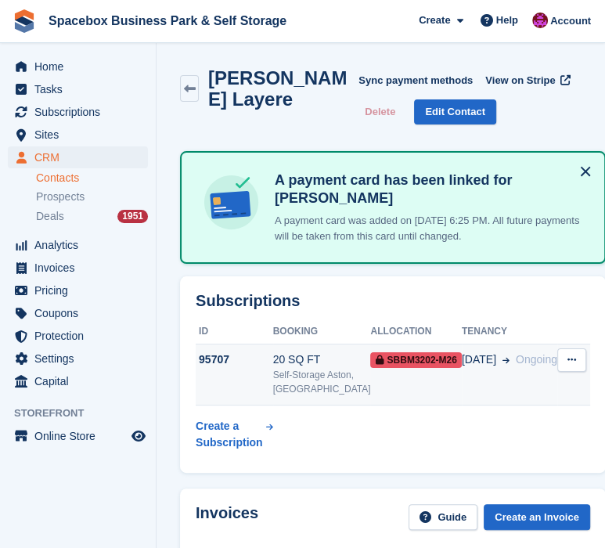
click at [229, 405] on td "95707" at bounding box center [234, 375] width 77 height 62
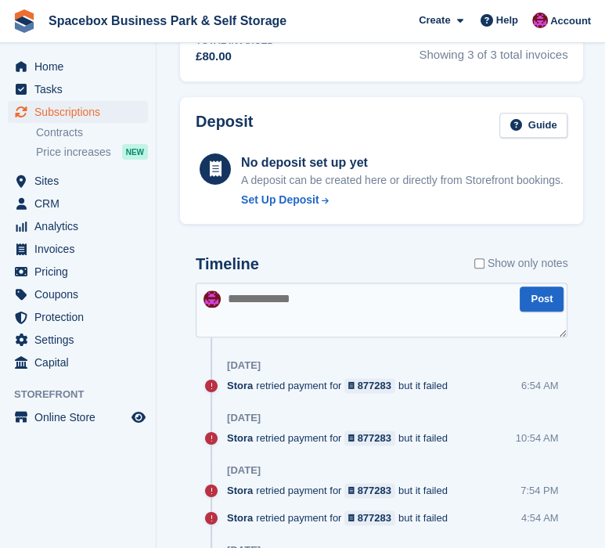
scroll to position [772, 0]
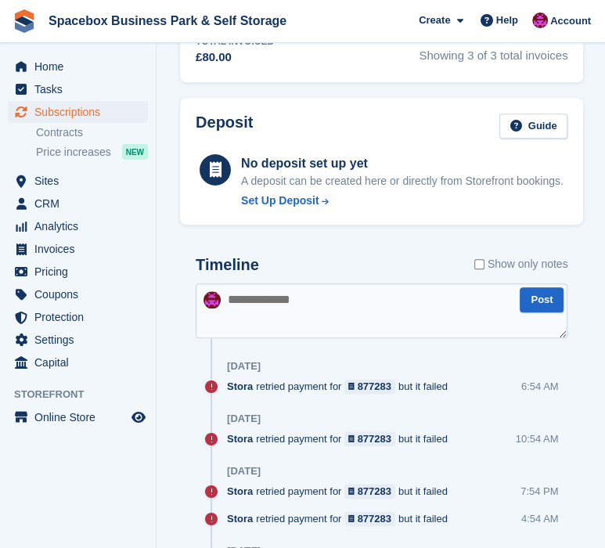
click at [324, 308] on textarea at bounding box center [382, 310] width 372 height 55
type textarea "**********"
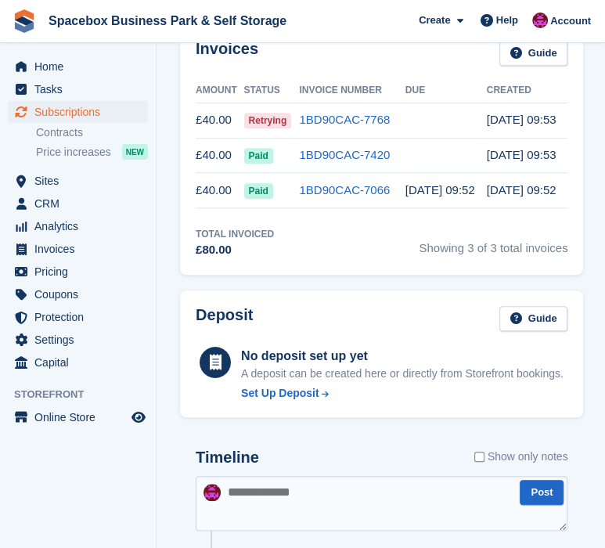
scroll to position [0, 0]
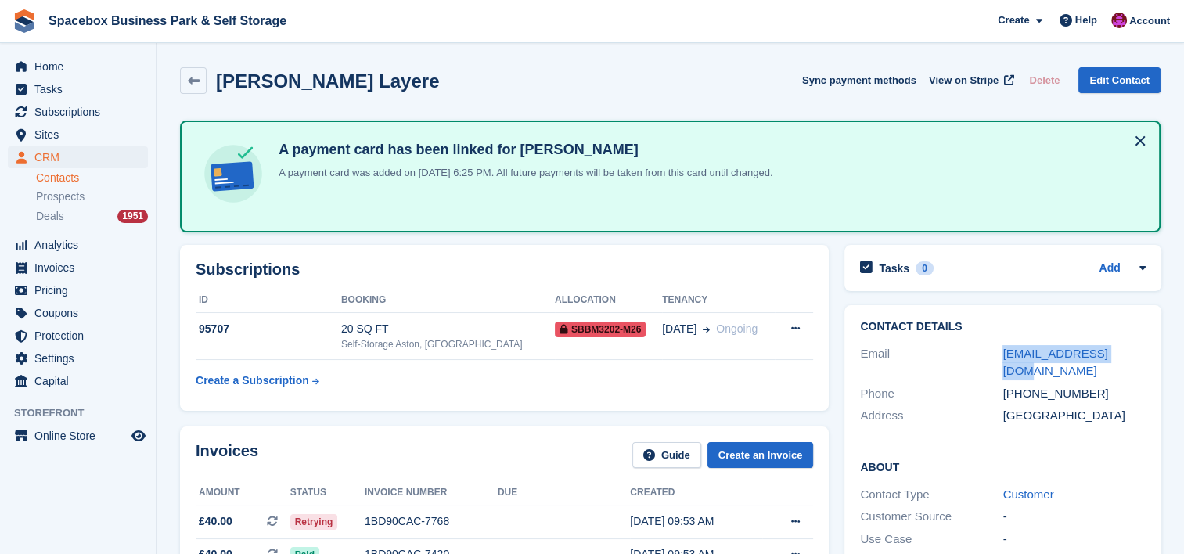
drag, startPoint x: 1126, startPoint y: 348, endPoint x: 924, endPoint y: 357, distance: 202.9
click at [604, 357] on div "Email aouphouet@gmail.com" at bounding box center [1002, 363] width 285 height 40
copy div "aouphouet@gmail.com"
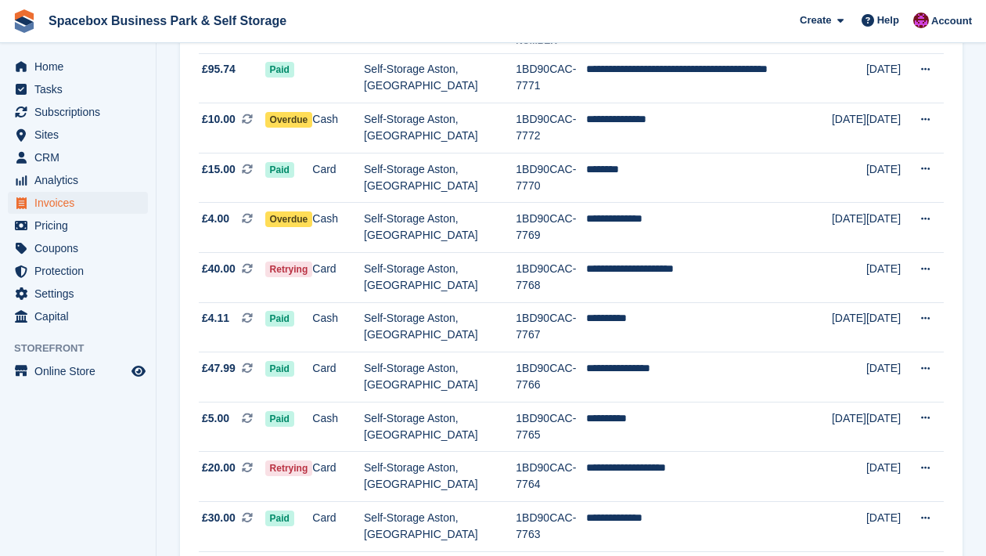
scroll to position [250, 0]
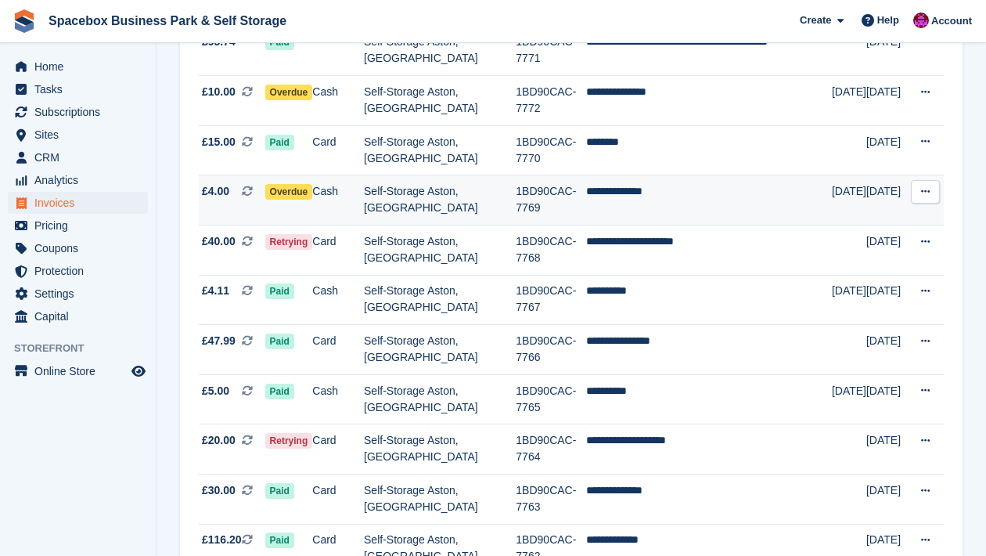
click at [582, 210] on td "1BD90CAC-7769" at bounding box center [551, 200] width 70 height 50
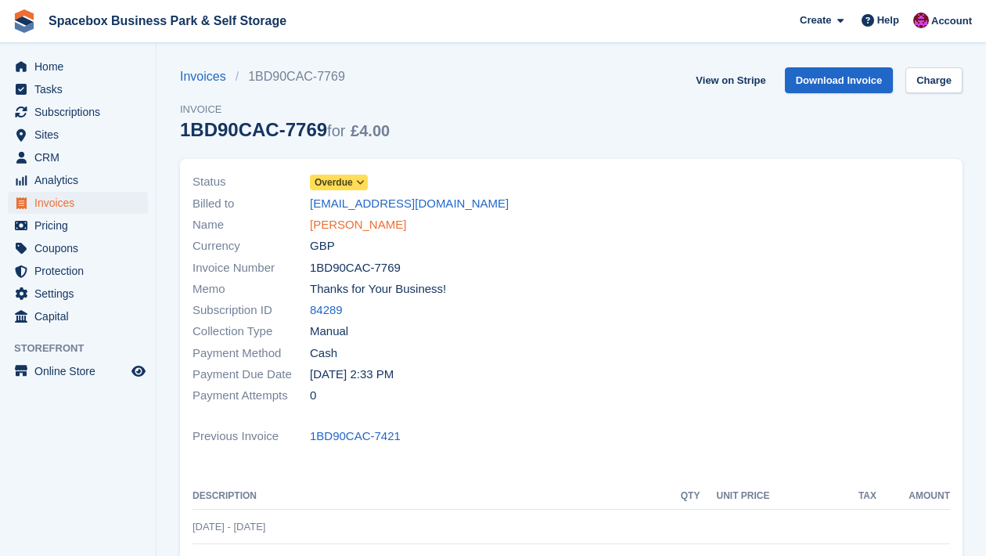
click at [337, 224] on link "[PERSON_NAME]" at bounding box center [358, 225] width 96 height 18
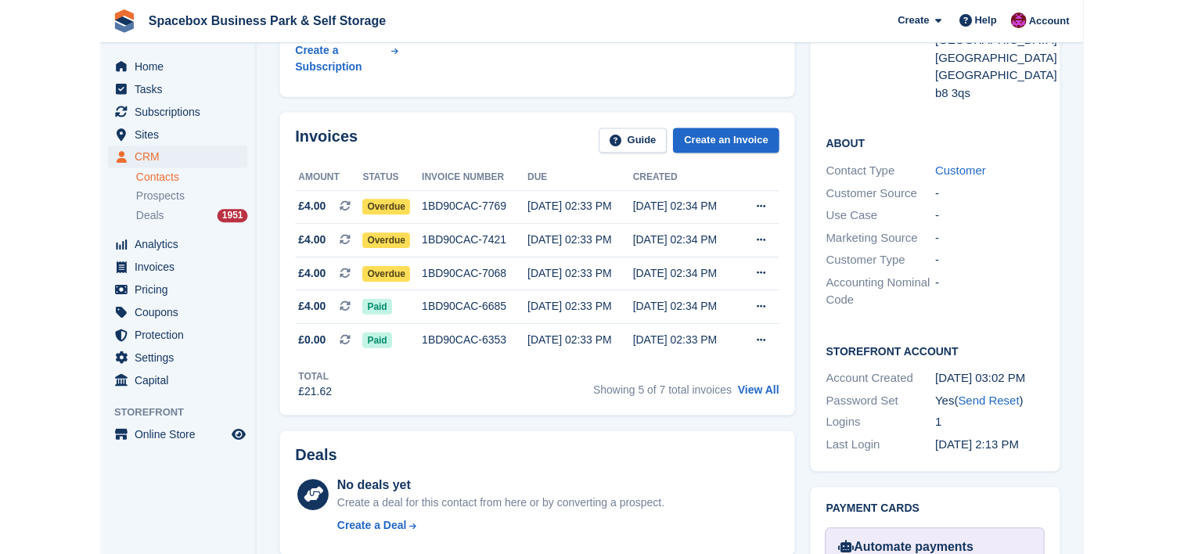
scroll to position [271, 0]
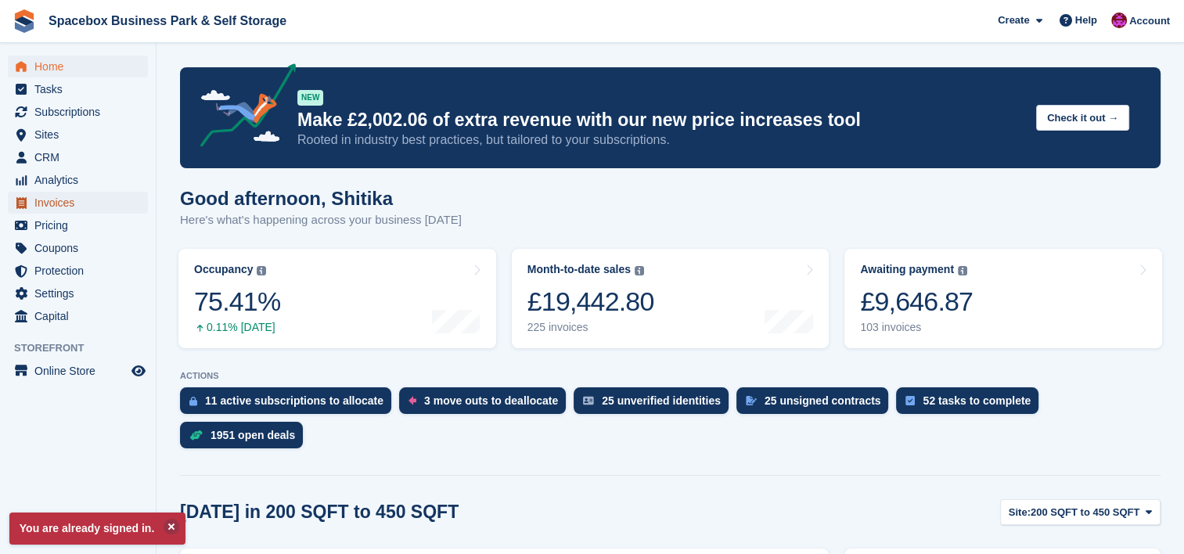
click at [68, 197] on span "Invoices" at bounding box center [81, 203] width 94 height 22
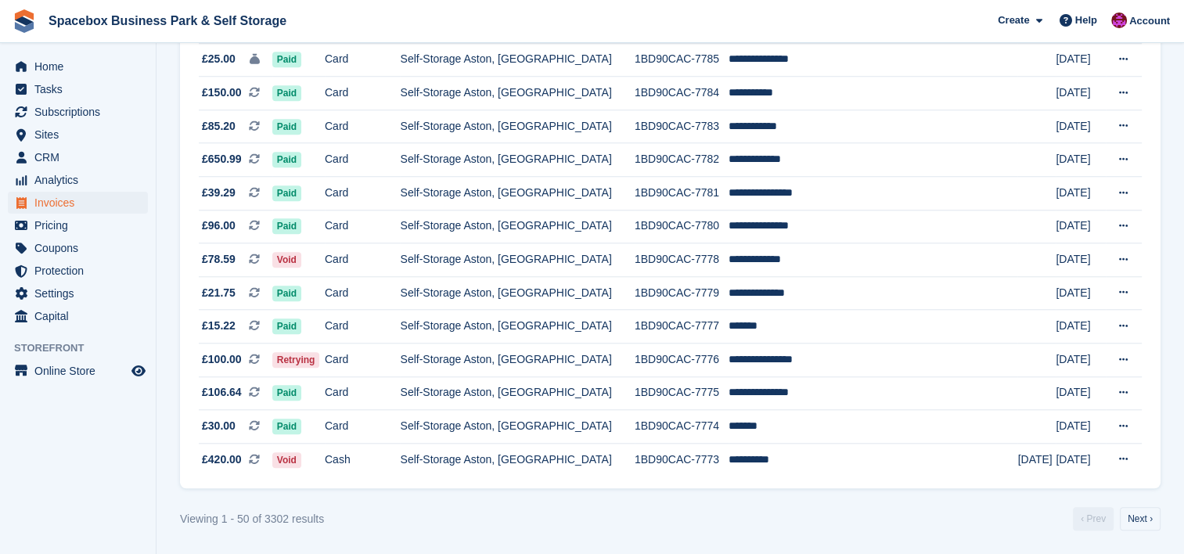
scroll to position [1460, 0]
click at [1136, 517] on link "Next ›" at bounding box center [1140, 518] width 41 height 23
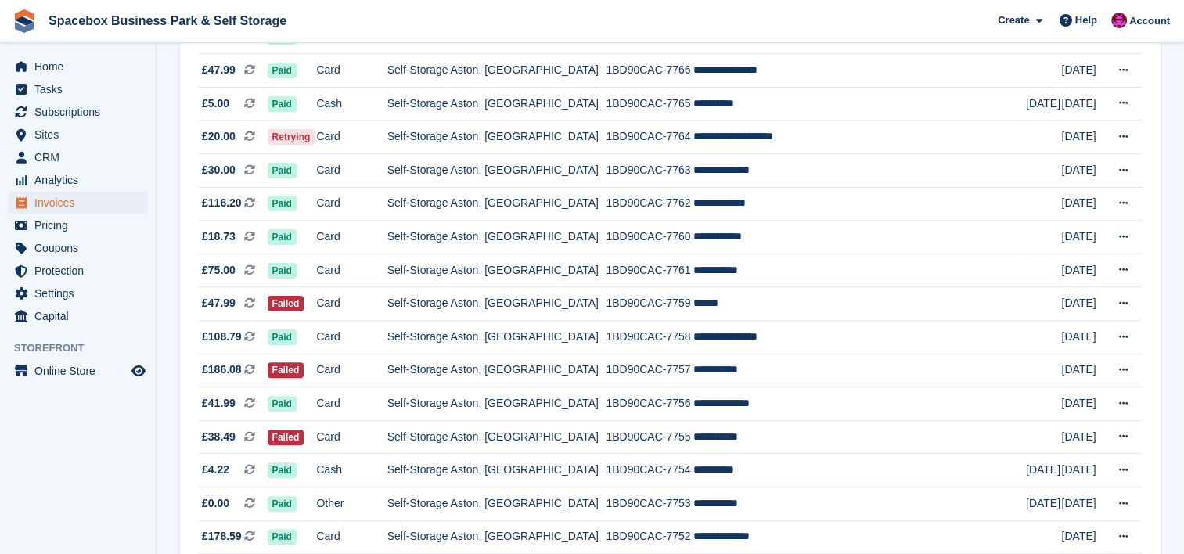
scroll to position [416, 0]
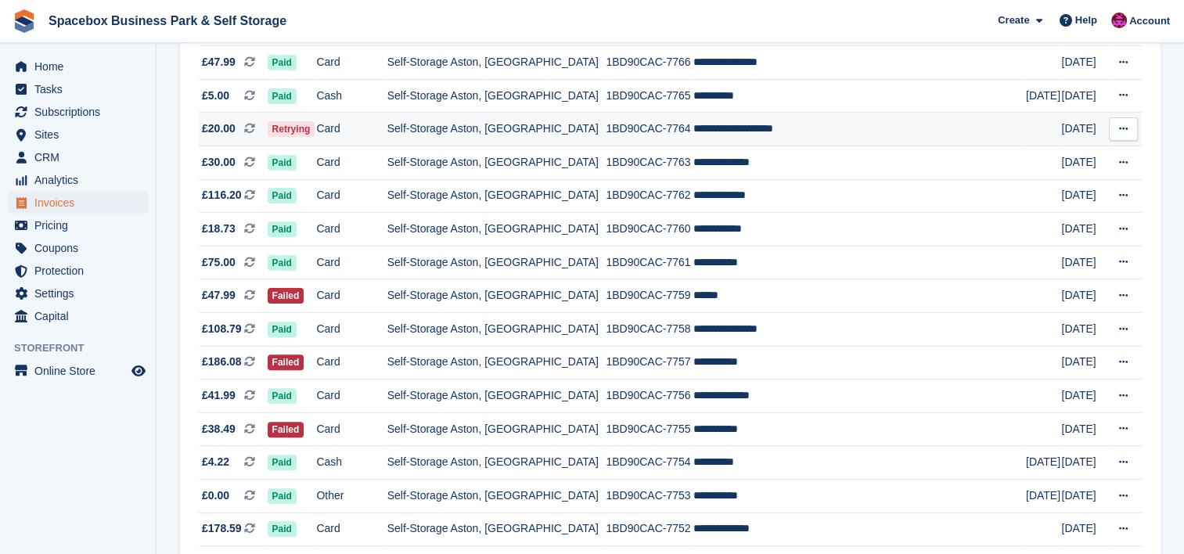
click at [833, 127] on td "**********" at bounding box center [859, 130] width 333 height 34
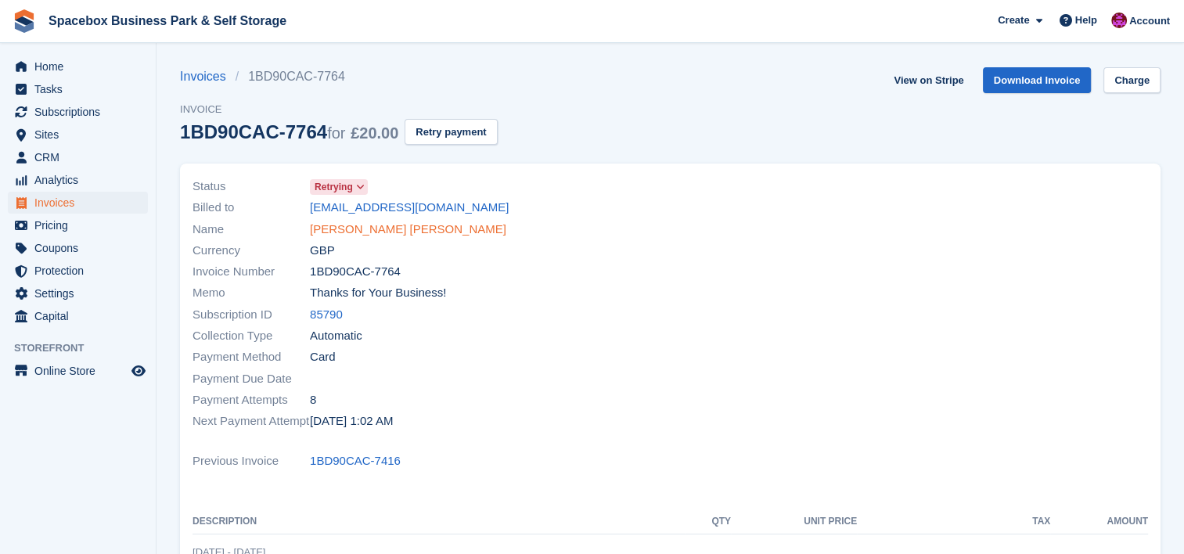
click at [432, 228] on link "[PERSON_NAME] [PERSON_NAME]" at bounding box center [408, 230] width 196 height 18
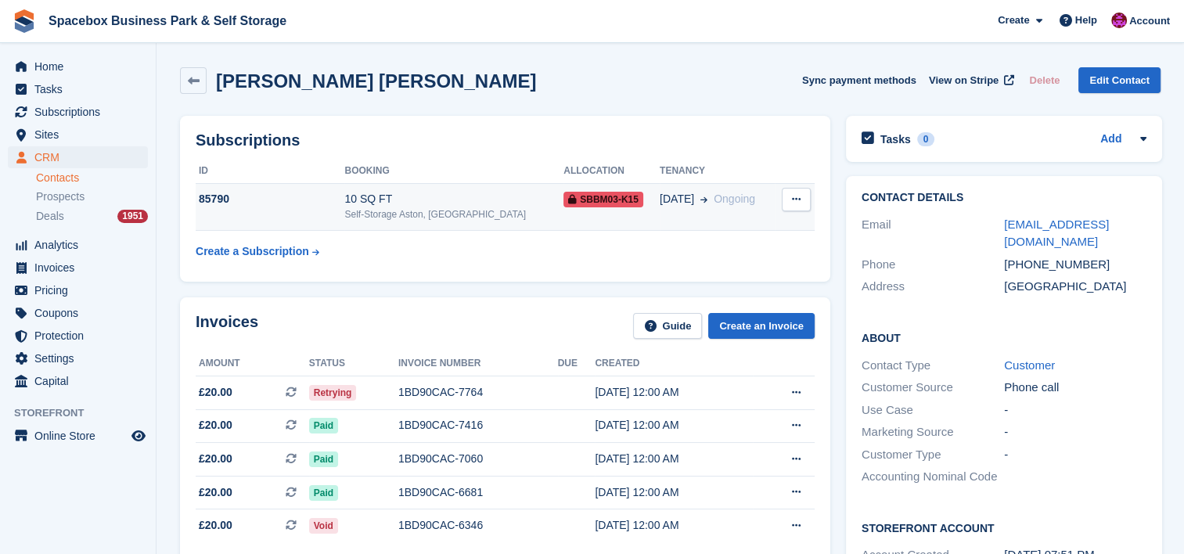
click at [512, 216] on div "Self-Storage Aston, [GEOGRAPHIC_DATA]" at bounding box center [453, 214] width 219 height 14
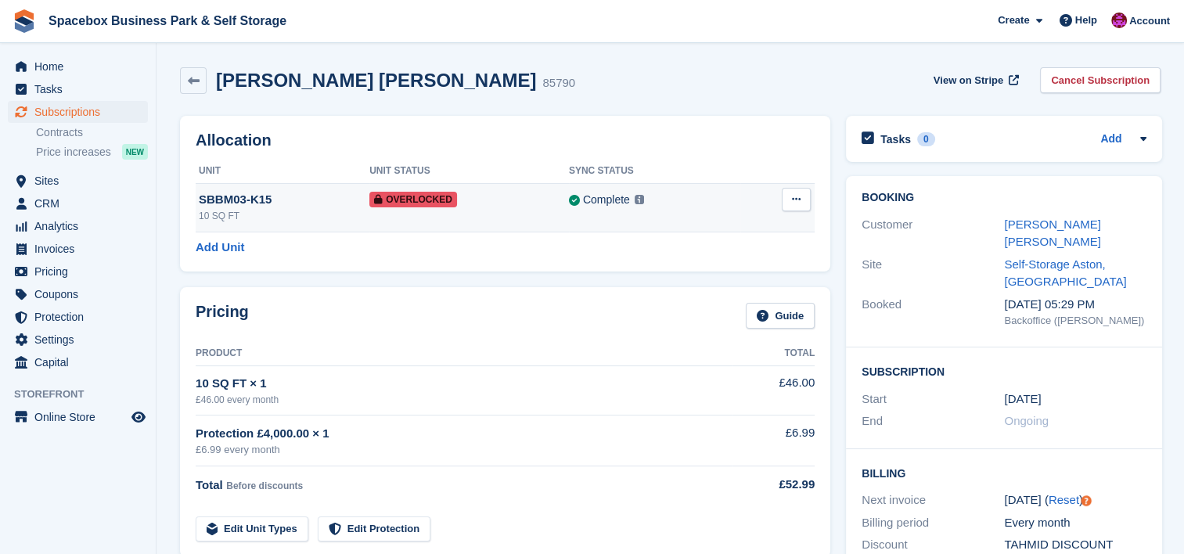
click at [326, 207] on div "SBBM03-K15" at bounding box center [284, 200] width 171 height 18
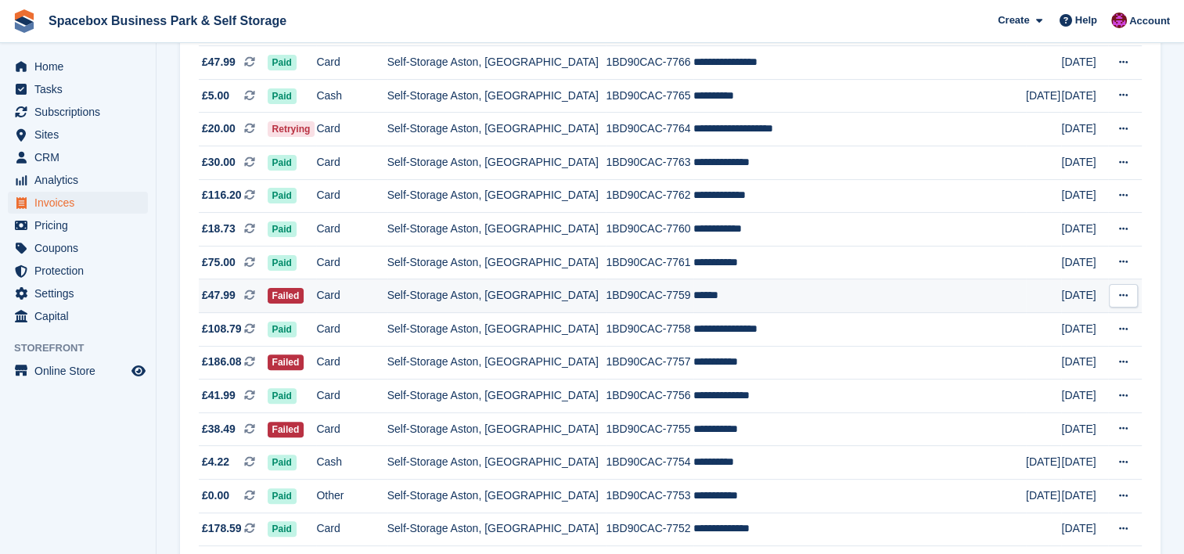
scroll to position [416, 0]
click at [639, 304] on td "1BD90CAC-7759" at bounding box center [650, 296] width 88 height 34
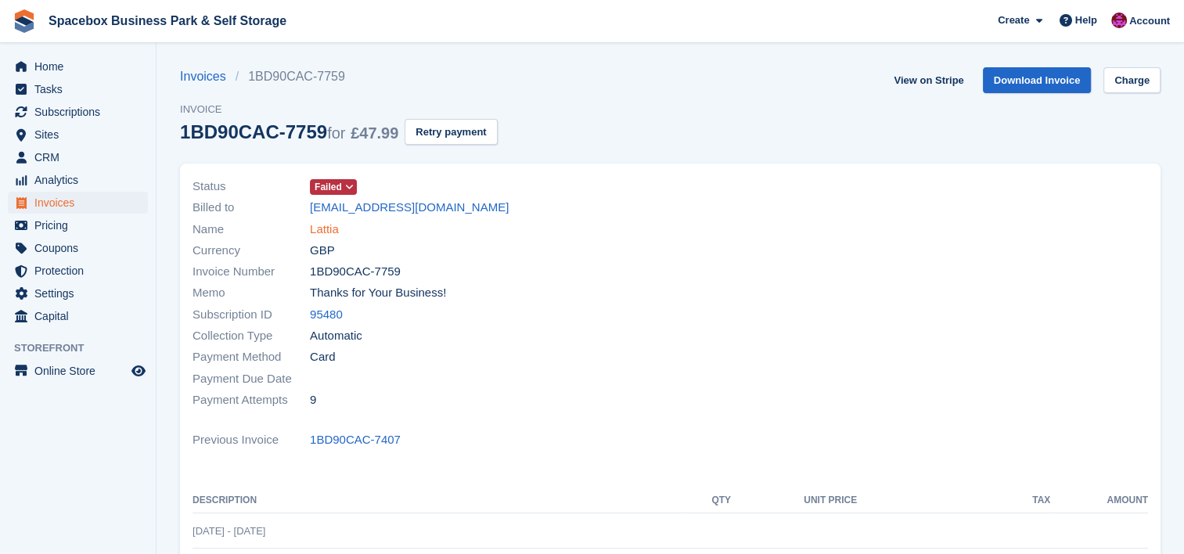
click at [315, 229] on link "Lattia" at bounding box center [324, 230] width 29 height 18
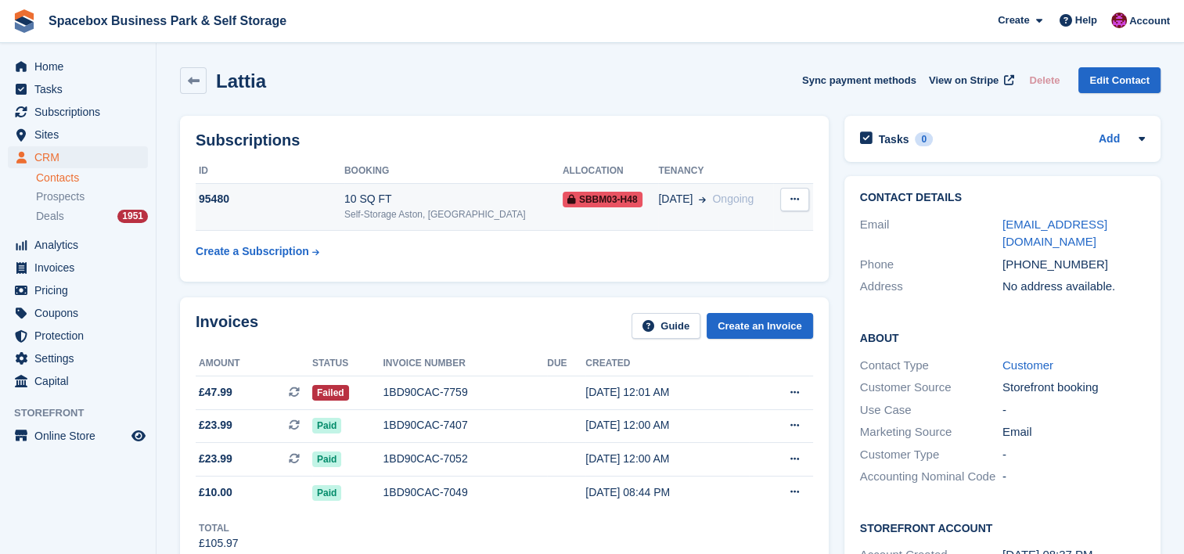
click at [402, 204] on div "10 SQ FT" at bounding box center [453, 199] width 218 height 16
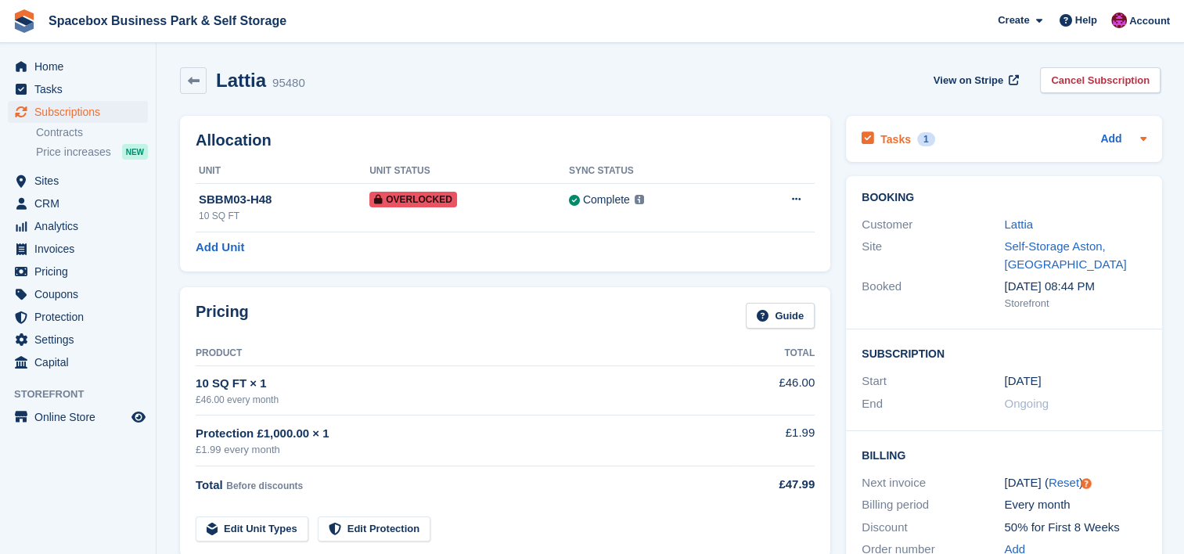
click at [1143, 138] on icon at bounding box center [1143, 138] width 13 height 13
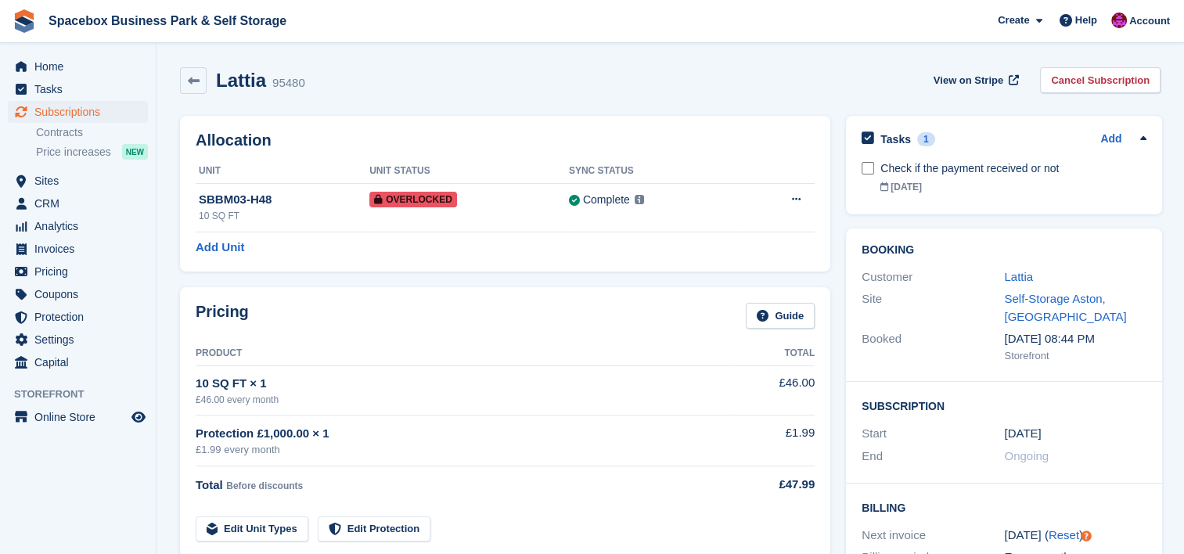
click at [1143, 138] on icon at bounding box center [1143, 138] width 13 height 13
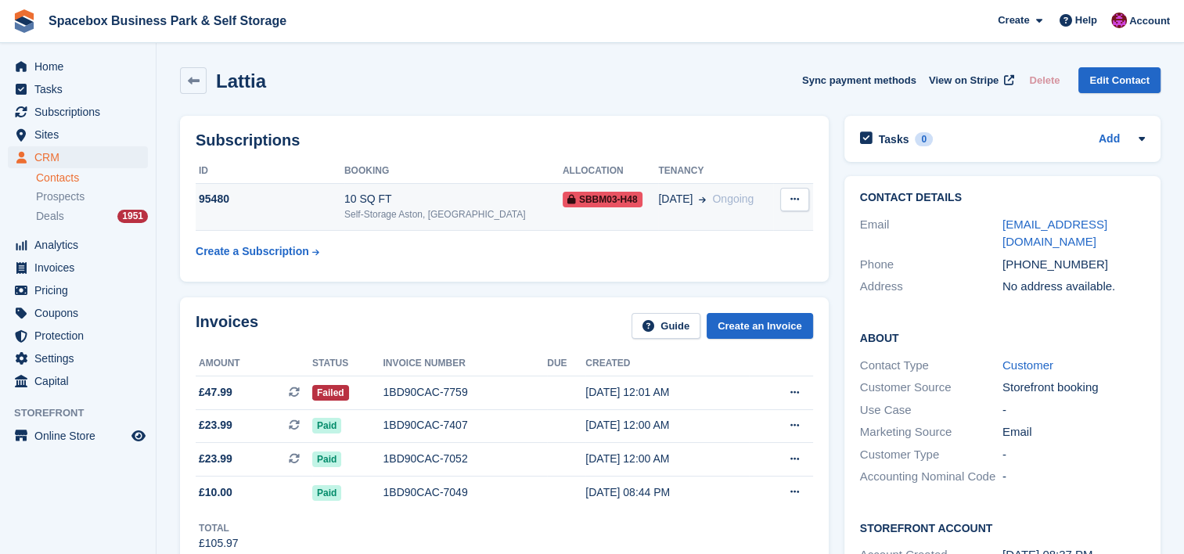
click at [445, 219] on div "Self-Storage Aston, [GEOGRAPHIC_DATA]" at bounding box center [453, 214] width 218 height 14
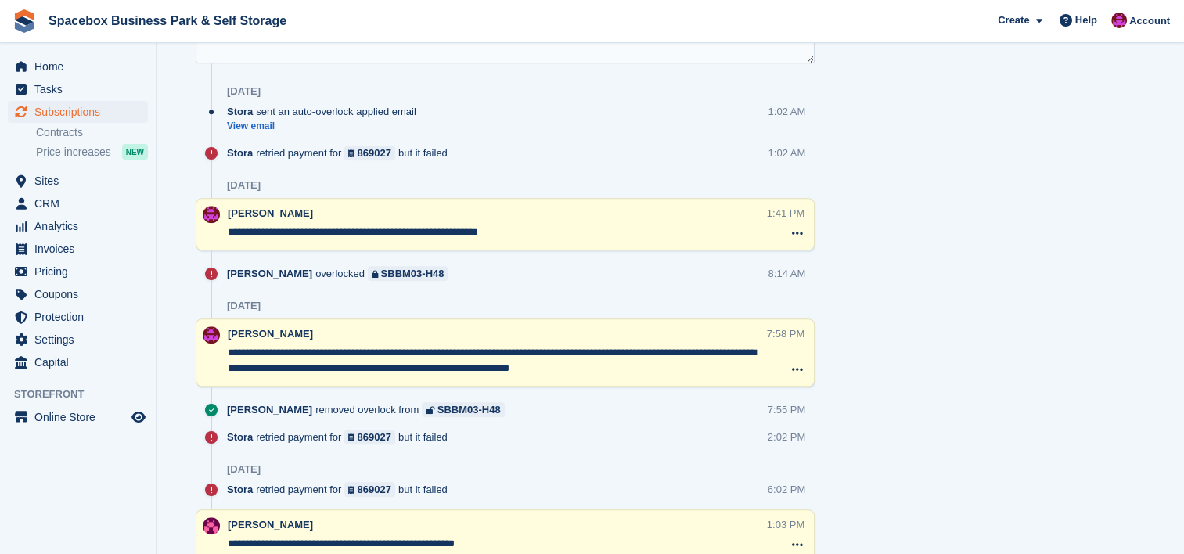
scroll to position [1061, 0]
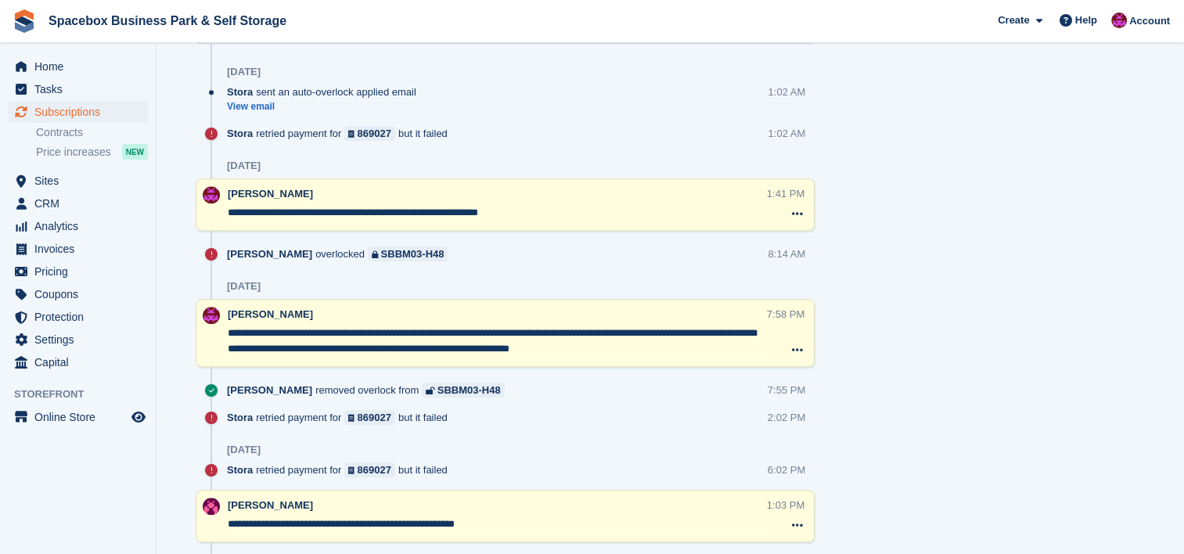
drag, startPoint x: 513, startPoint y: 214, endPoint x: 214, endPoint y: 182, distance: 301.6
click at [214, 182] on div "**********" at bounding box center [505, 204] width 619 height 52
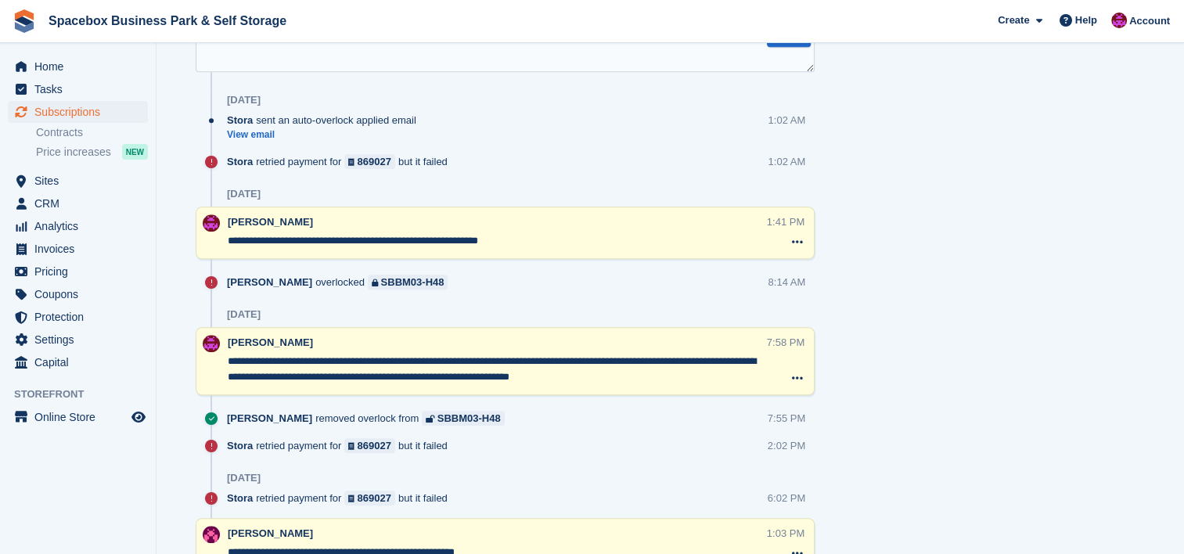
scroll to position [999, 0]
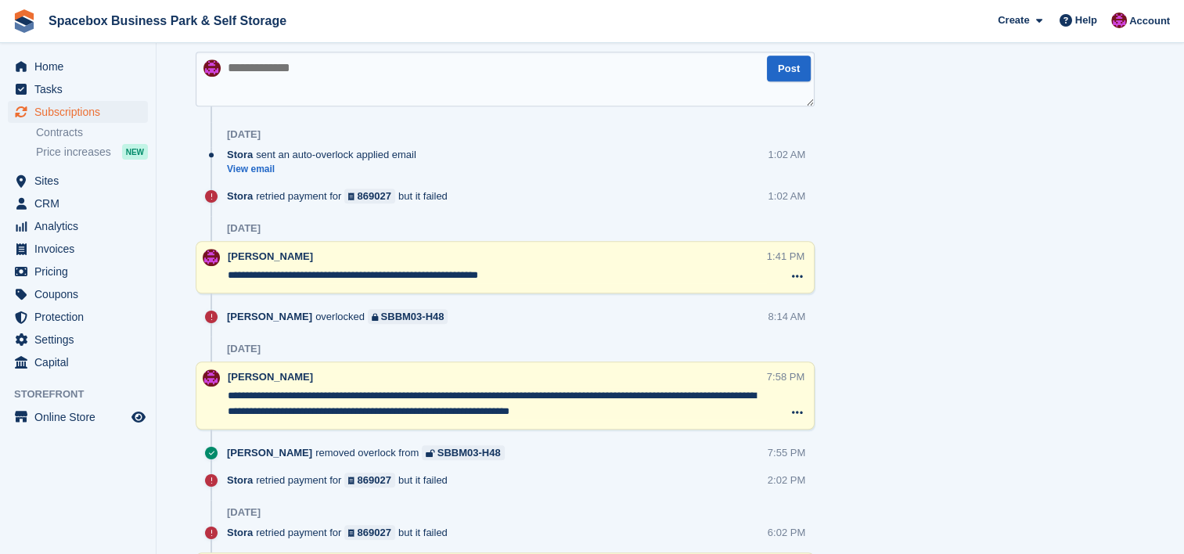
click at [482, 69] on textarea at bounding box center [505, 79] width 619 height 55
type textarea "**********"
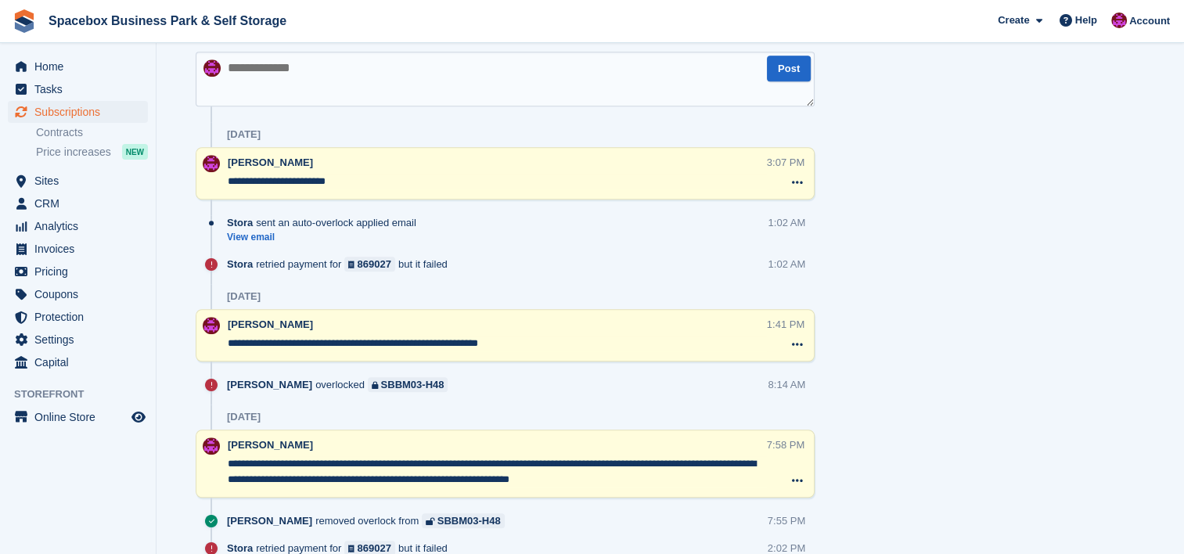
click at [420, 178] on textarea "**********" at bounding box center [497, 182] width 539 height 16
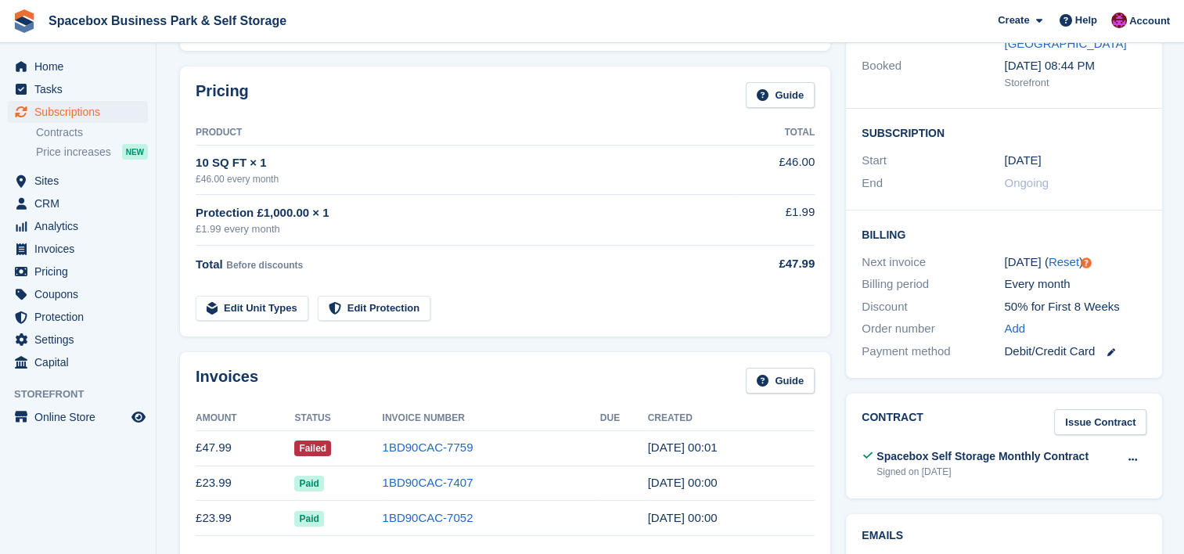
scroll to position [0, 0]
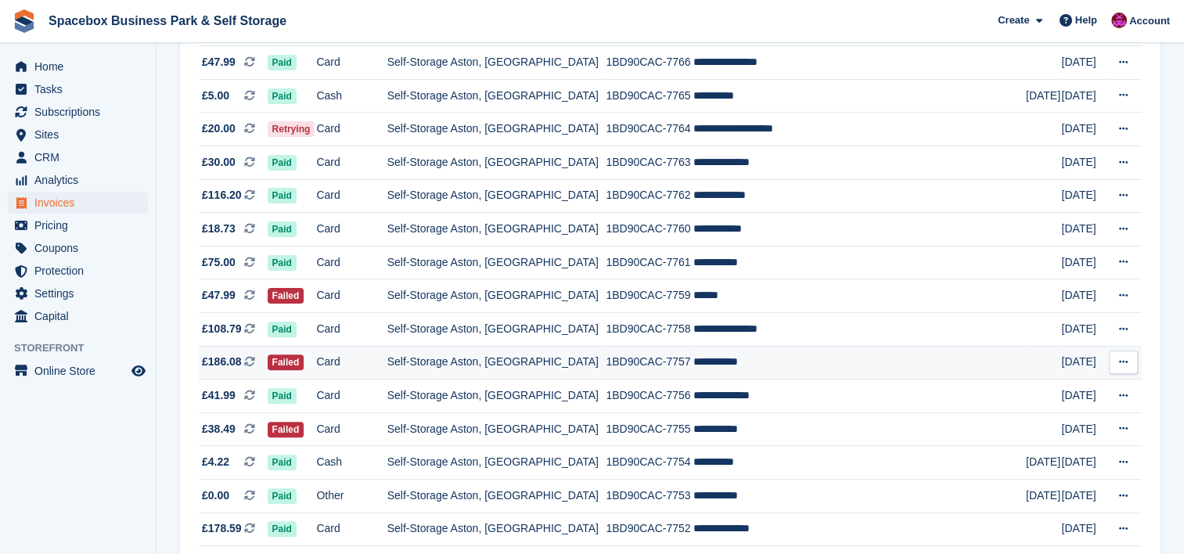
scroll to position [416, 0]
click at [588, 360] on td "Self-Storage Aston, [GEOGRAPHIC_DATA]" at bounding box center [496, 363] width 219 height 34
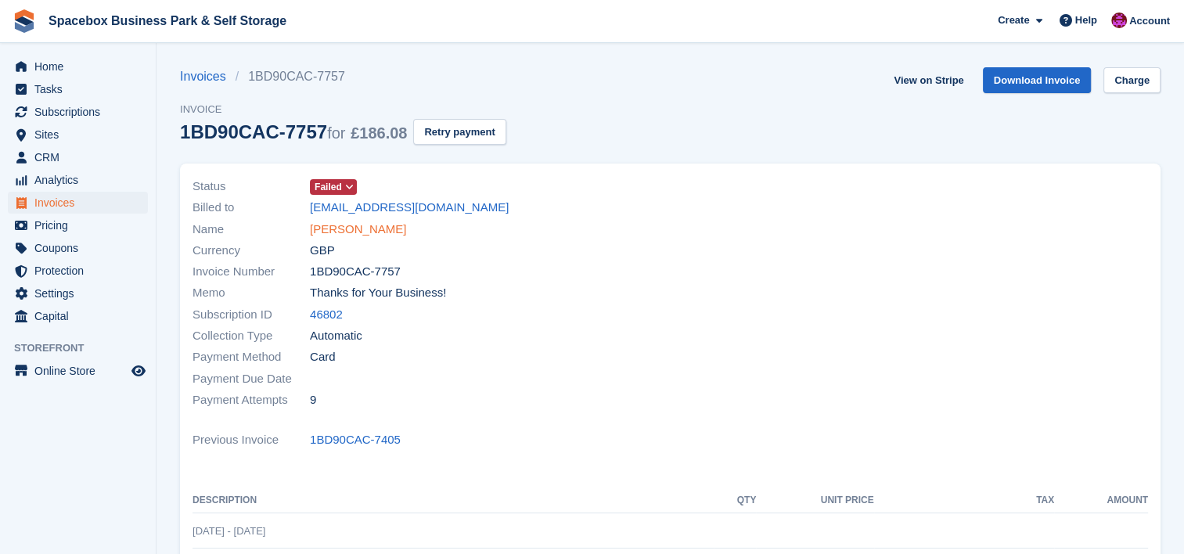
click at [374, 229] on link "[PERSON_NAME]" at bounding box center [358, 230] width 96 height 18
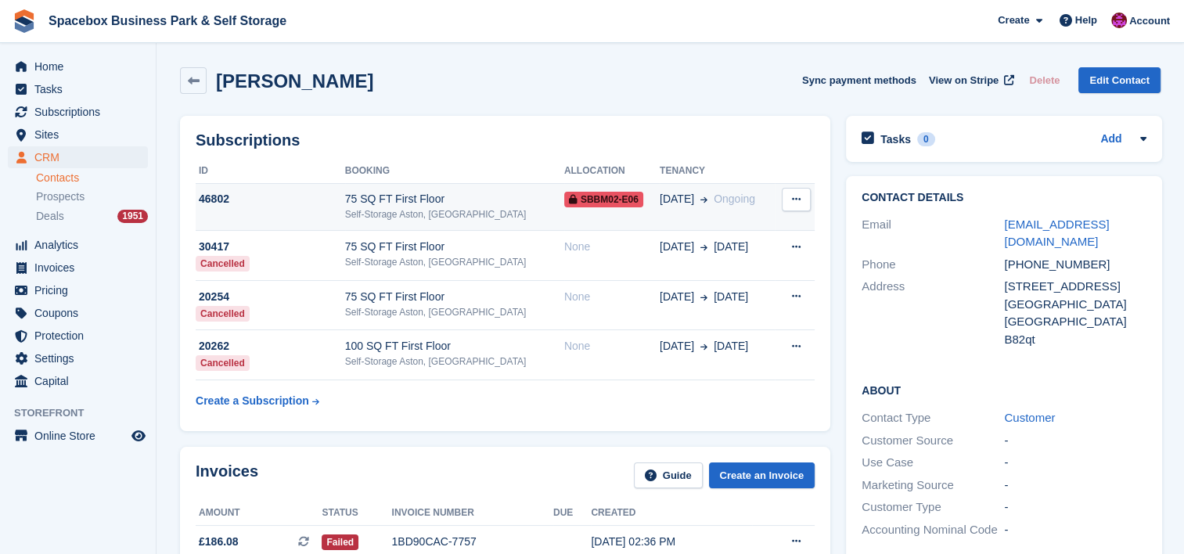
click at [475, 211] on div "Self-Storage Aston, [GEOGRAPHIC_DATA]" at bounding box center [454, 214] width 219 height 14
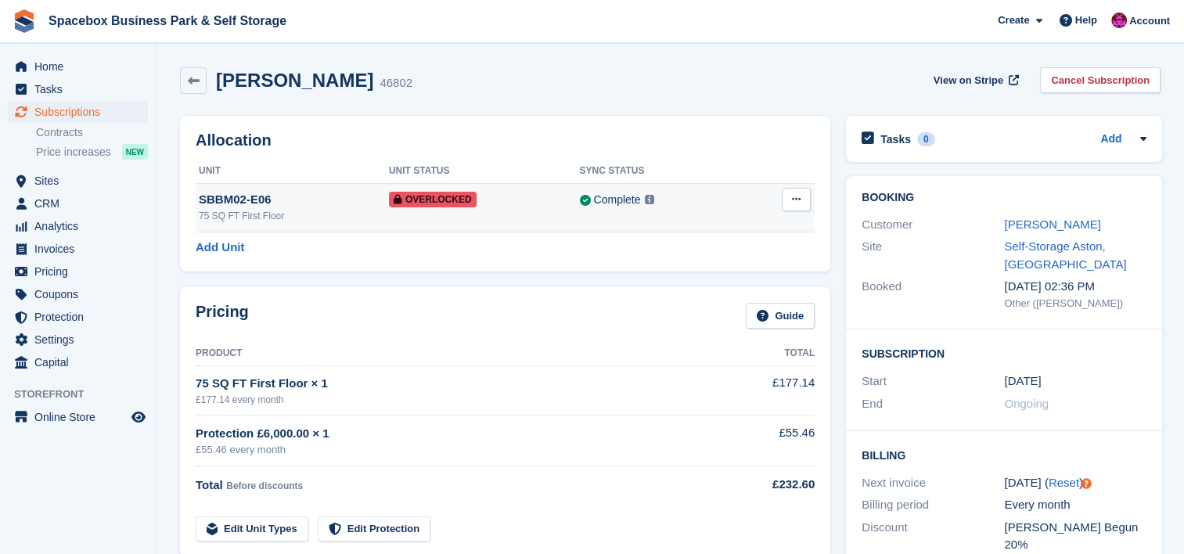
click at [354, 190] on td "SBBM02-E06 75 SQ FT First Floor" at bounding box center [292, 207] width 193 height 49
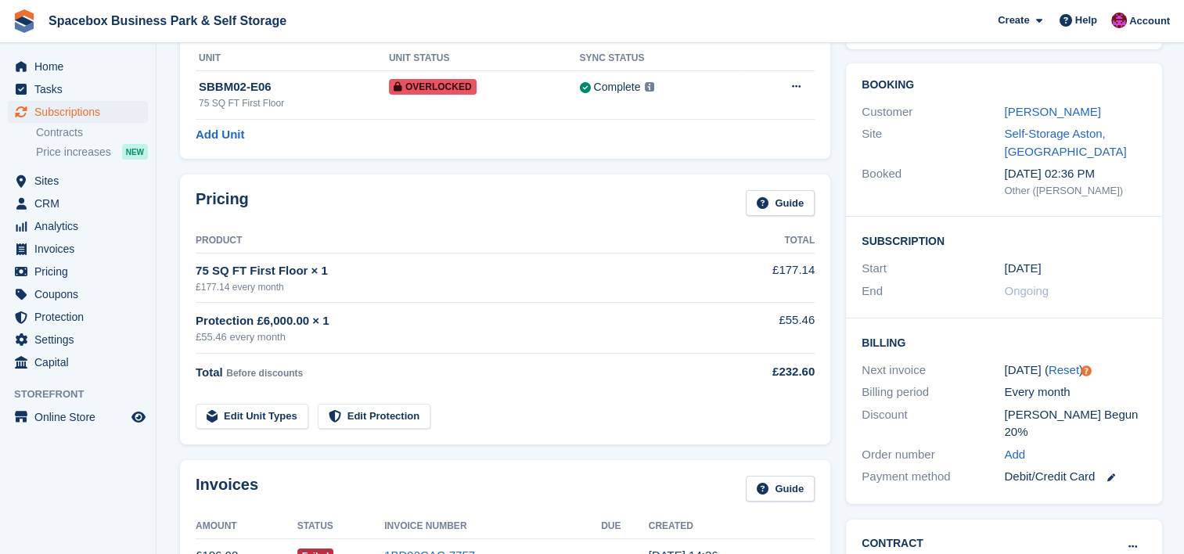
scroll to position [63, 0]
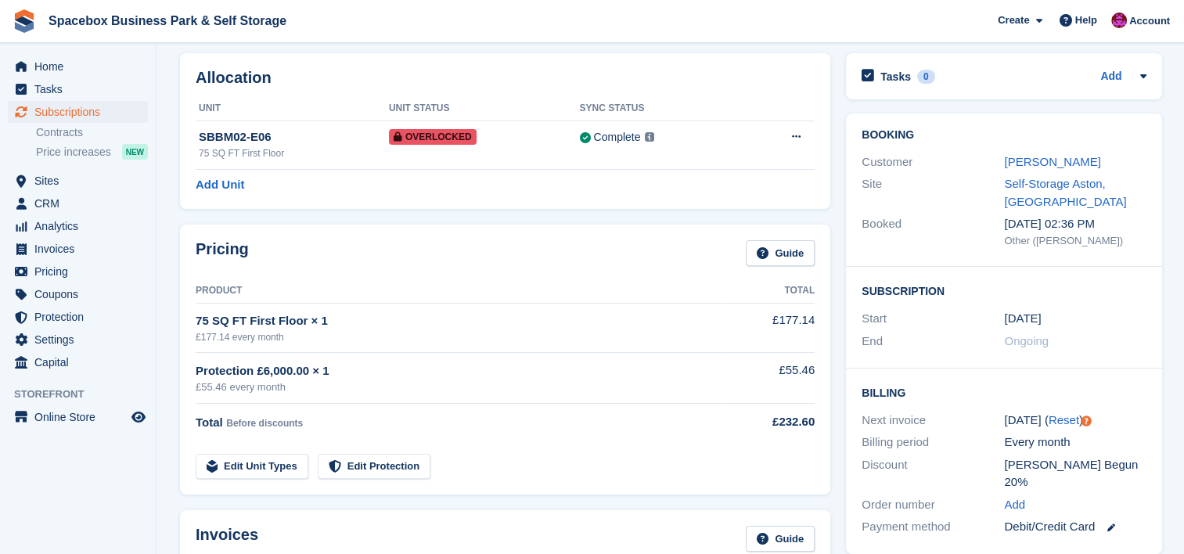
drag, startPoint x: 0, startPoint y: 0, endPoint x: 837, endPoint y: 279, distance: 882.6
click at [382, 233] on div "Pricing Guide Product Total 75 SQ FT First Floor × 1 £177.14 every month £177.1…" at bounding box center [505, 360] width 650 height 270
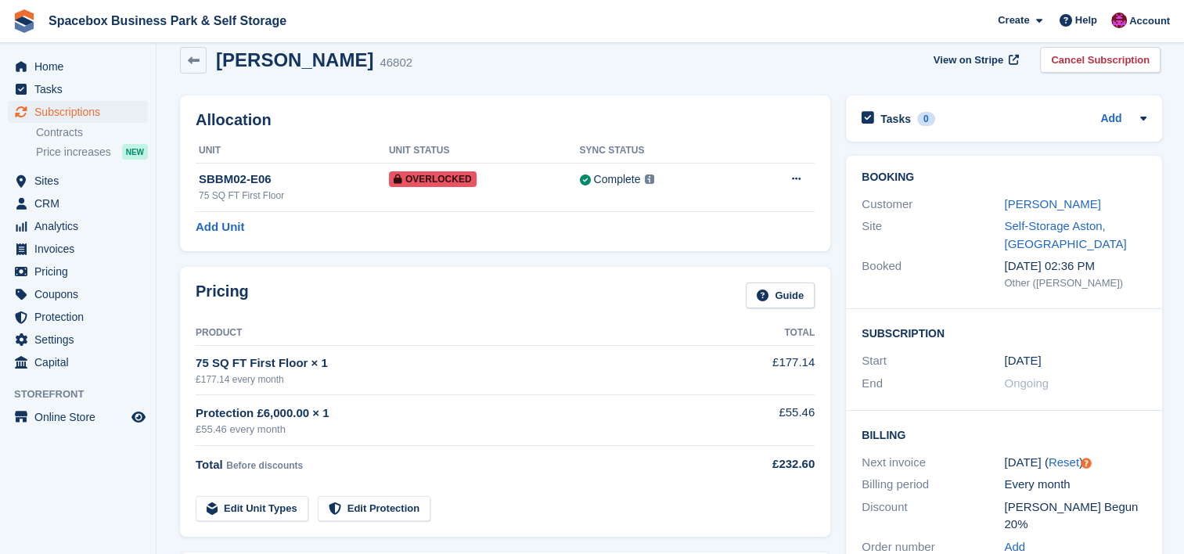
scroll to position [0, 0]
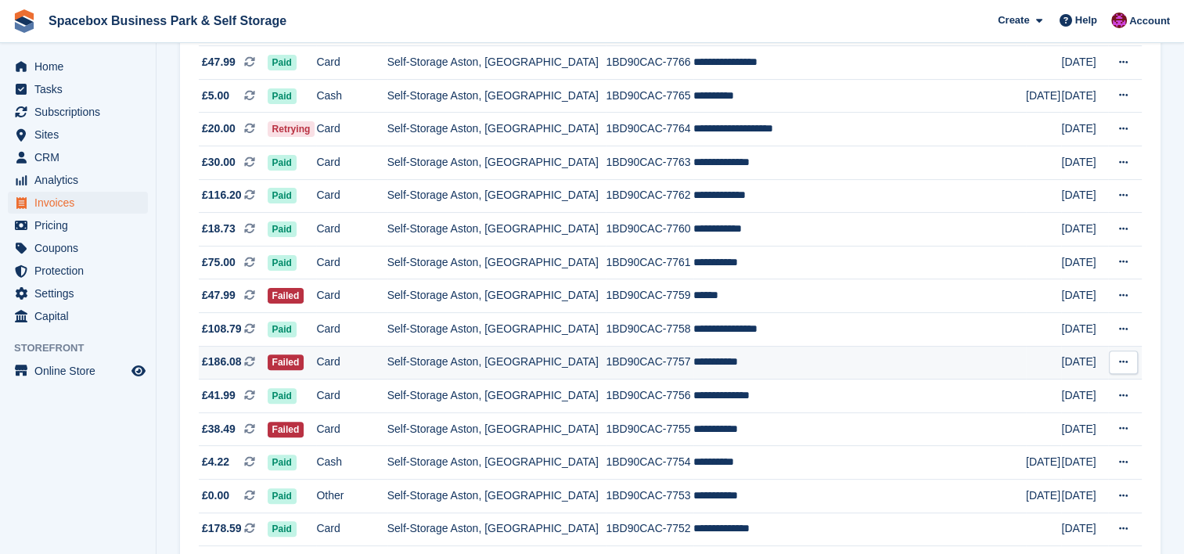
scroll to position [416, 0]
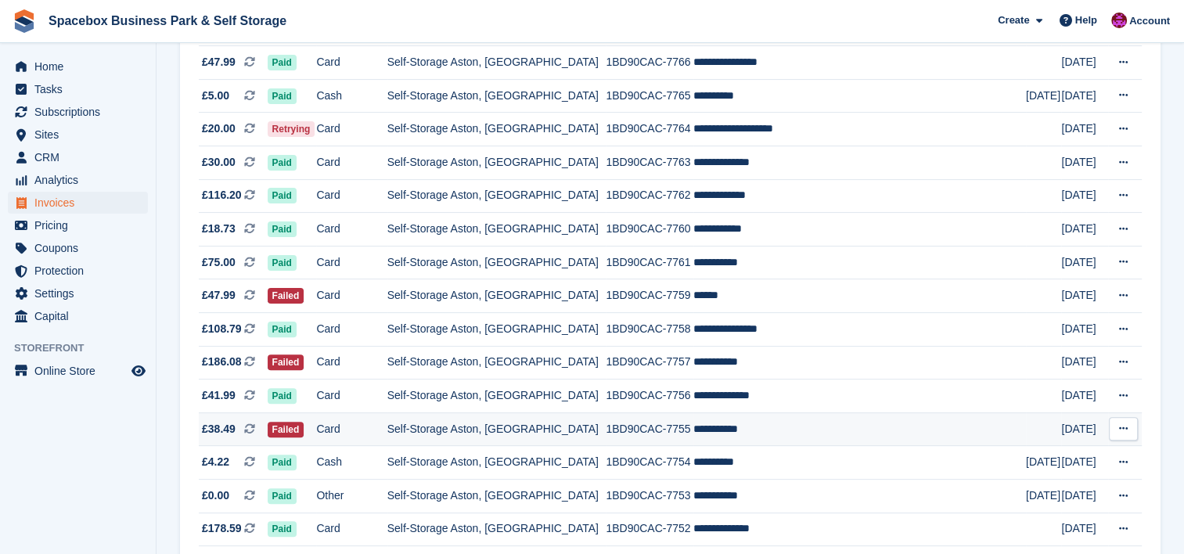
click at [614, 433] on td "1BD90CAC-7755" at bounding box center [650, 429] width 88 height 34
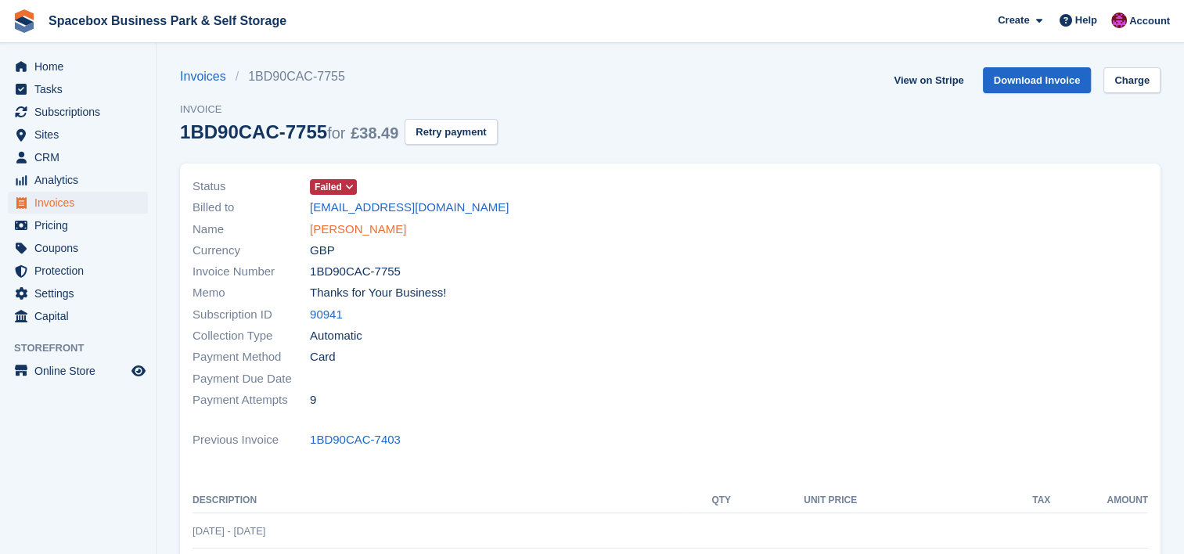
click at [355, 232] on link "Kevin henry" at bounding box center [358, 230] width 96 height 18
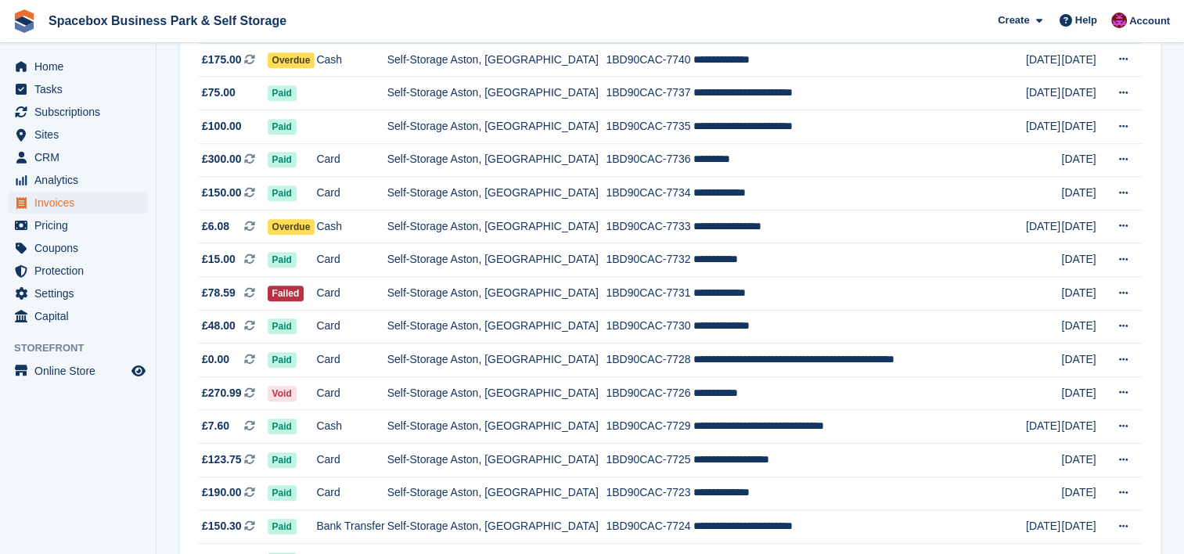
scroll to position [1356, 0]
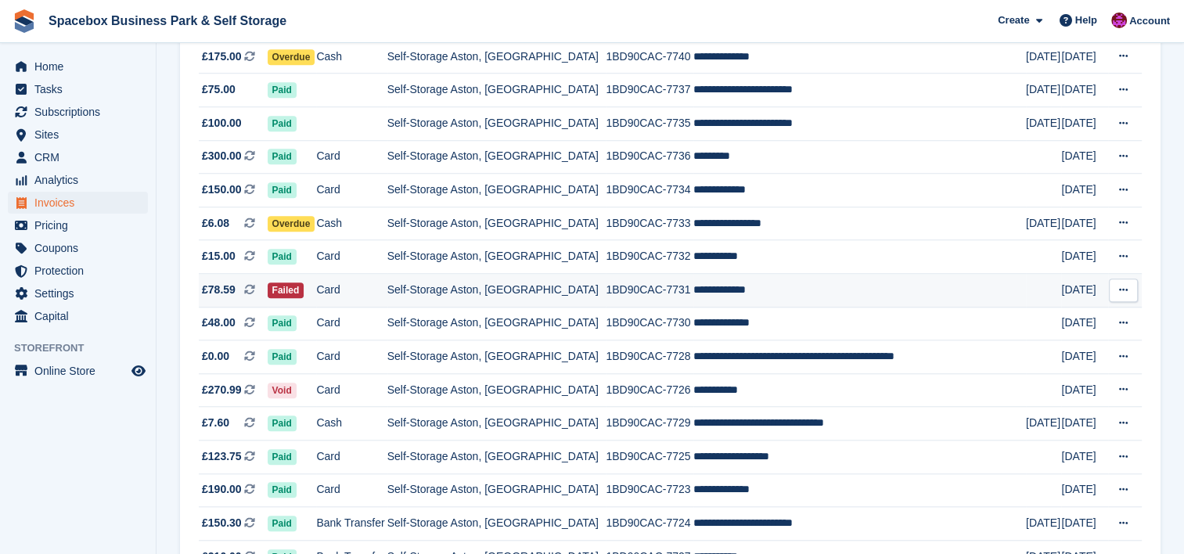
click at [540, 290] on td "Self-Storage Aston, [GEOGRAPHIC_DATA]" at bounding box center [496, 291] width 219 height 34
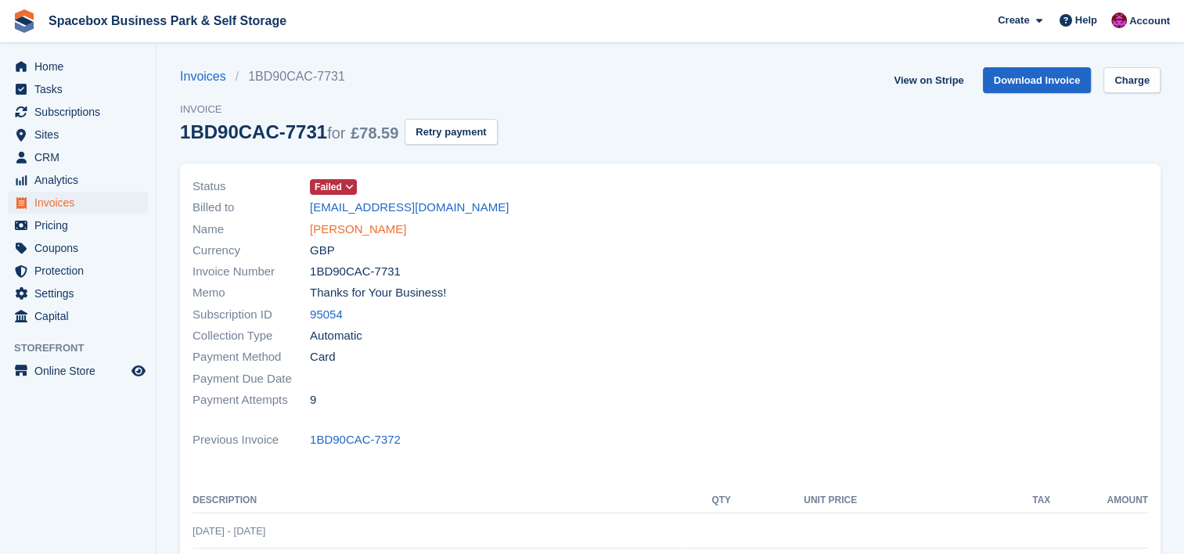
click at [344, 229] on link "[PERSON_NAME]" at bounding box center [358, 230] width 96 height 18
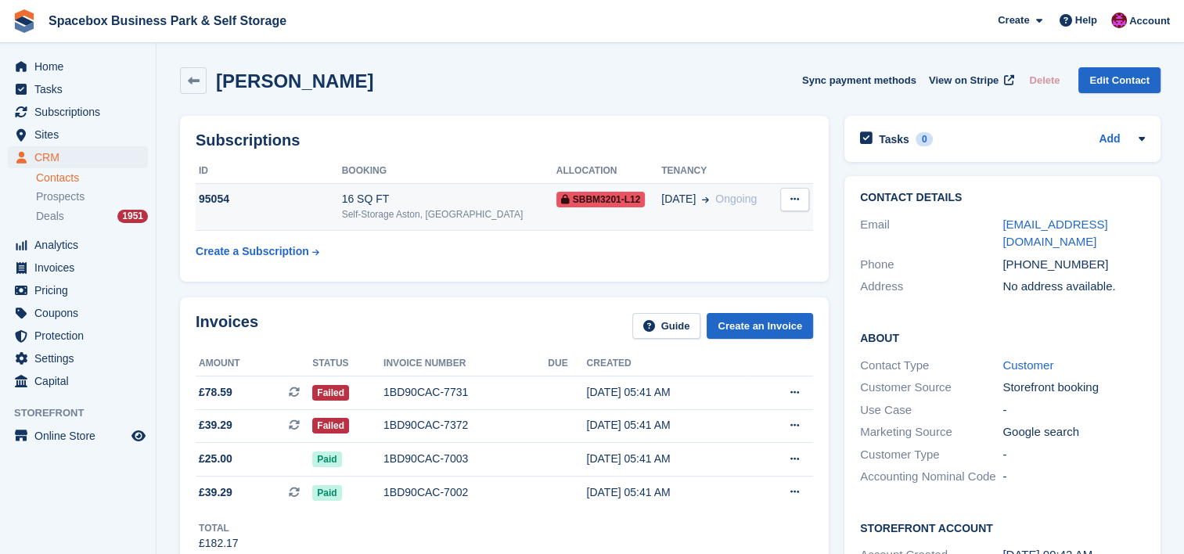
click at [402, 194] on div "16 SQ FT" at bounding box center [449, 199] width 214 height 16
click at [460, 272] on div "Subscriptions ID Booking Allocation Tenancy 95054 16 SQ FT Self-Storage Aston, …" at bounding box center [504, 199] width 649 height 166
click at [409, 227] on td "16 SQ FT Self-Storage Aston, Birmingham" at bounding box center [449, 207] width 214 height 48
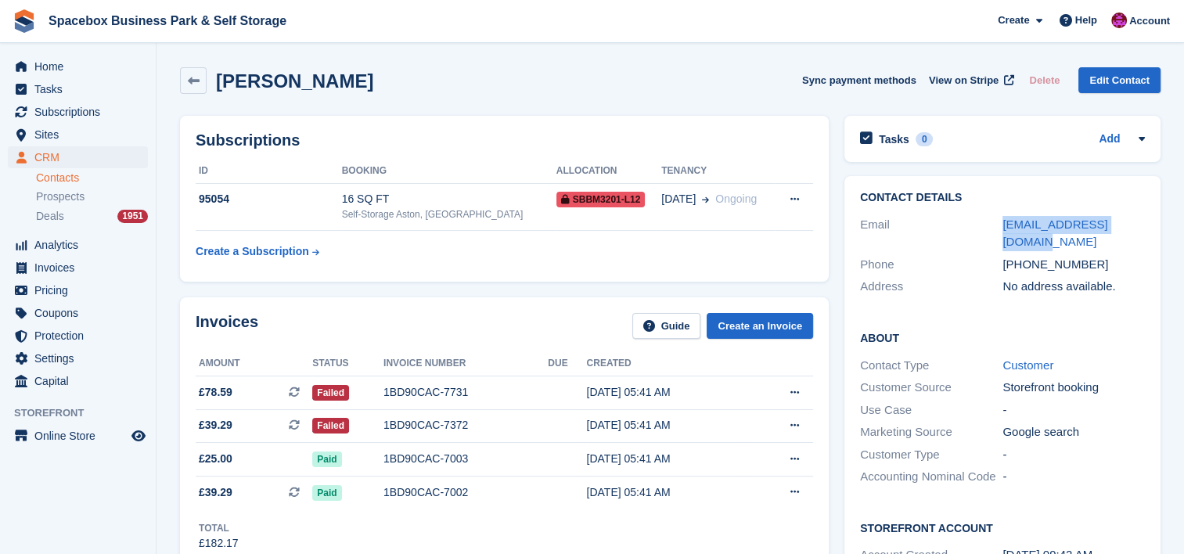
drag, startPoint x: 1147, startPoint y: 221, endPoint x: 996, endPoint y: 215, distance: 152.0
click at [996, 215] on div "Contact Details Email mutisoserena@gmail.com Phone +447397755765 Address No add…" at bounding box center [1003, 245] width 316 height 138
copy div "mutisoserena@gmail.com"
click at [654, 5] on span "Spacebox Business Park & Self Storage Create Subscription Invoice Contact Deal …" at bounding box center [592, 21] width 1184 height 42
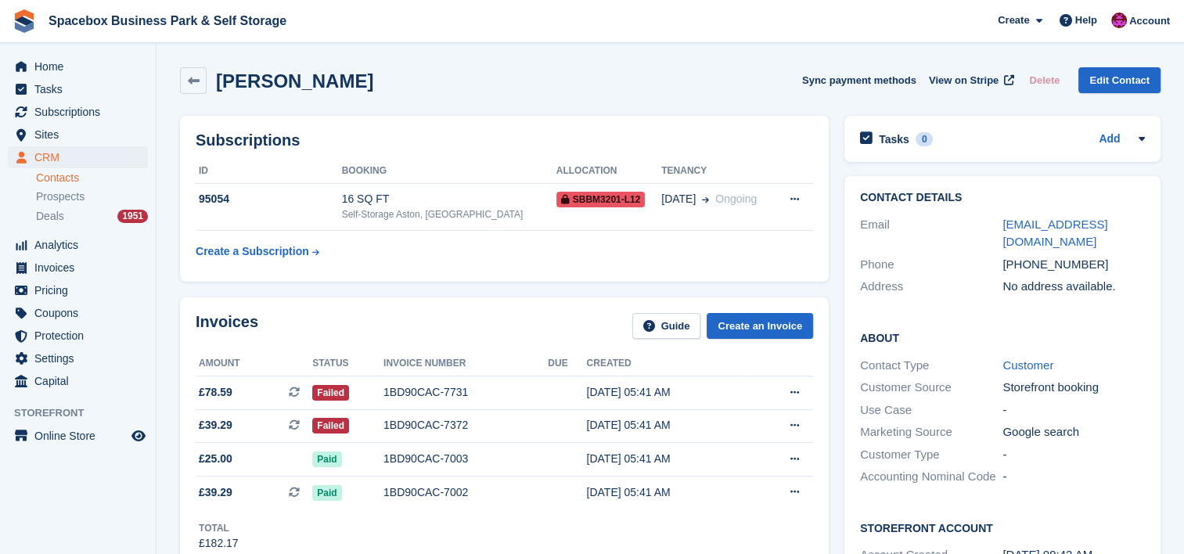
click at [384, 91] on div "Serena Mutiso Sync payment methods View on Stripe Delete Edit Contact" at bounding box center [670, 80] width 981 height 27
drag, startPoint x: 386, startPoint y: 204, endPoint x: 344, endPoint y: 203, distance: 41.5
click at [342, 203] on div "95054" at bounding box center [269, 199] width 146 height 16
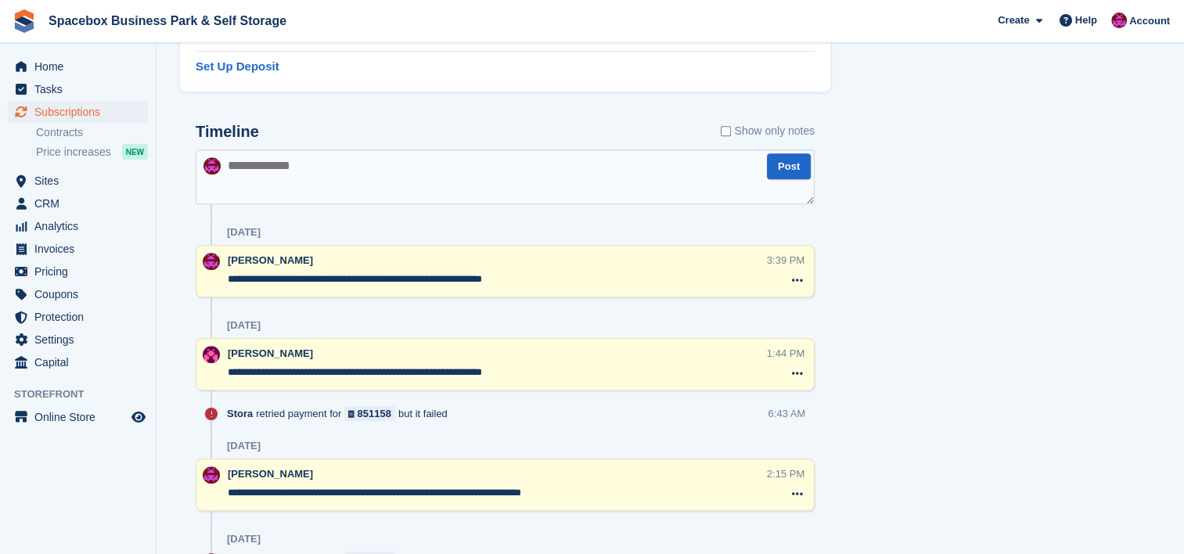
scroll to position [925, 0]
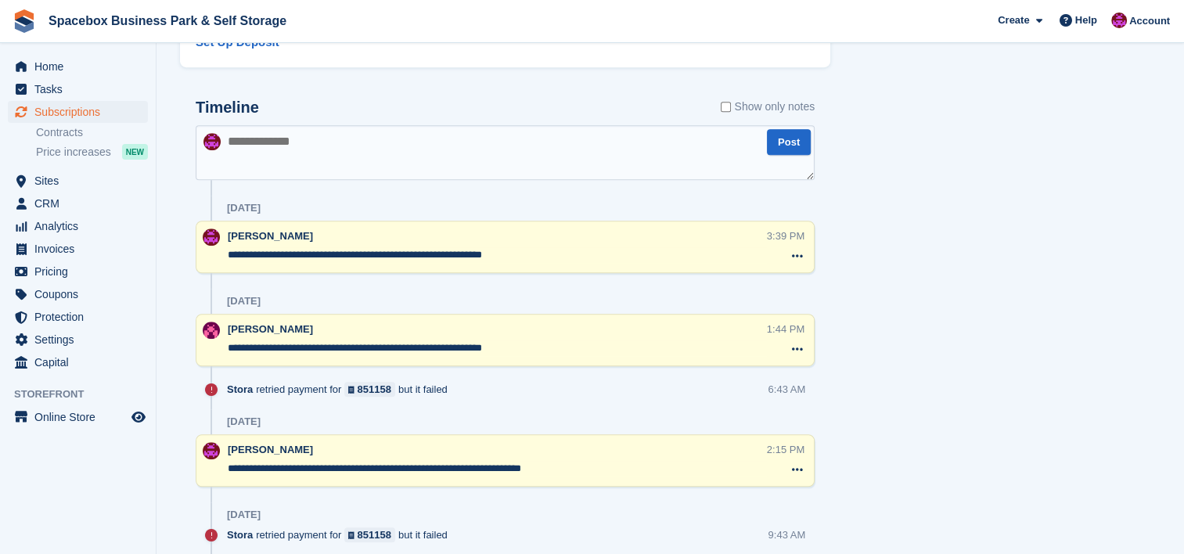
click at [416, 161] on textarea at bounding box center [505, 152] width 619 height 55
type textarea "**********"
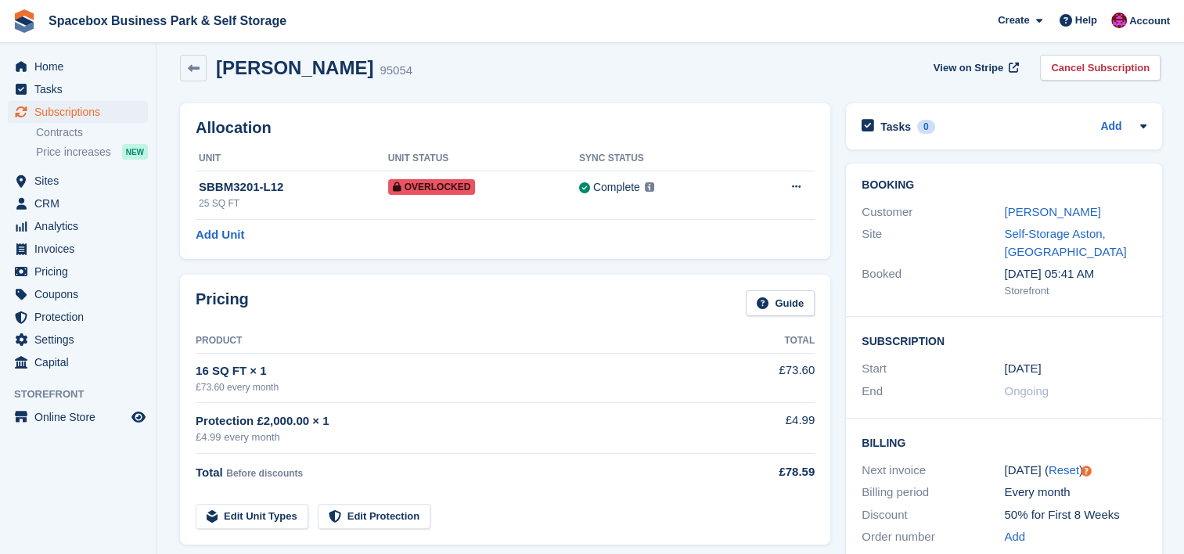
scroll to position [0, 0]
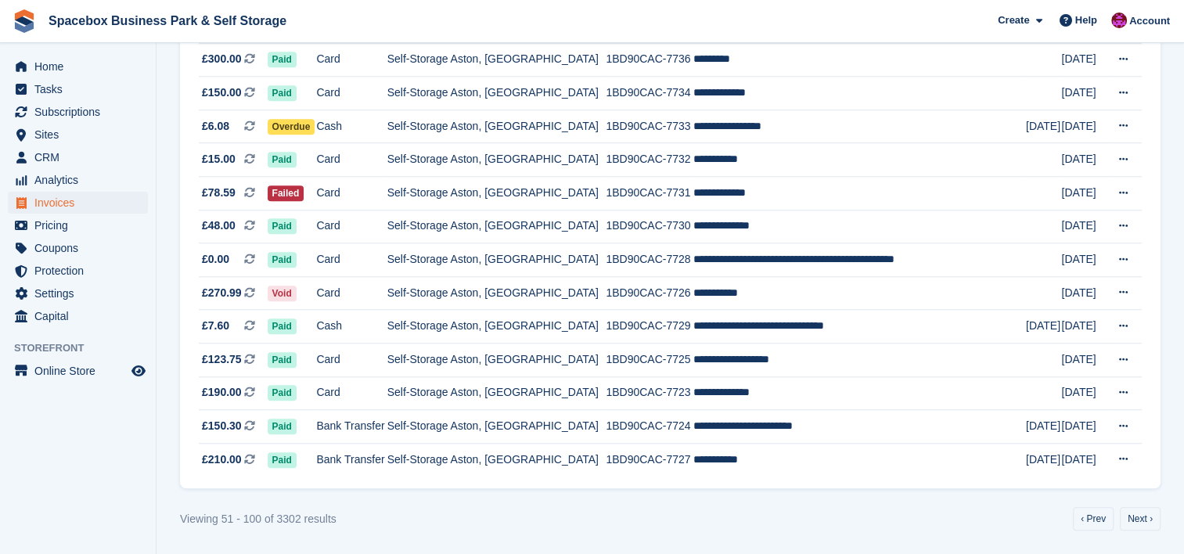
scroll to position [1460, 0]
click at [1158, 508] on link "Next ›" at bounding box center [1140, 518] width 41 height 23
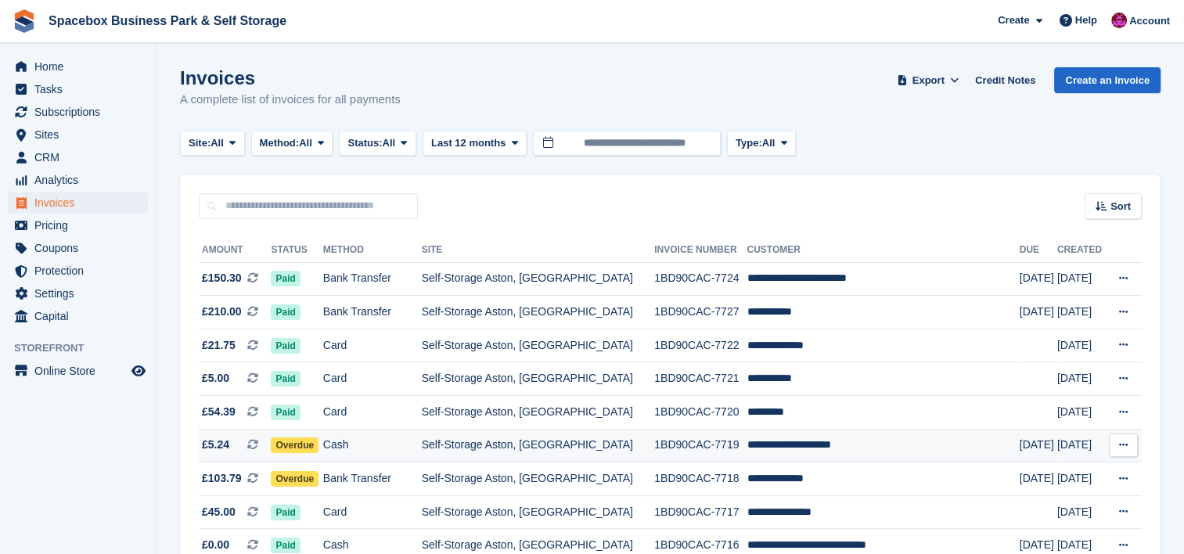
click at [554, 454] on td "Self-Storage Aston, [GEOGRAPHIC_DATA]" at bounding box center [538, 446] width 233 height 34
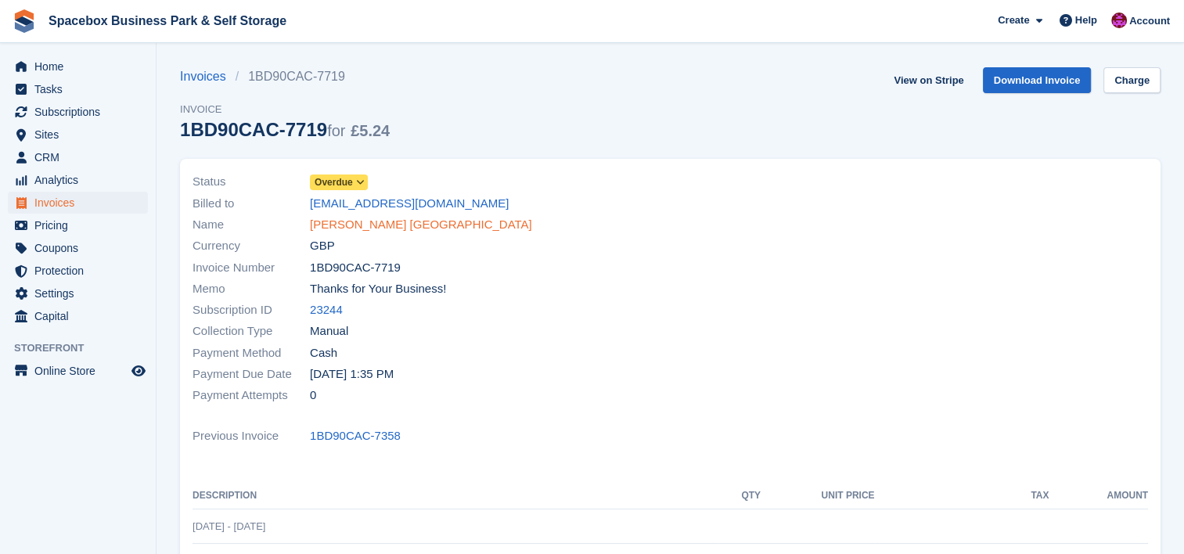
click at [441, 222] on link "[PERSON_NAME] [GEOGRAPHIC_DATA]" at bounding box center [421, 225] width 222 height 18
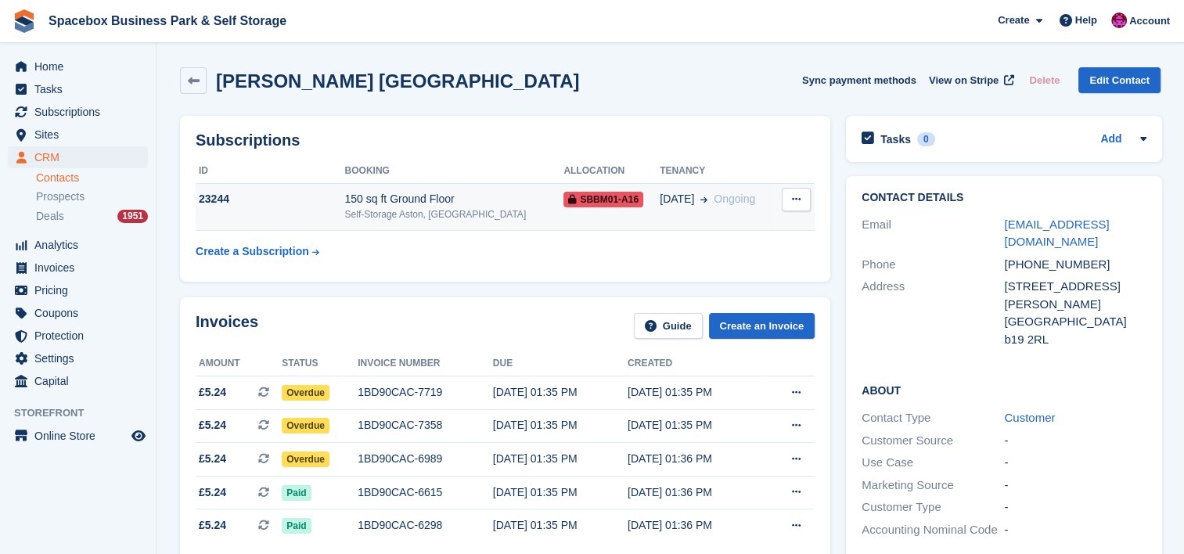
click at [431, 215] on div "Self-Storage Aston, [GEOGRAPHIC_DATA]" at bounding box center [453, 214] width 219 height 14
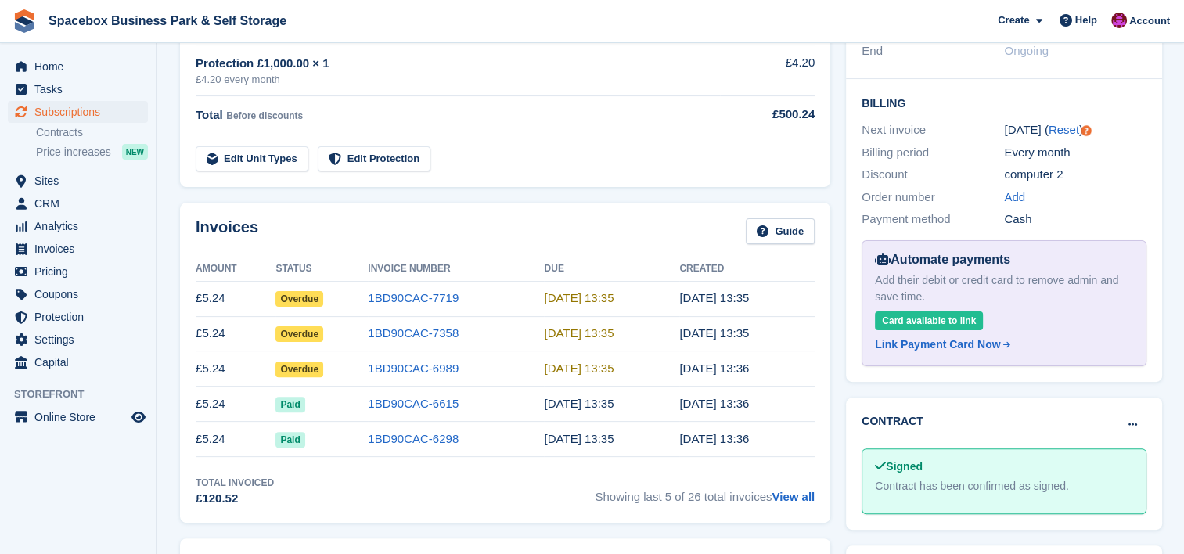
scroll to position [182, 0]
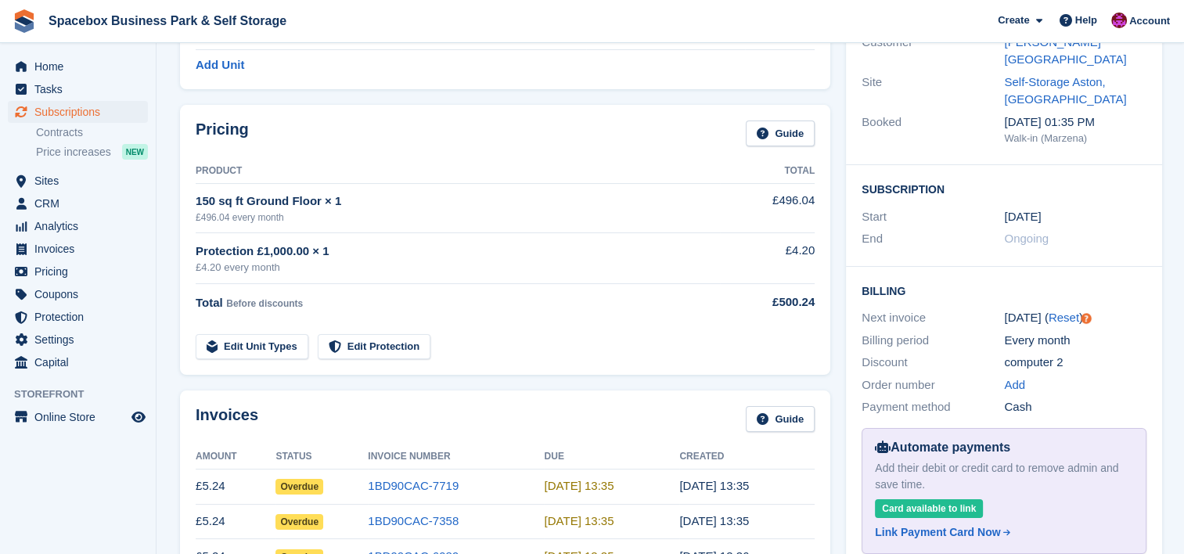
click at [564, 119] on div "Pricing Guide Product Total 150 sq ft Ground Floor × 1 £496.04 every month £496…" at bounding box center [505, 240] width 650 height 270
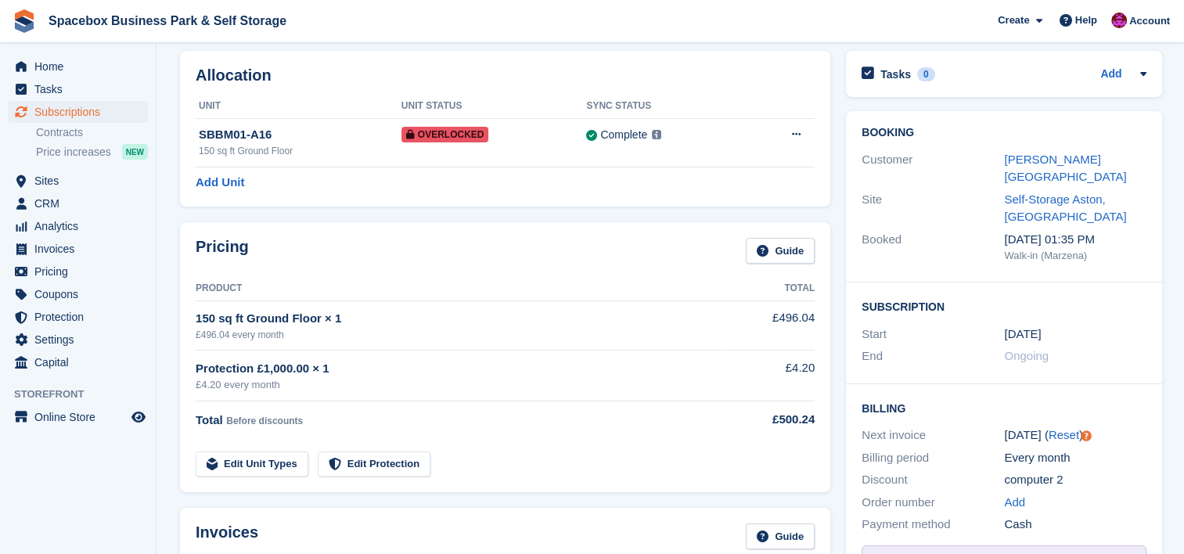
scroll to position [0, 0]
